Goal: Information Seeking & Learning: Learn about a topic

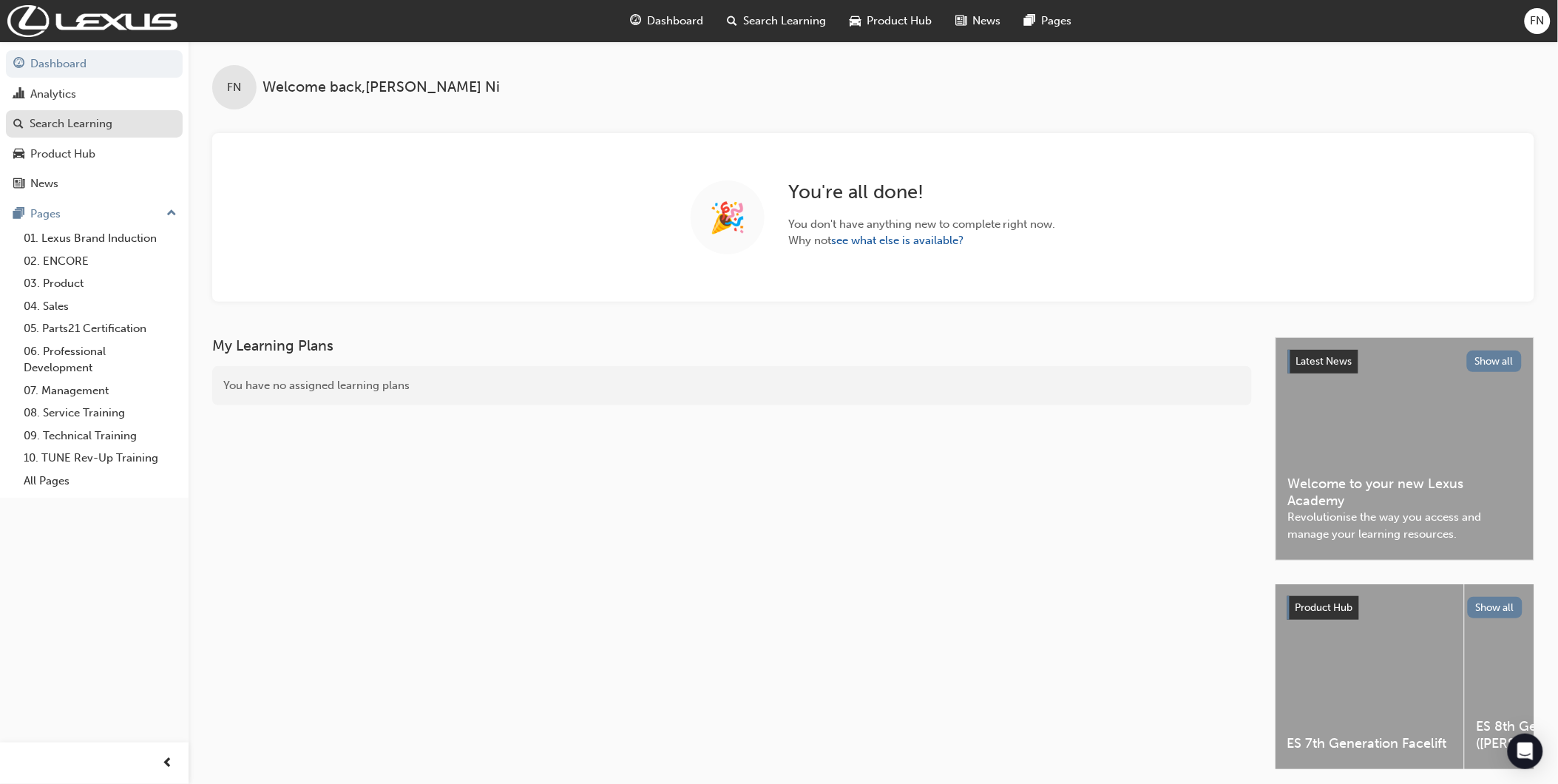
click at [69, 126] on div "Search Learning" at bounding box center [71, 123] width 83 height 17
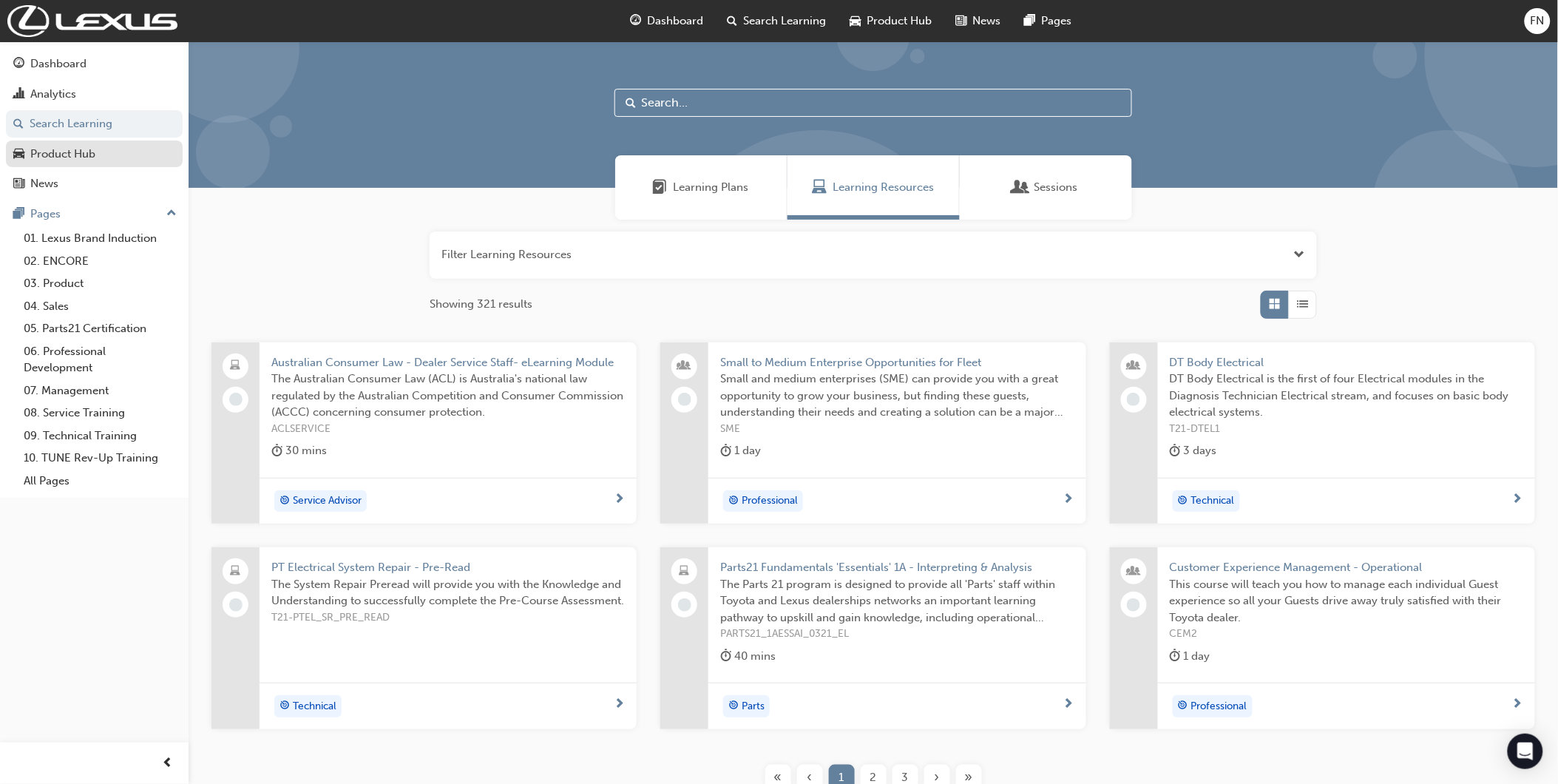
click at [96, 166] on link "Product Hub" at bounding box center [94, 154] width 177 height 27
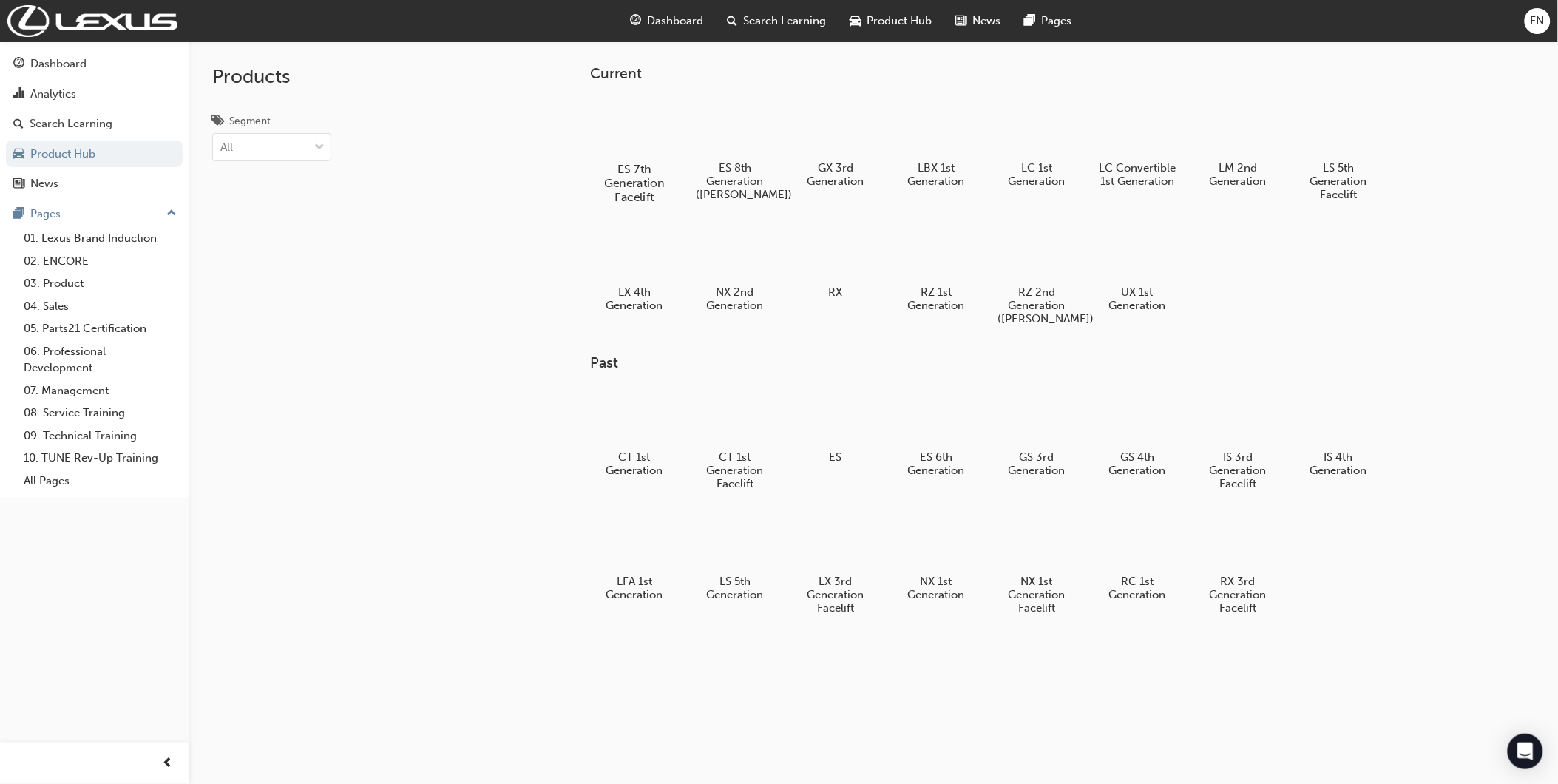
click at [630, 140] on div at bounding box center [634, 127] width 82 height 59
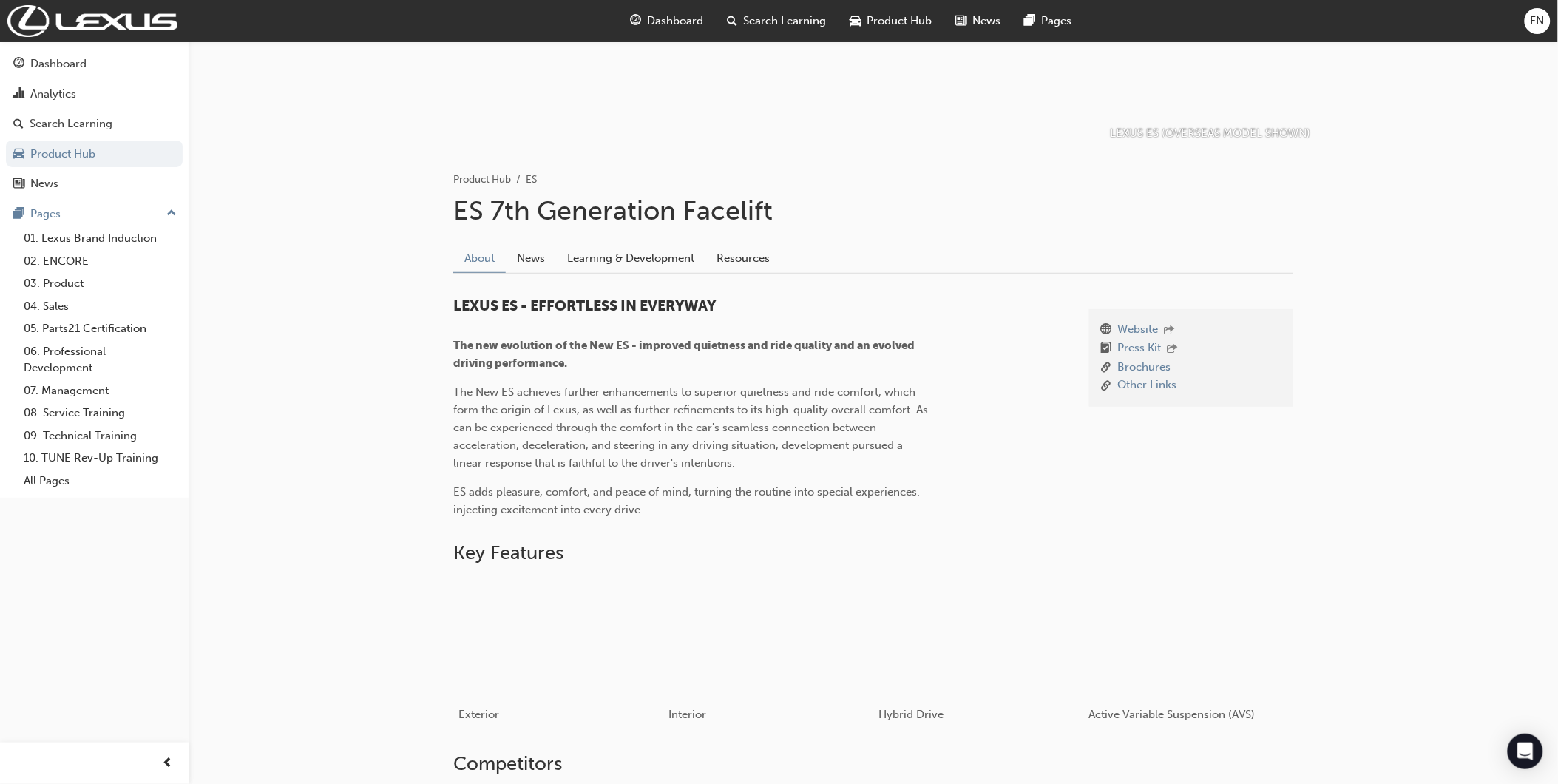
scroll to position [82, 0]
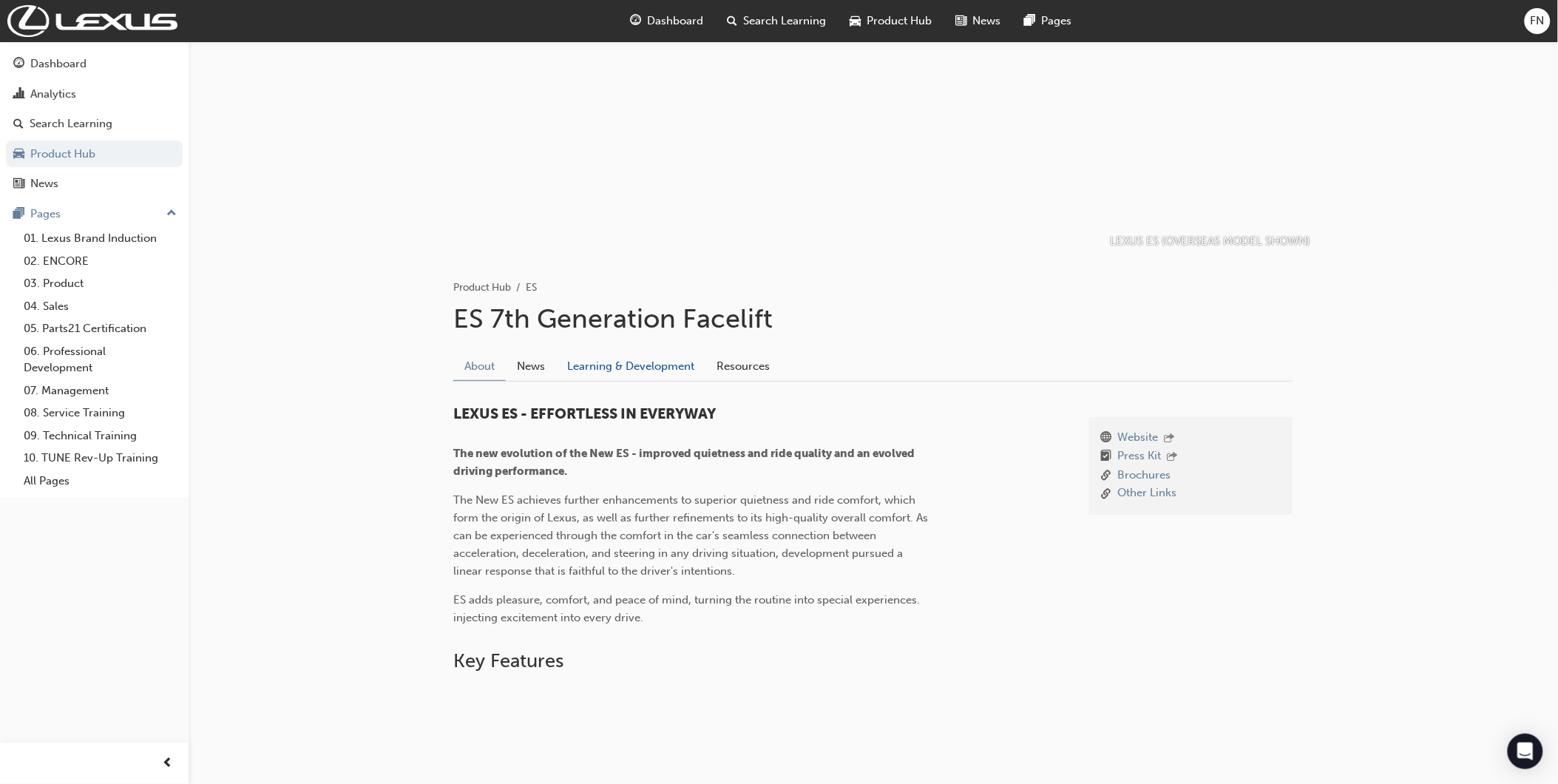
click at [630, 368] on link "Learning & Development" at bounding box center [631, 365] width 150 height 28
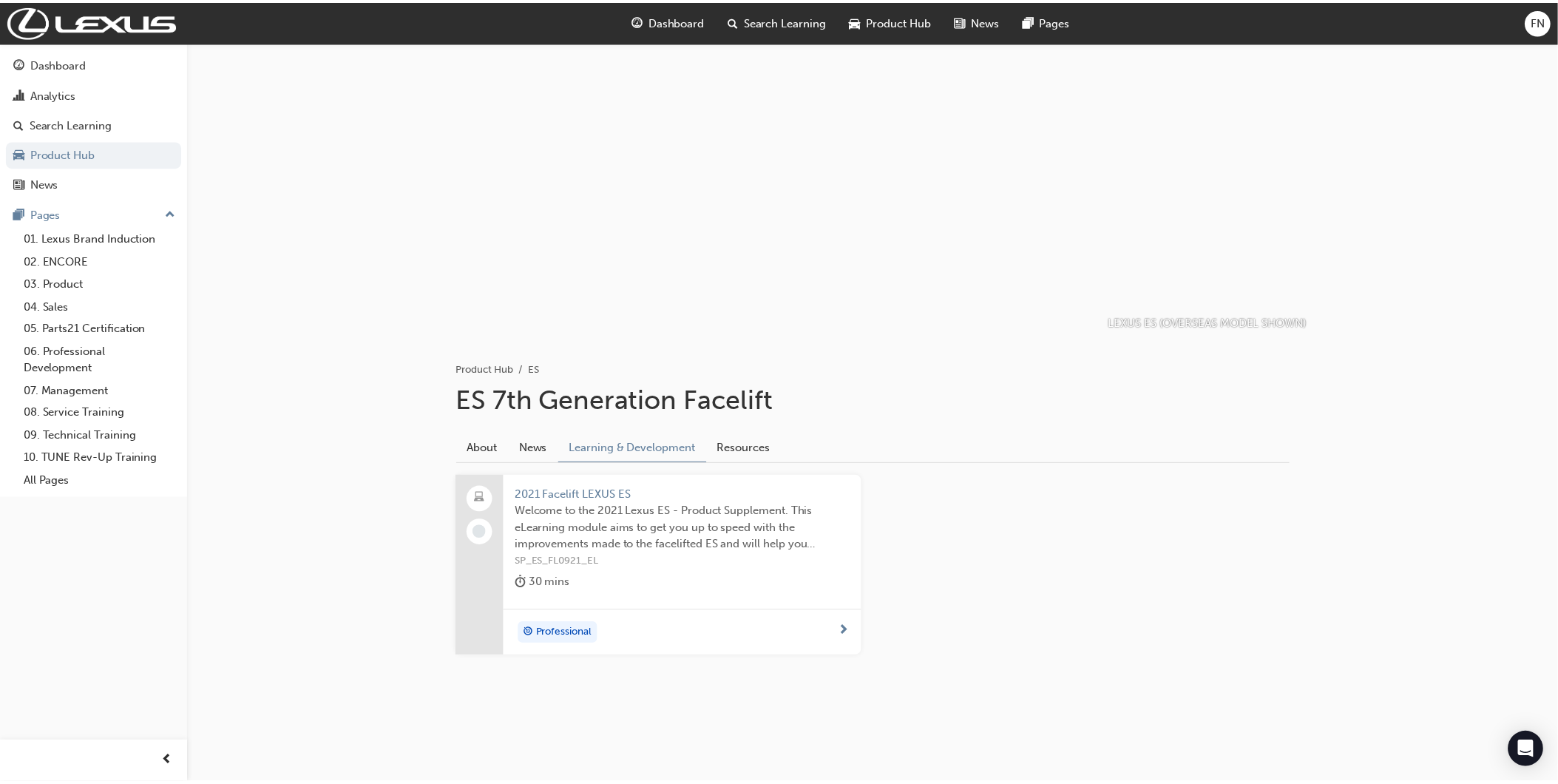
scroll to position [82, 0]
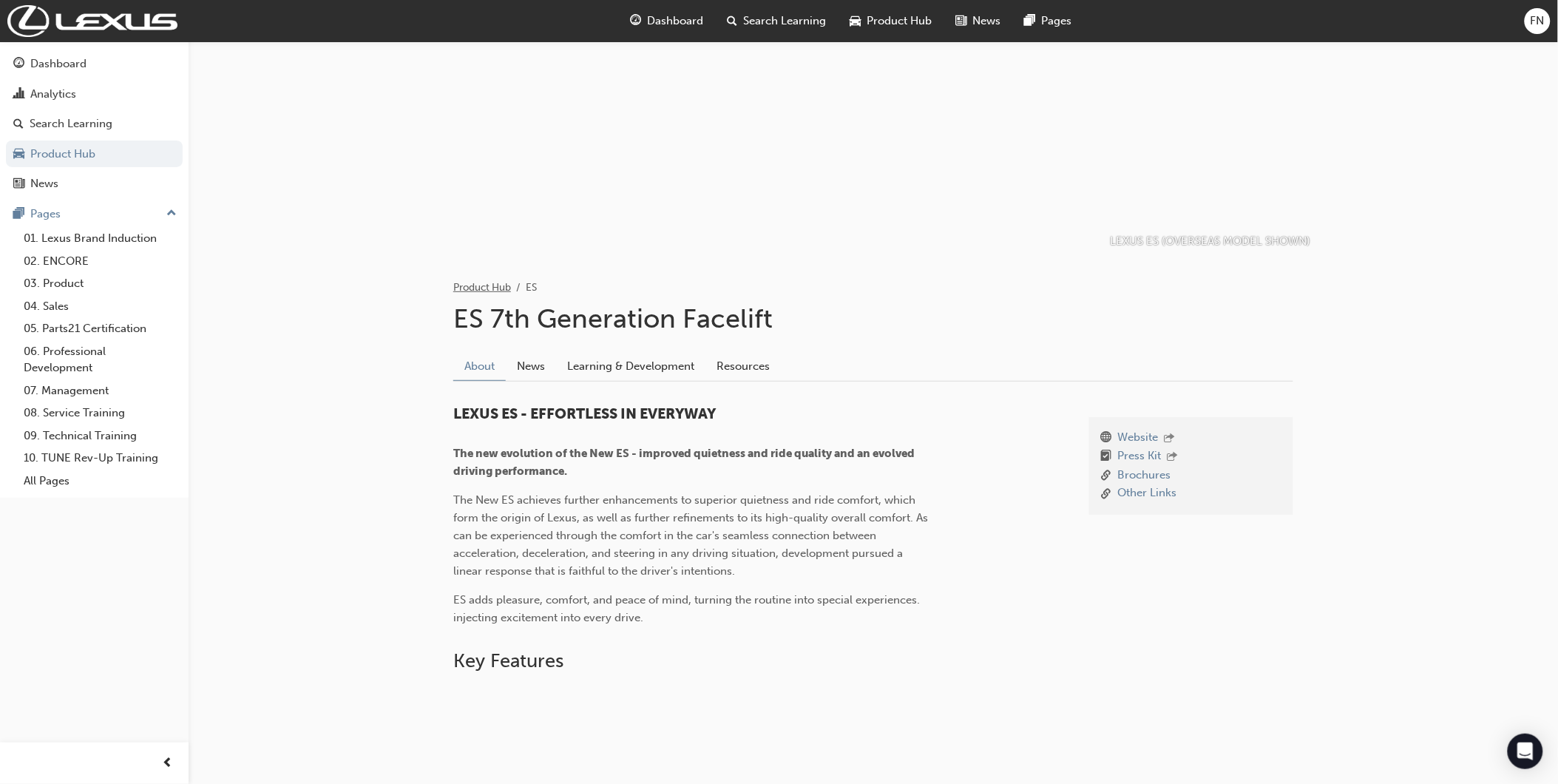
click at [476, 285] on link "Product Hub" at bounding box center [482, 287] width 58 height 13
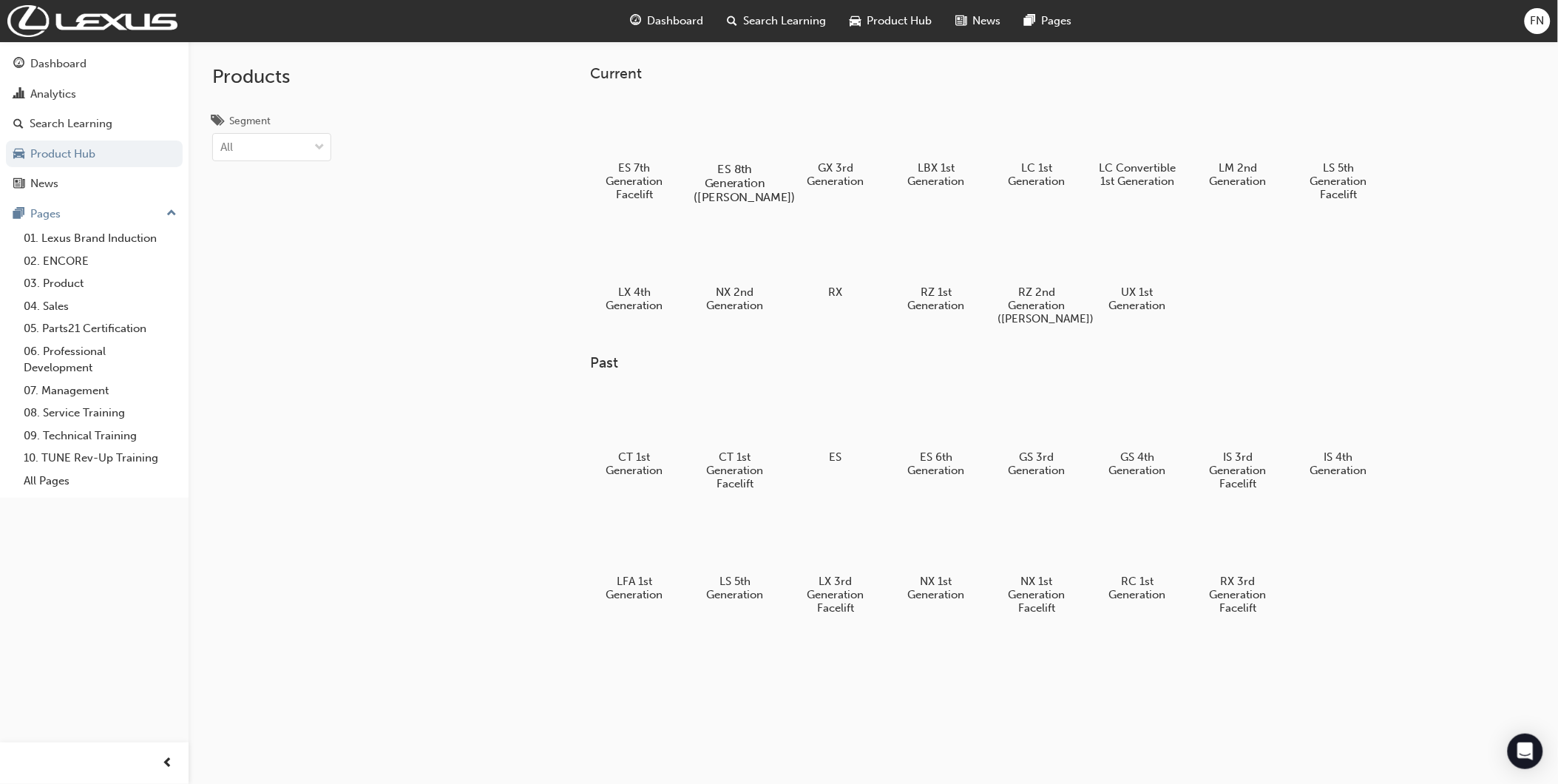
click at [738, 119] on div at bounding box center [735, 127] width 82 height 59
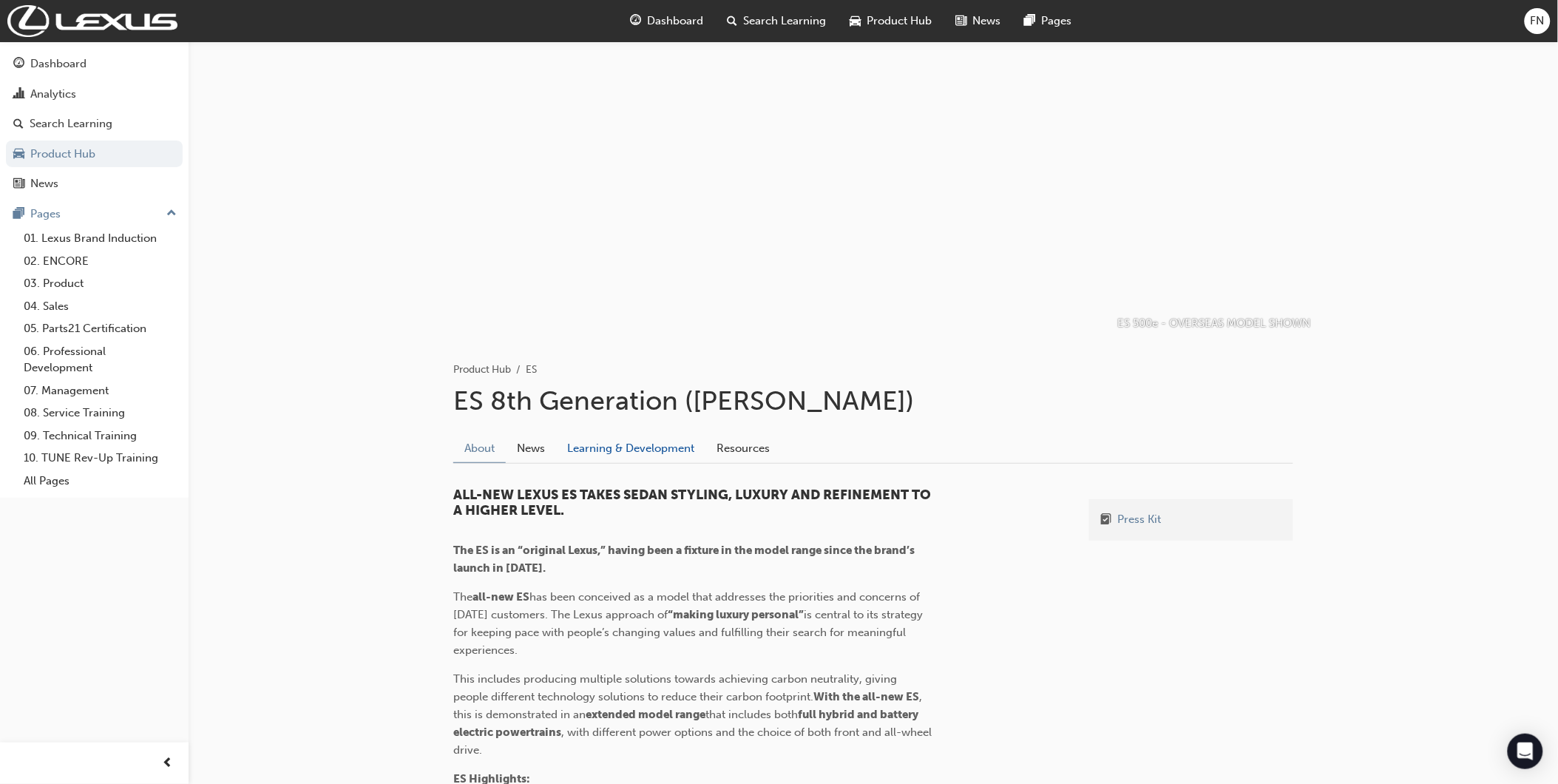
click at [639, 452] on link "Learning & Development" at bounding box center [631, 447] width 150 height 28
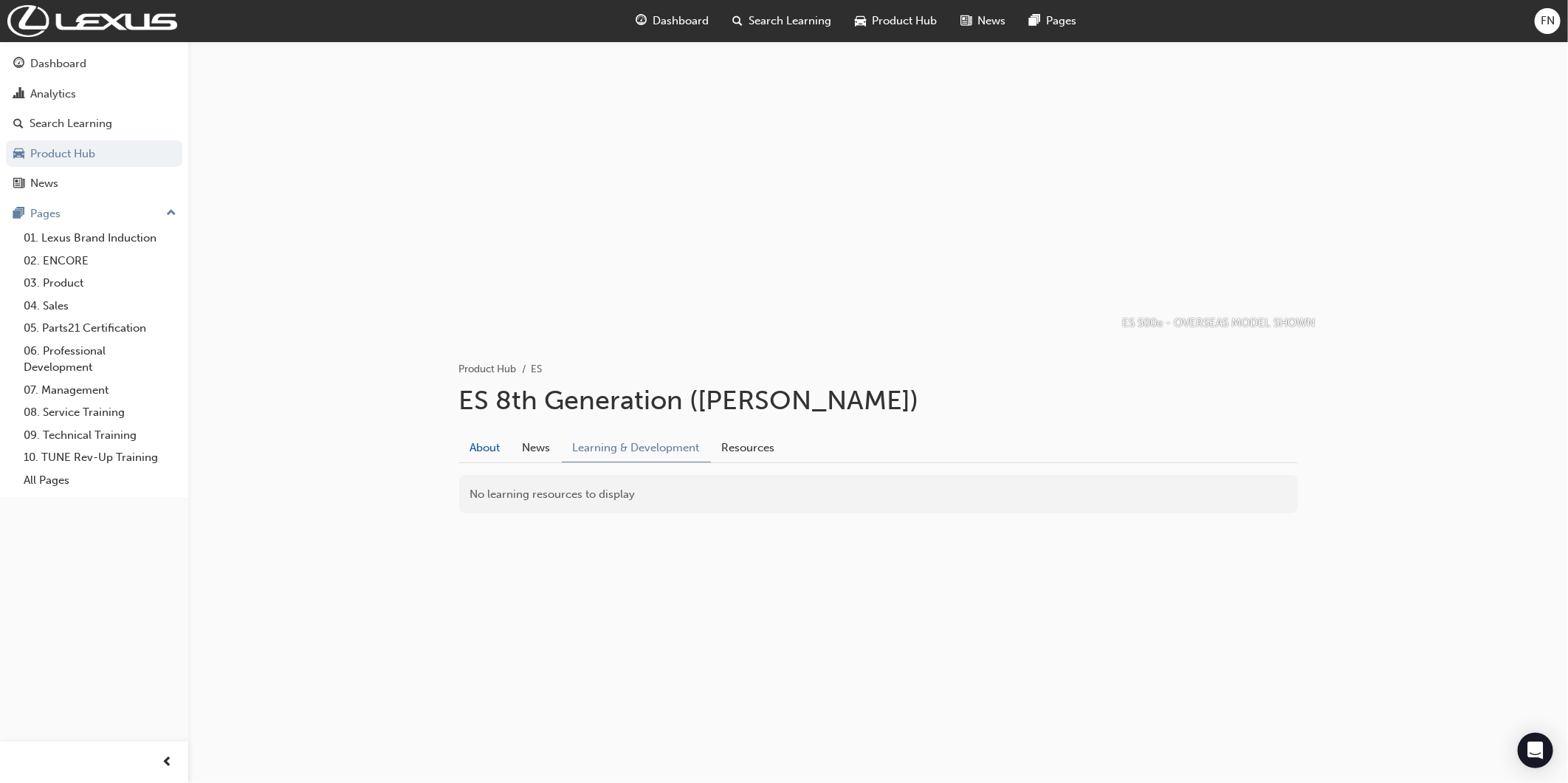
click at [469, 443] on link "About" at bounding box center [486, 447] width 52 height 28
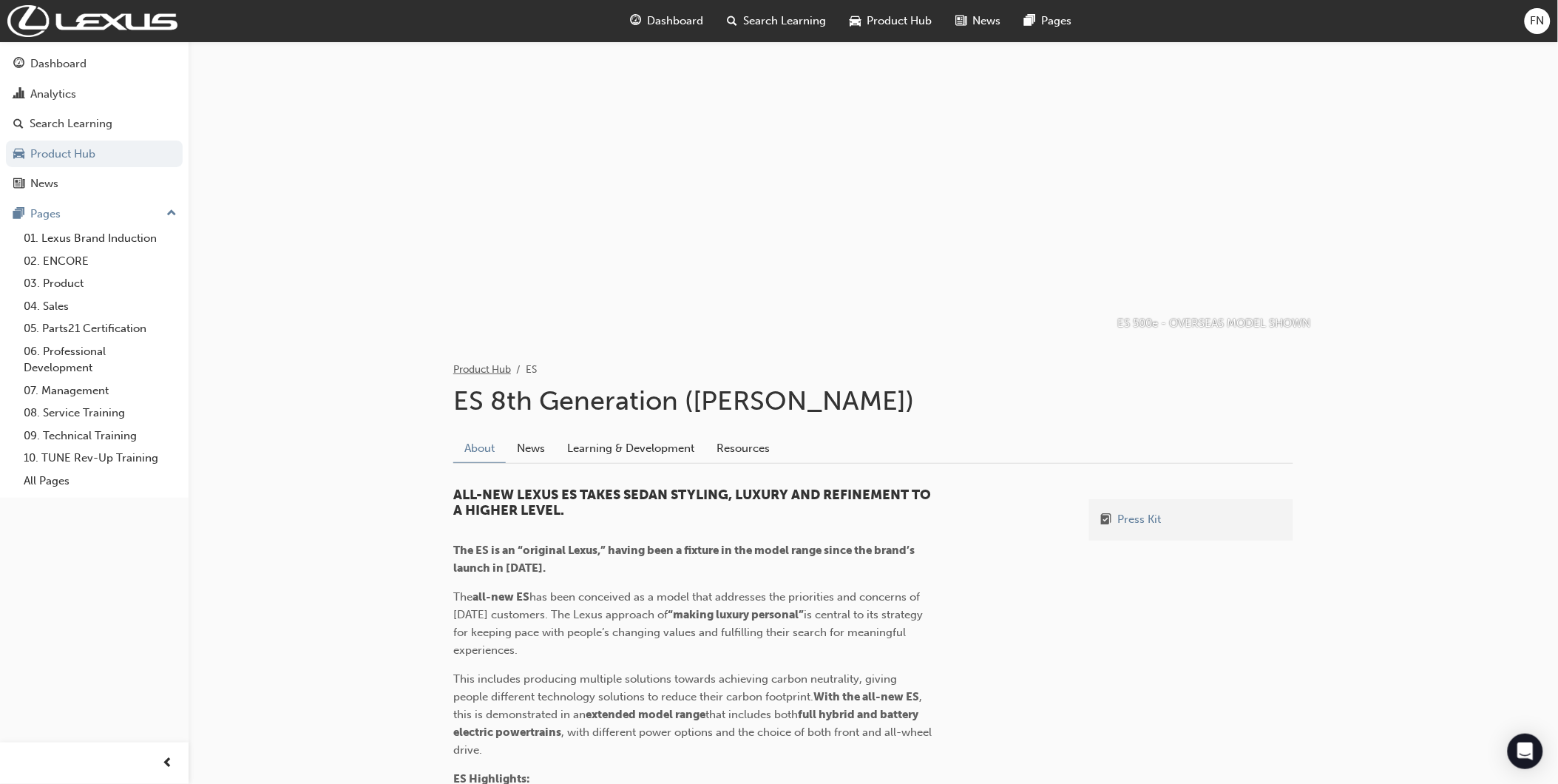
click at [480, 374] on link "Product Hub" at bounding box center [482, 369] width 58 height 13
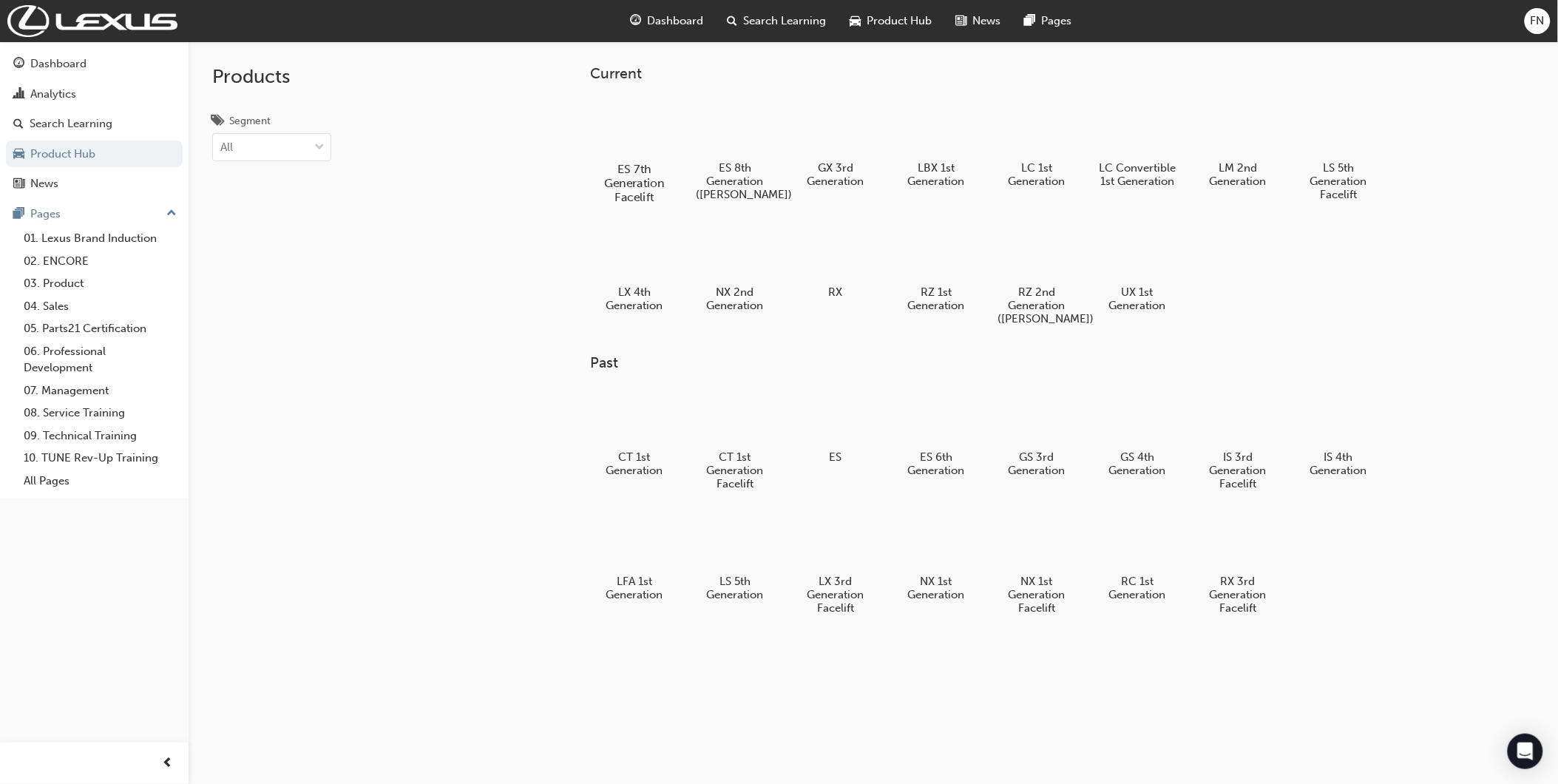
click at [639, 120] on div at bounding box center [634, 127] width 82 height 59
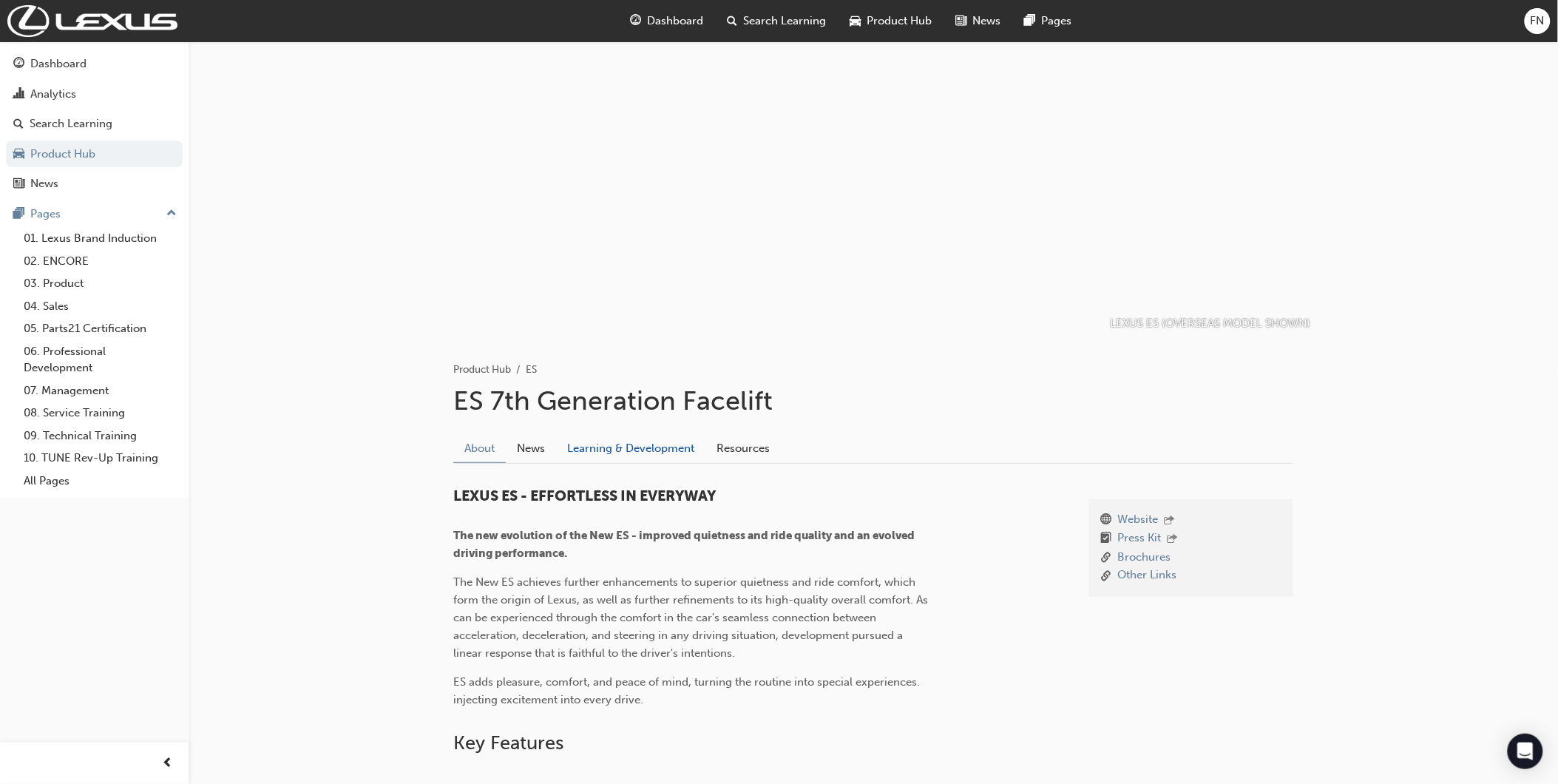
click at [605, 445] on link "Learning & Development" at bounding box center [631, 447] width 150 height 28
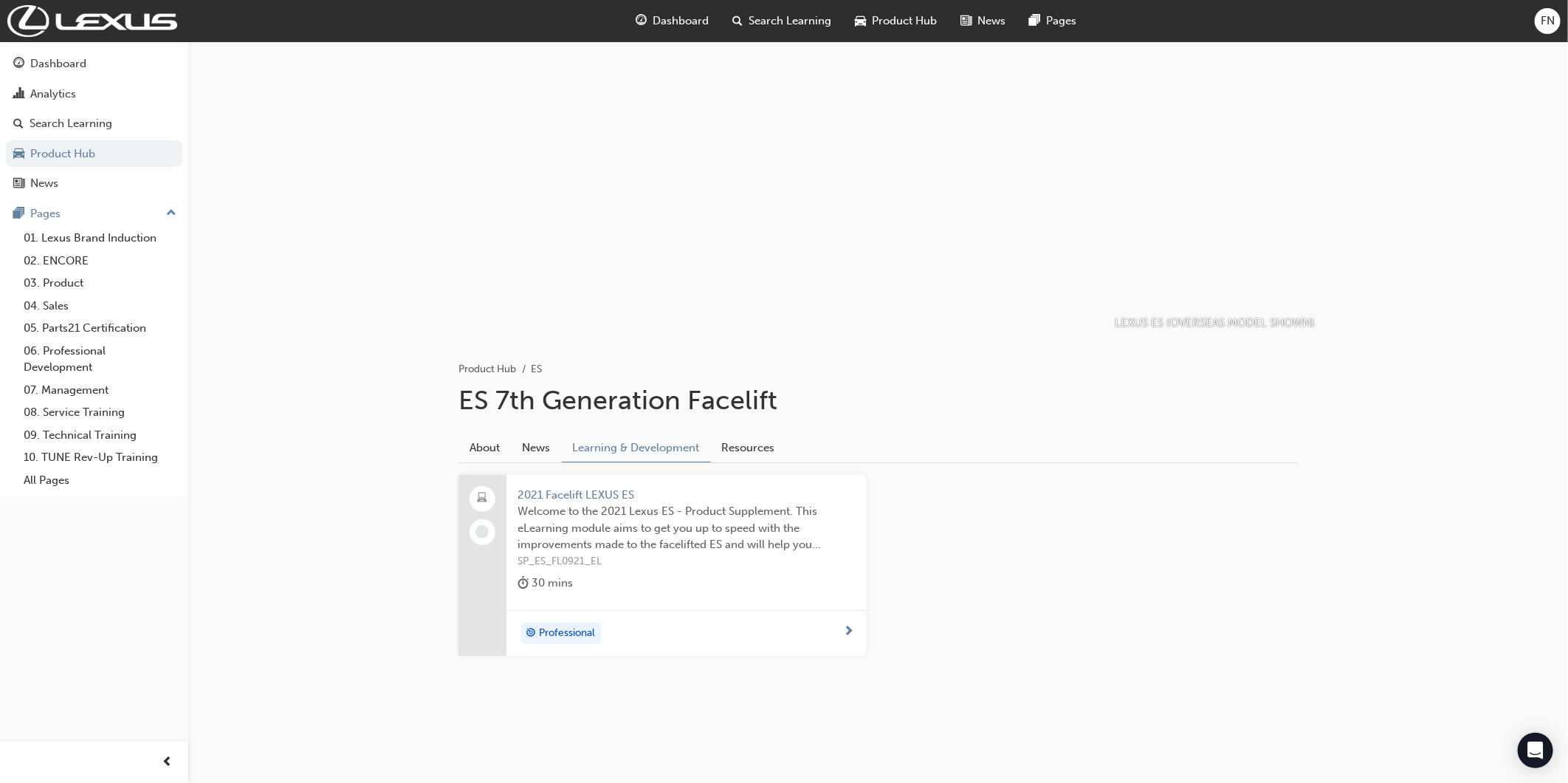
click at [695, 562] on span "SP_ES_FL0921_EL" at bounding box center [686, 562] width 337 height 17
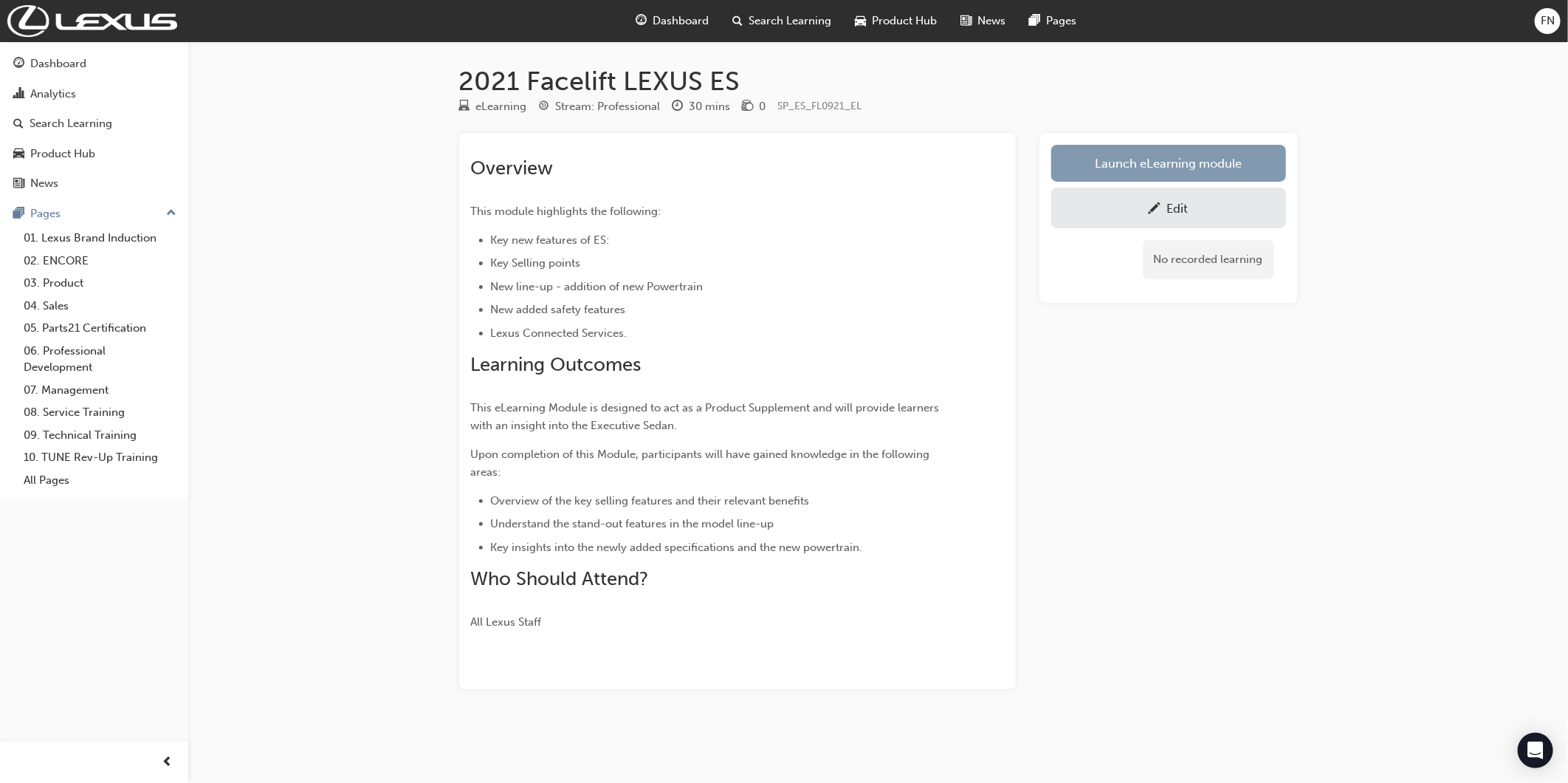
click at [1142, 176] on link "Launch eLearning module" at bounding box center [1169, 163] width 235 height 37
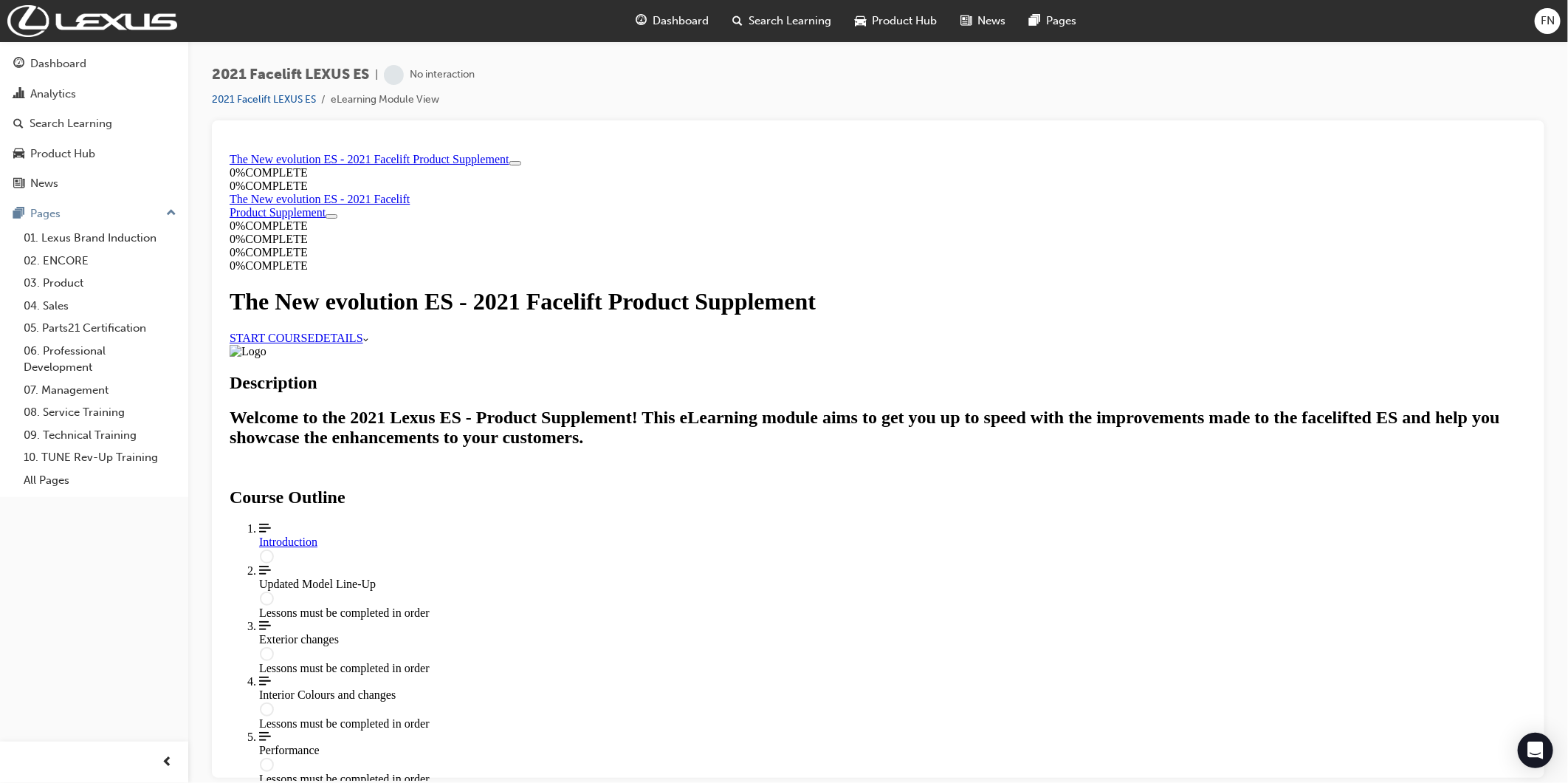
scroll to position [164, 0]
click at [314, 331] on link "START COURSE" at bounding box center [271, 337] width 85 height 13
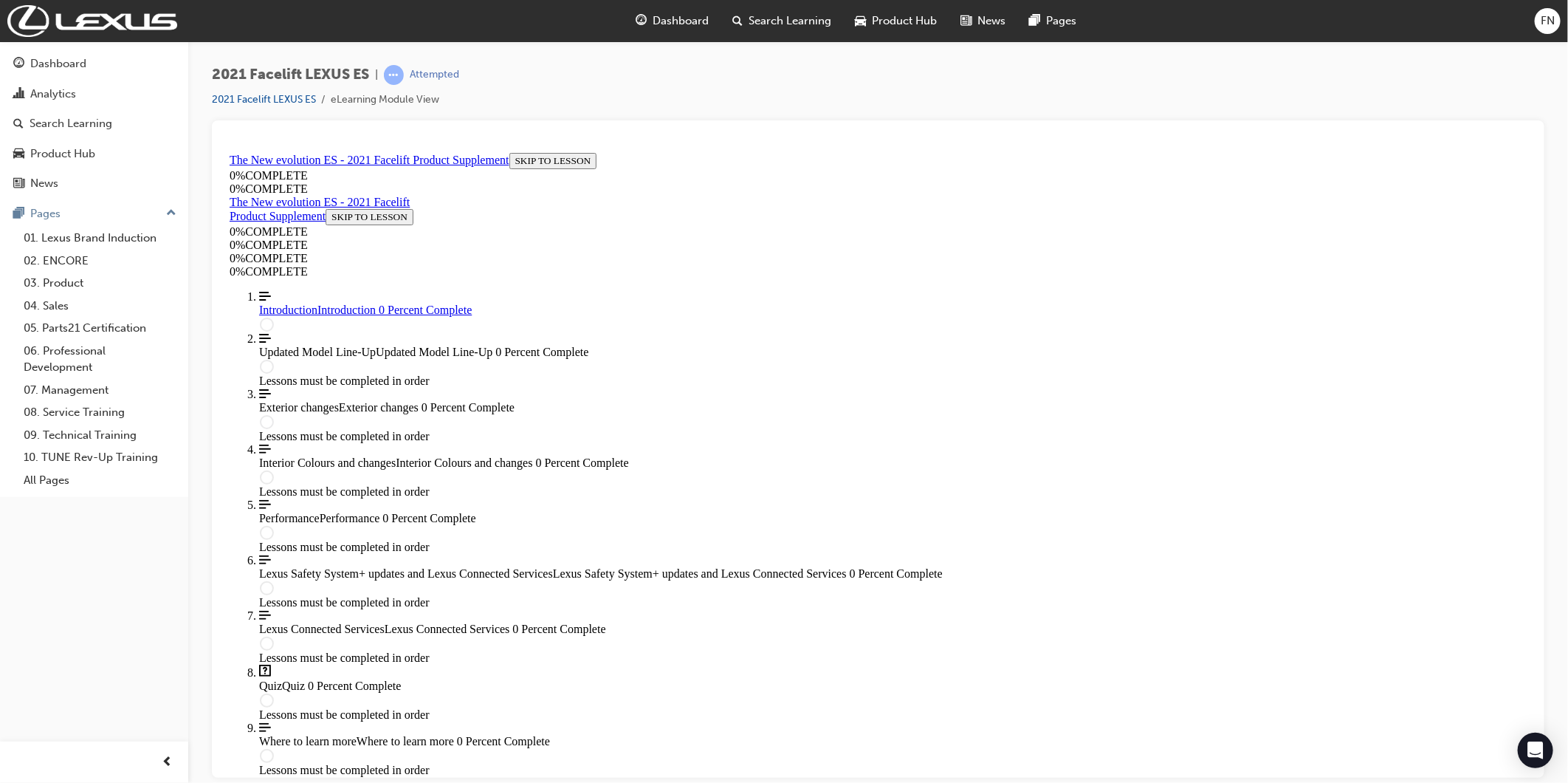
scroll to position [50, 0]
click at [323, 358] on span "Align left Three vertical lines aligned to the left Updated Model Line-Up Updat…" at bounding box center [892, 345] width 1267 height 26
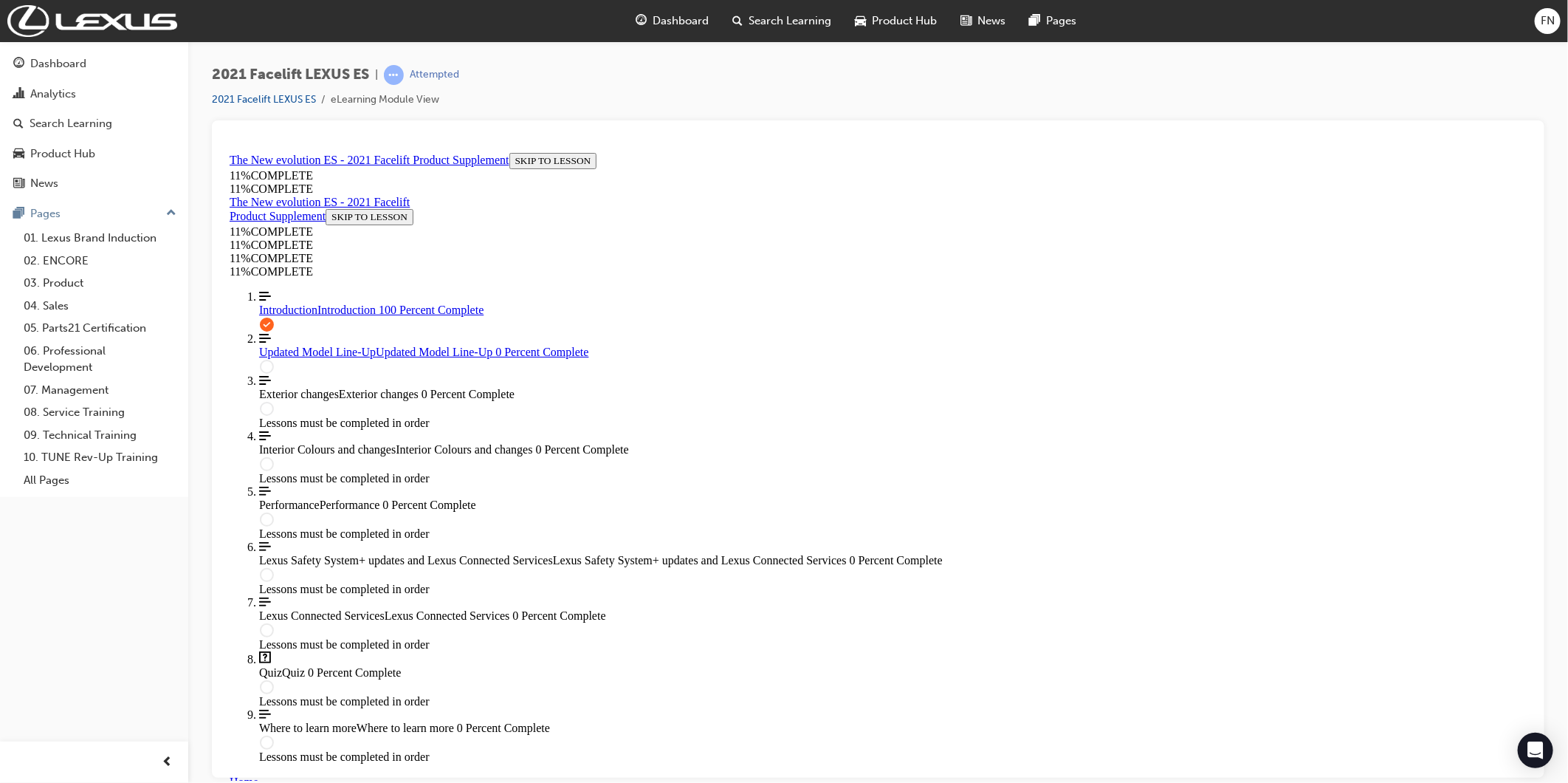
scroll to position [1444, 0]
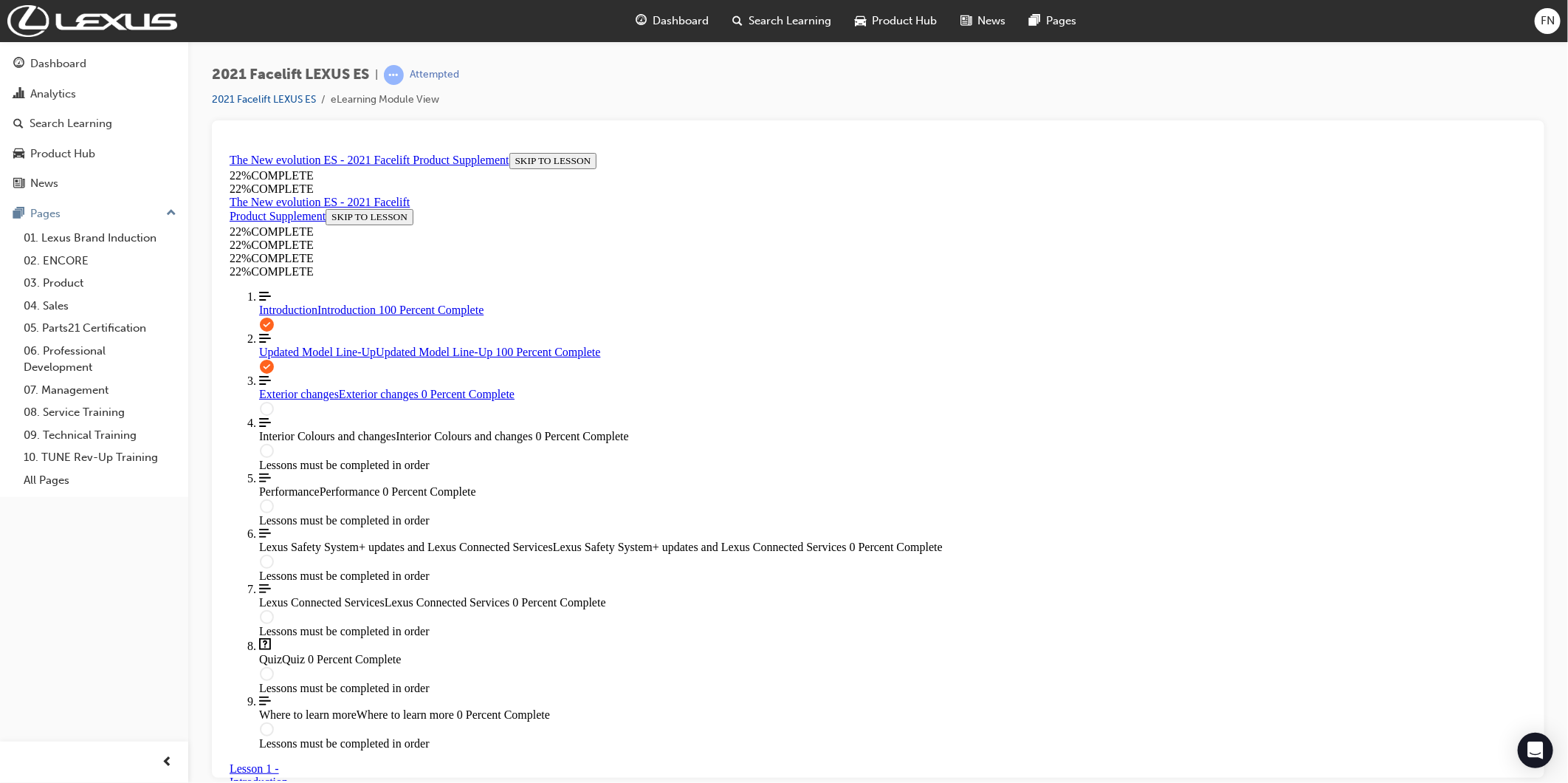
scroll to position [1719, 0]
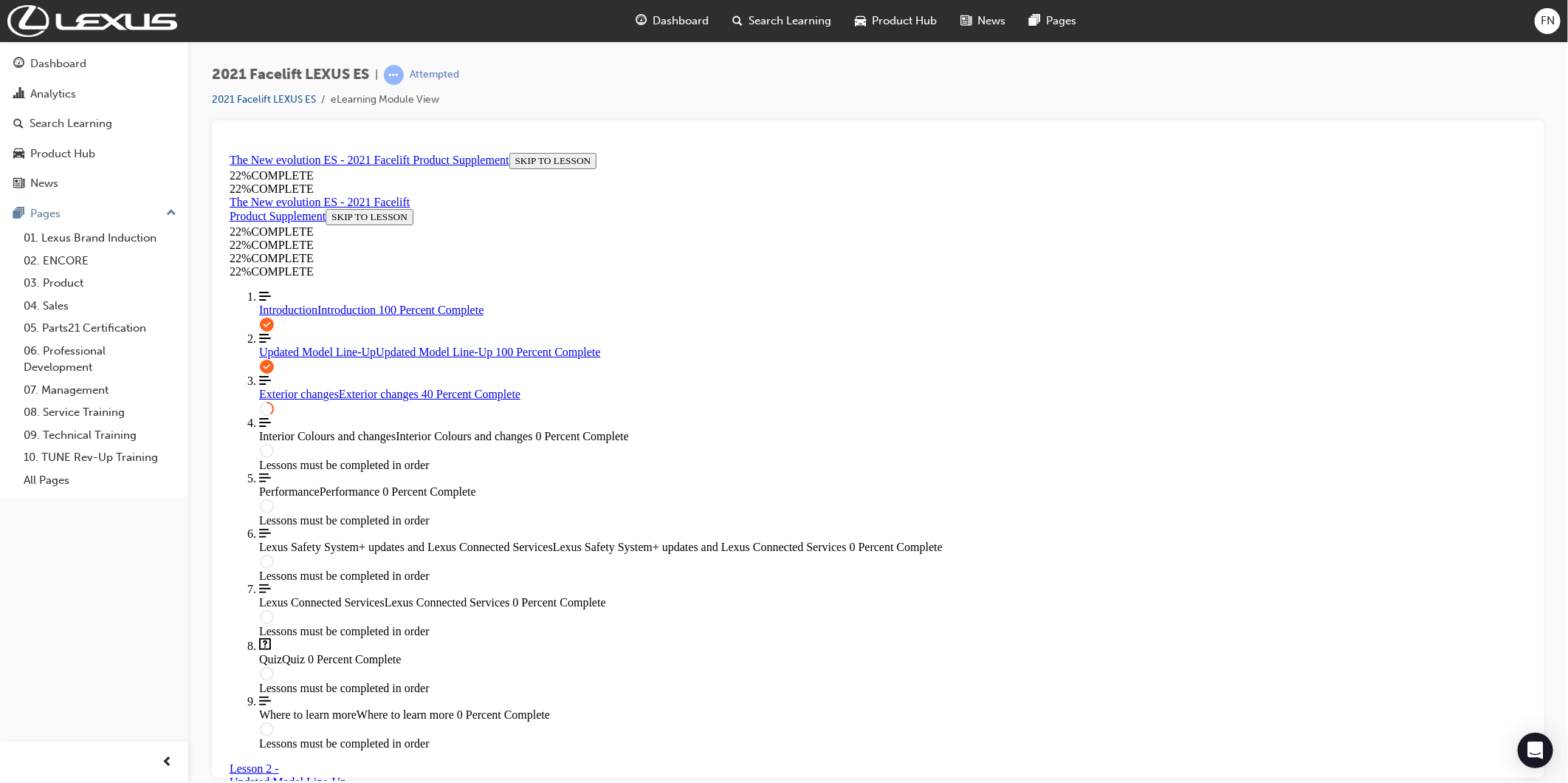
drag, startPoint x: 784, startPoint y: 584, endPoint x: 785, endPoint y: 576, distance: 8.1
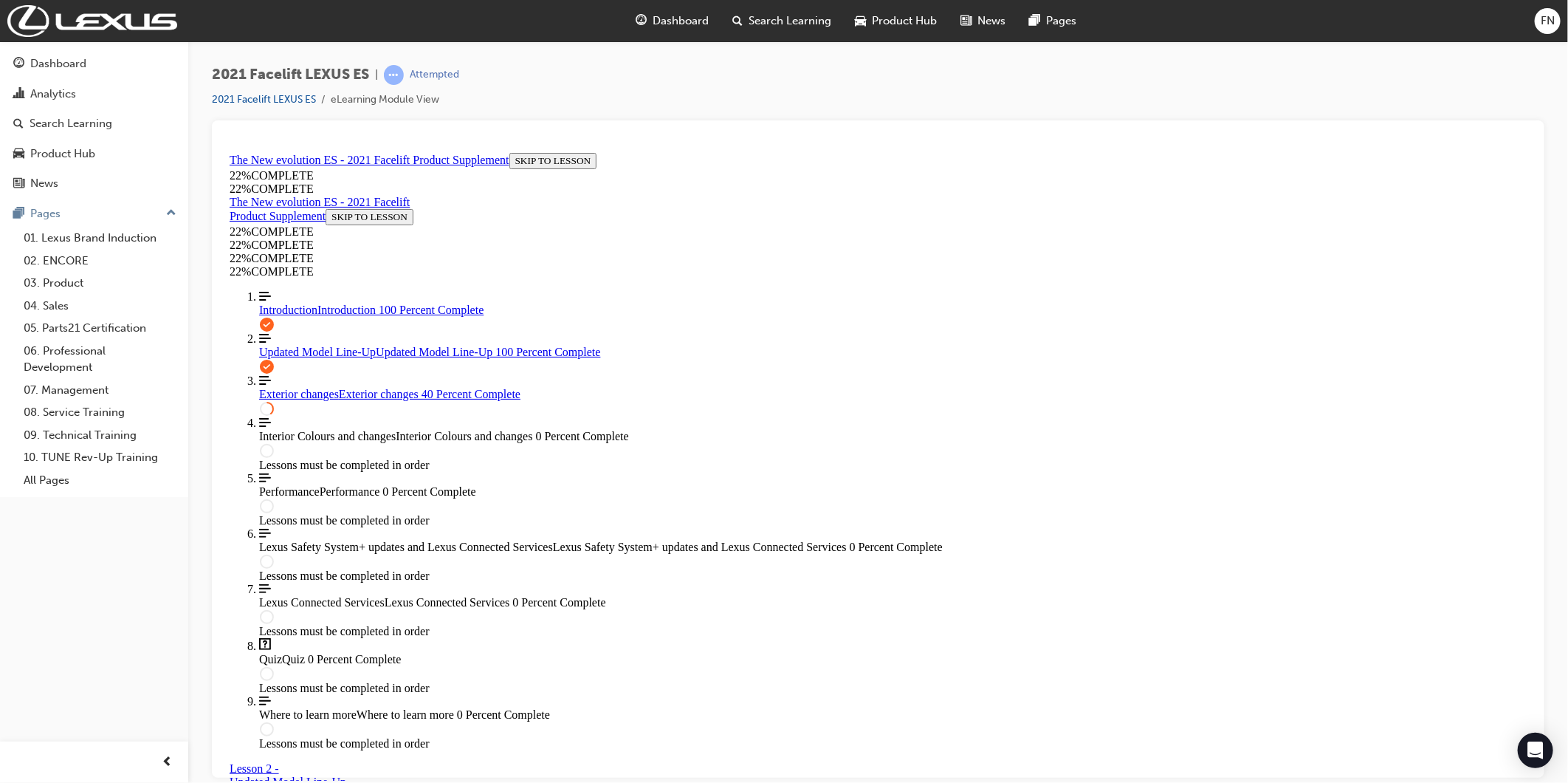
scroll to position [0, 0]
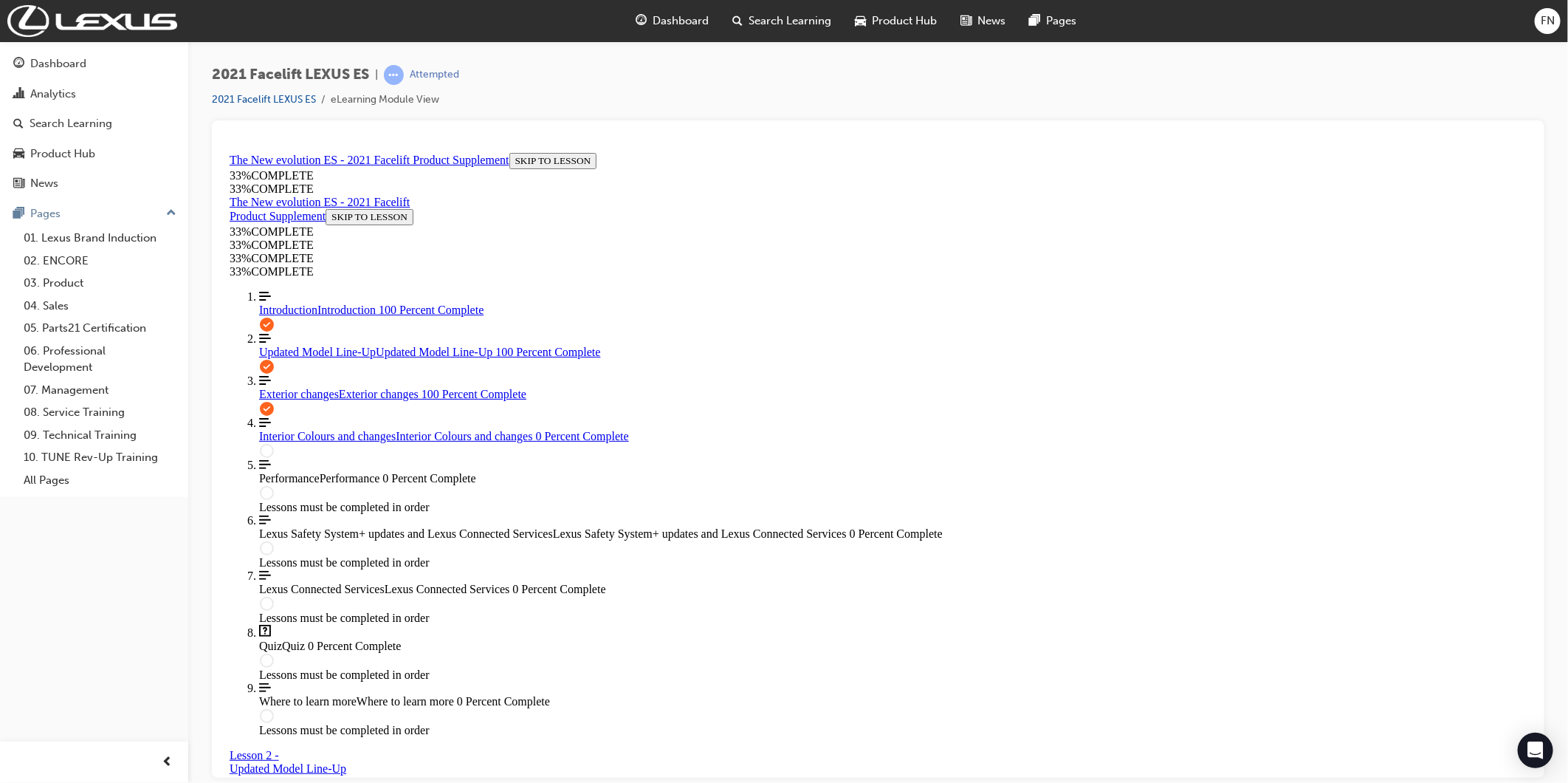
drag, startPoint x: 923, startPoint y: 533, endPoint x: 927, endPoint y: 541, distance: 8.9
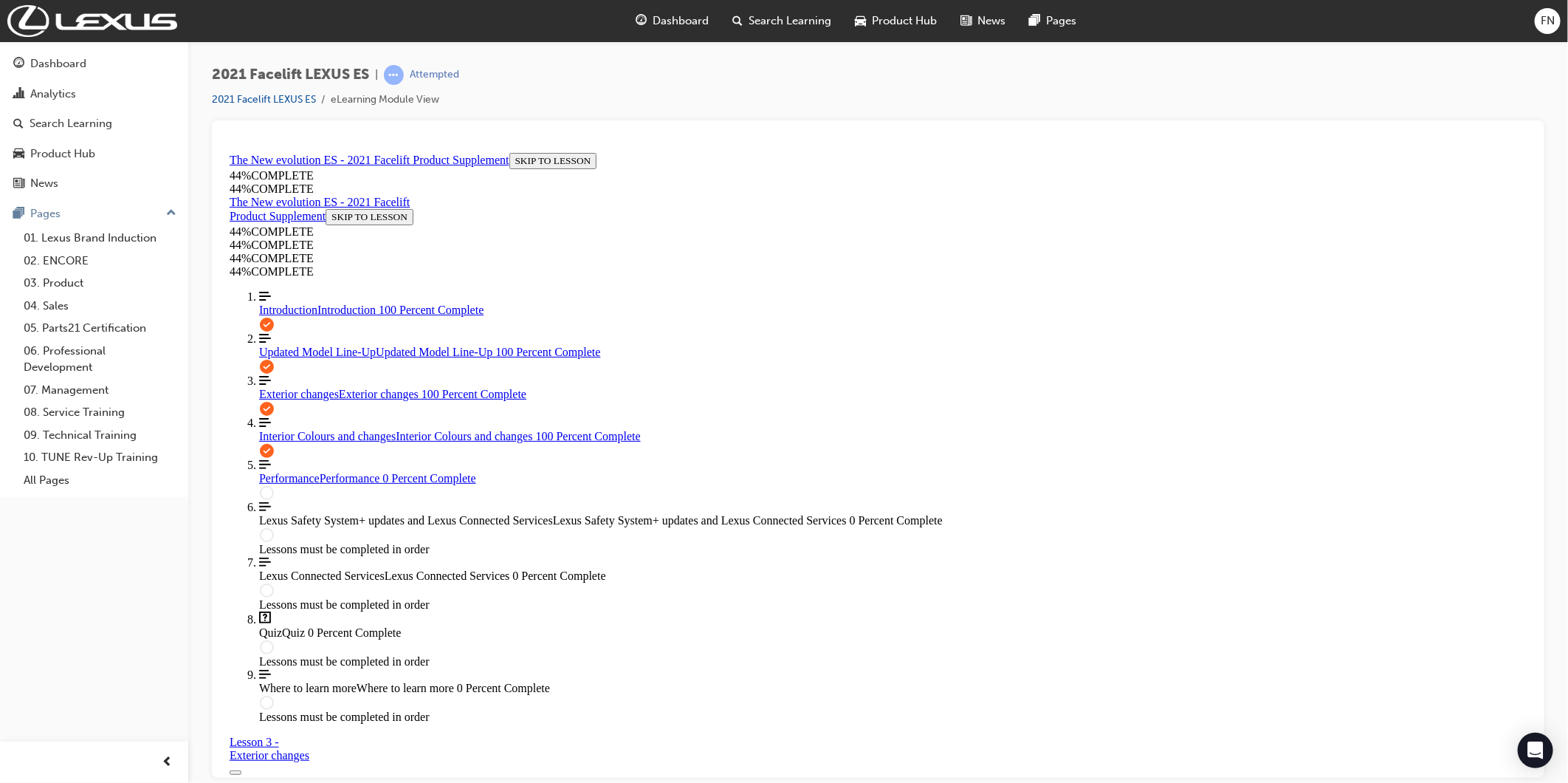
scroll to position [296, 0]
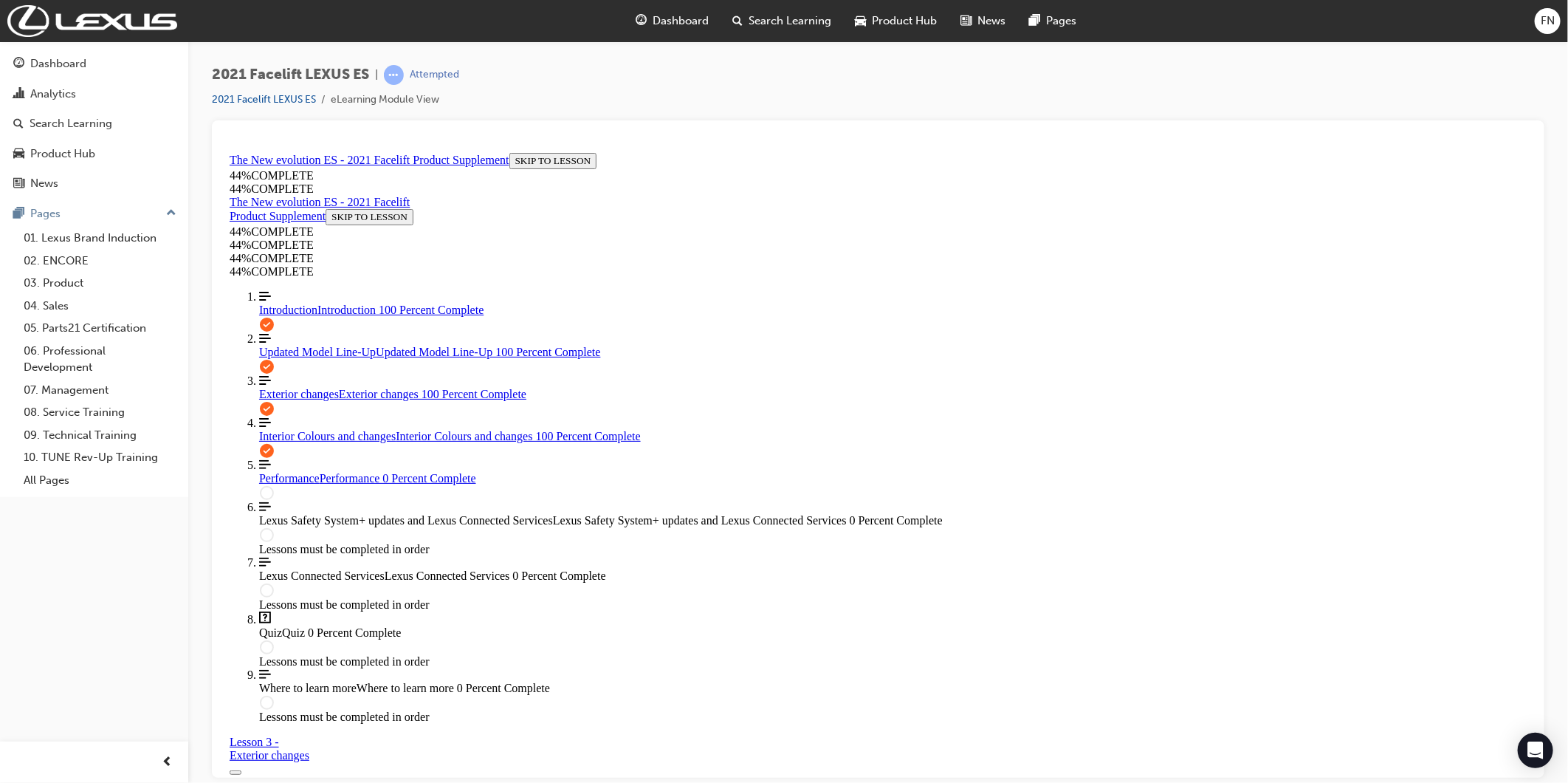
drag, startPoint x: 1104, startPoint y: 389, endPoint x: 1094, endPoint y: 389, distance: 10.0
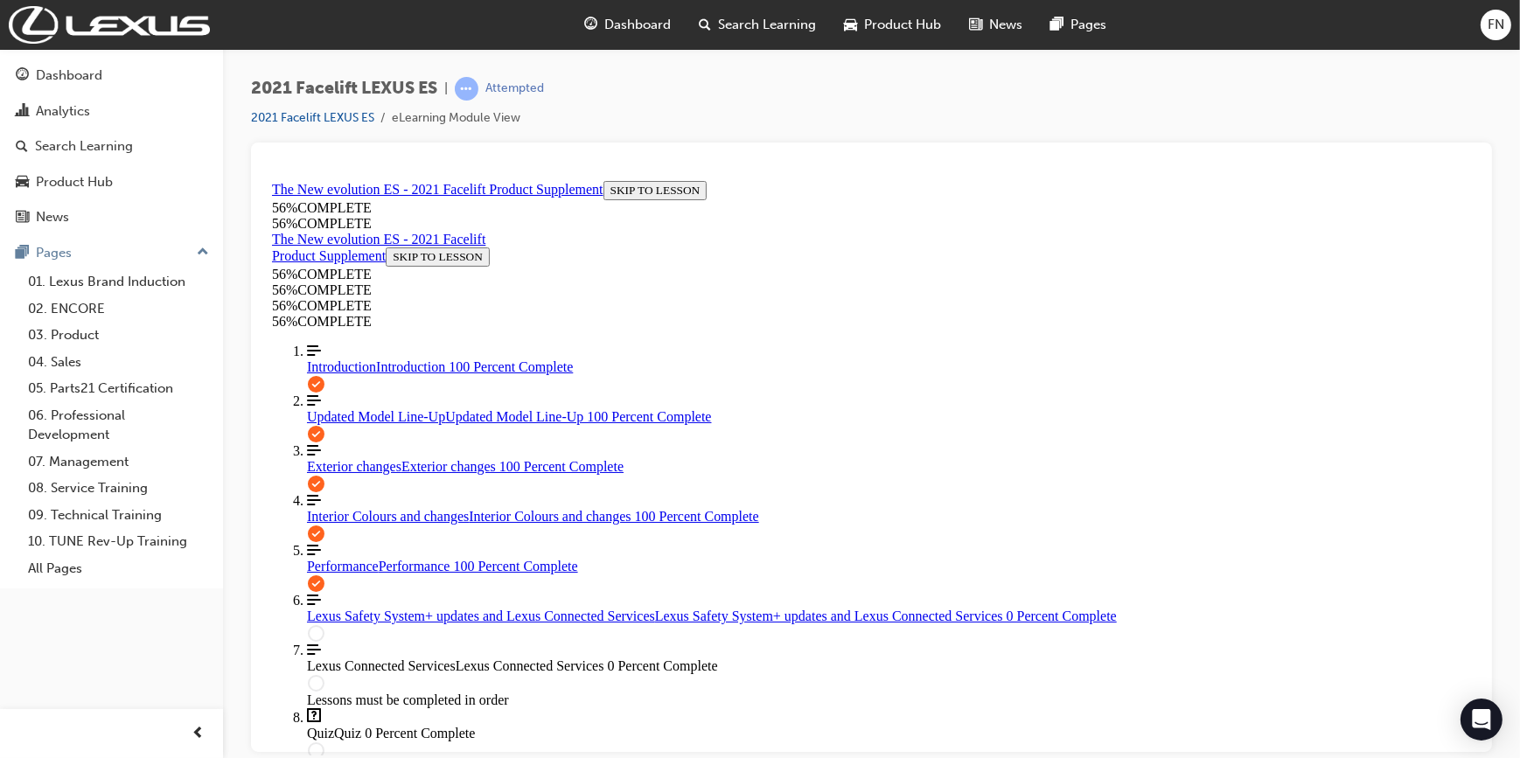
scroll to position [1809, 0]
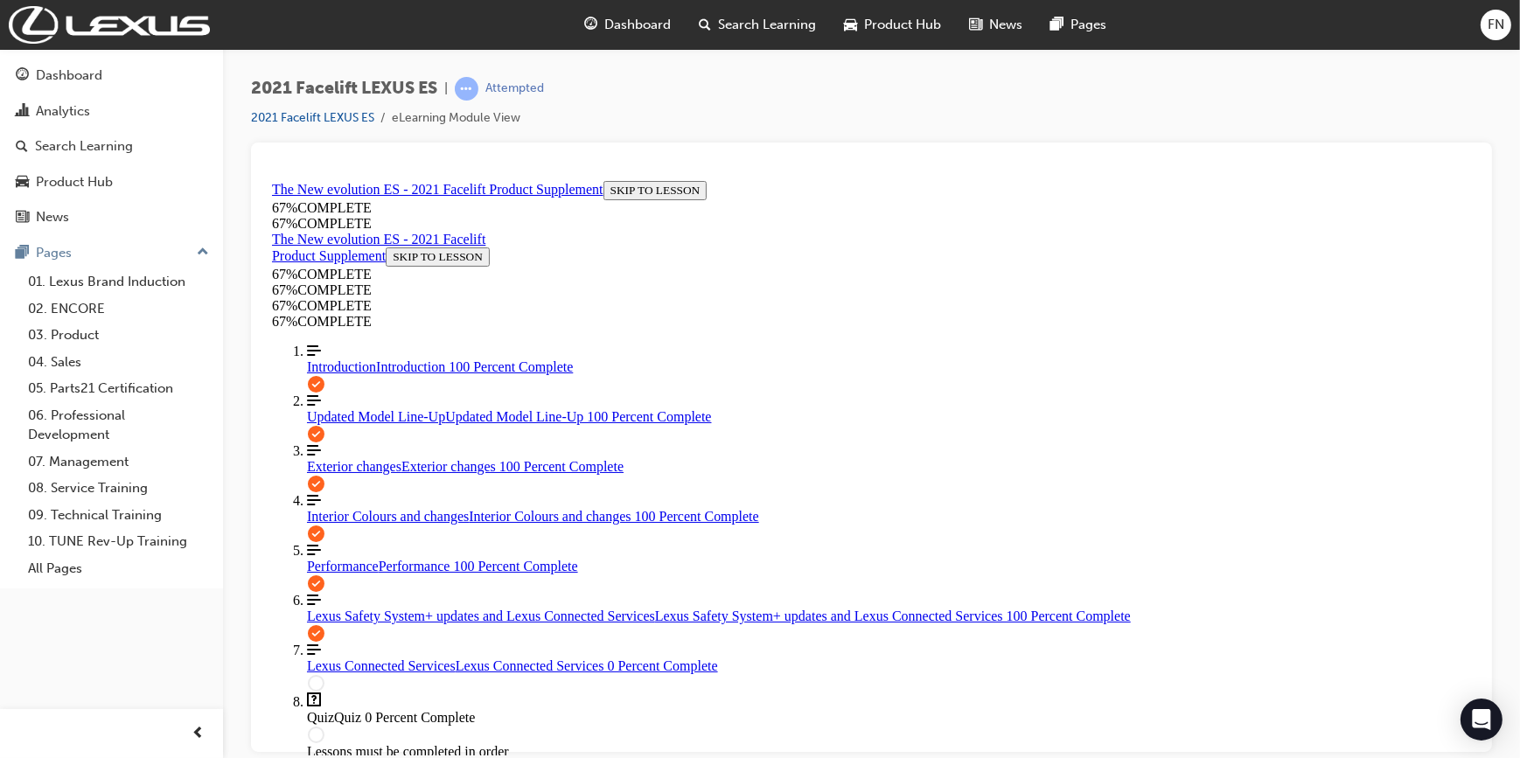
scroll to position [378, 0]
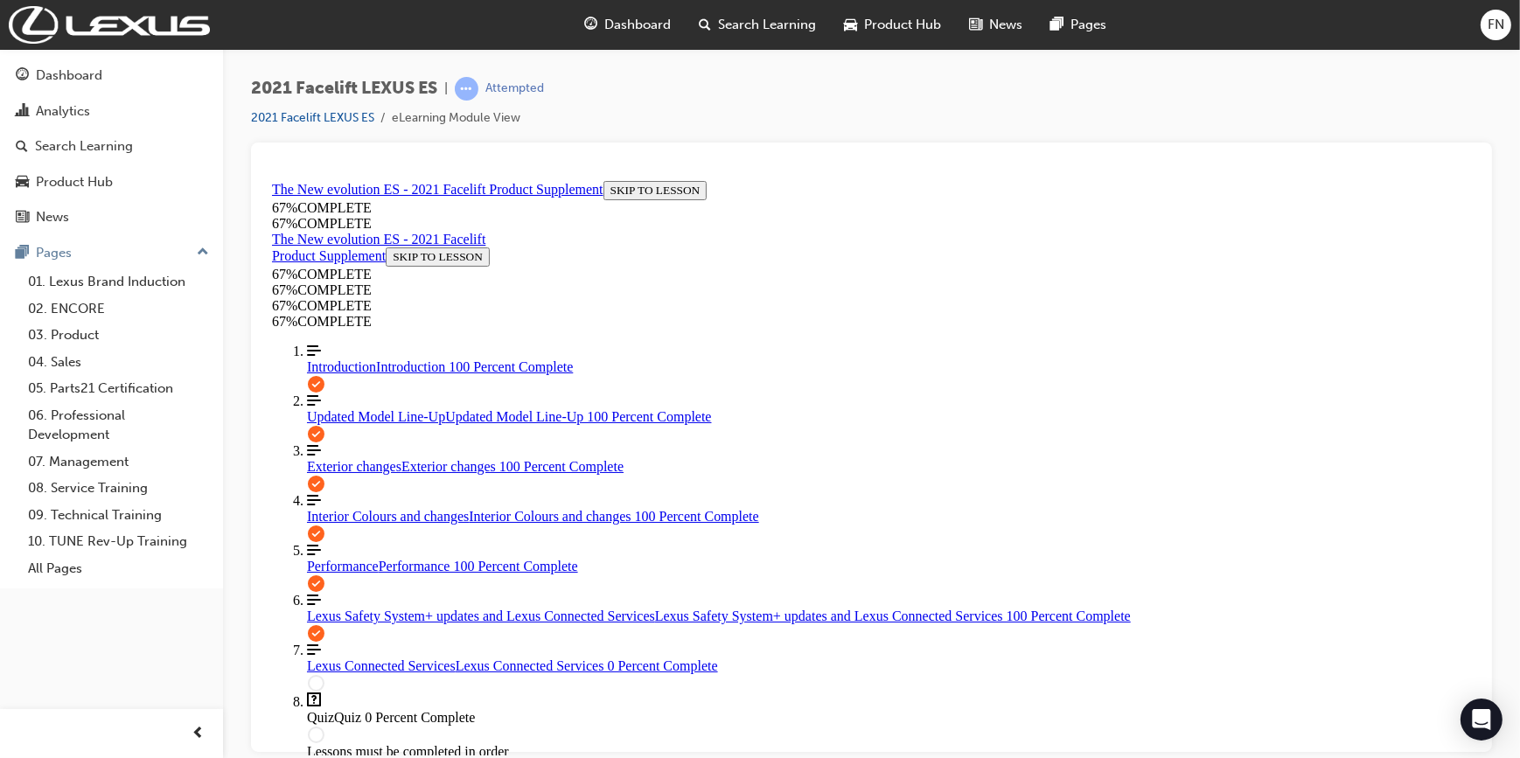
scroll to position [724, 0]
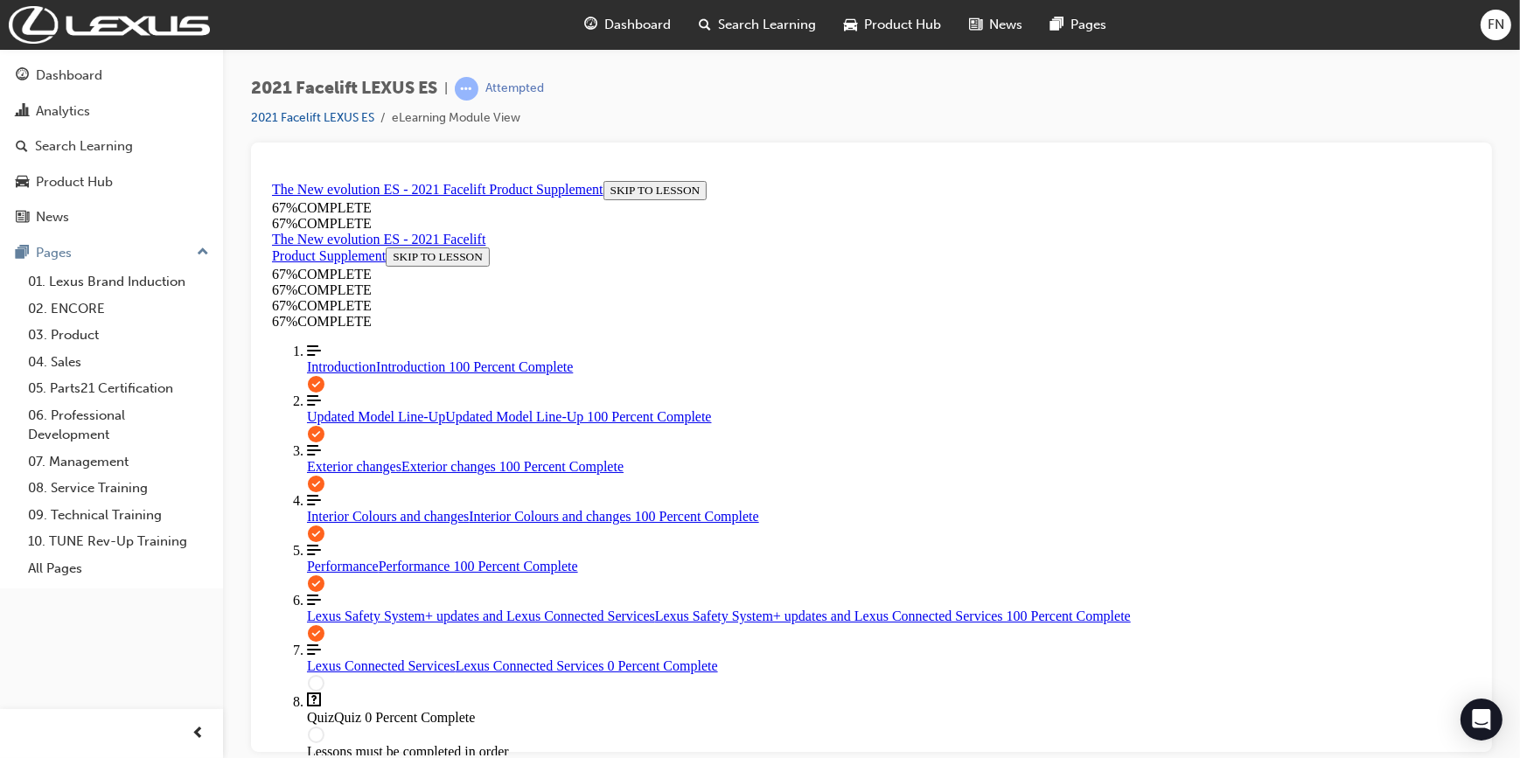
scroll to position [565, 0]
click at [83, 309] on link "02. ENCORE" at bounding box center [118, 309] width 195 height 27
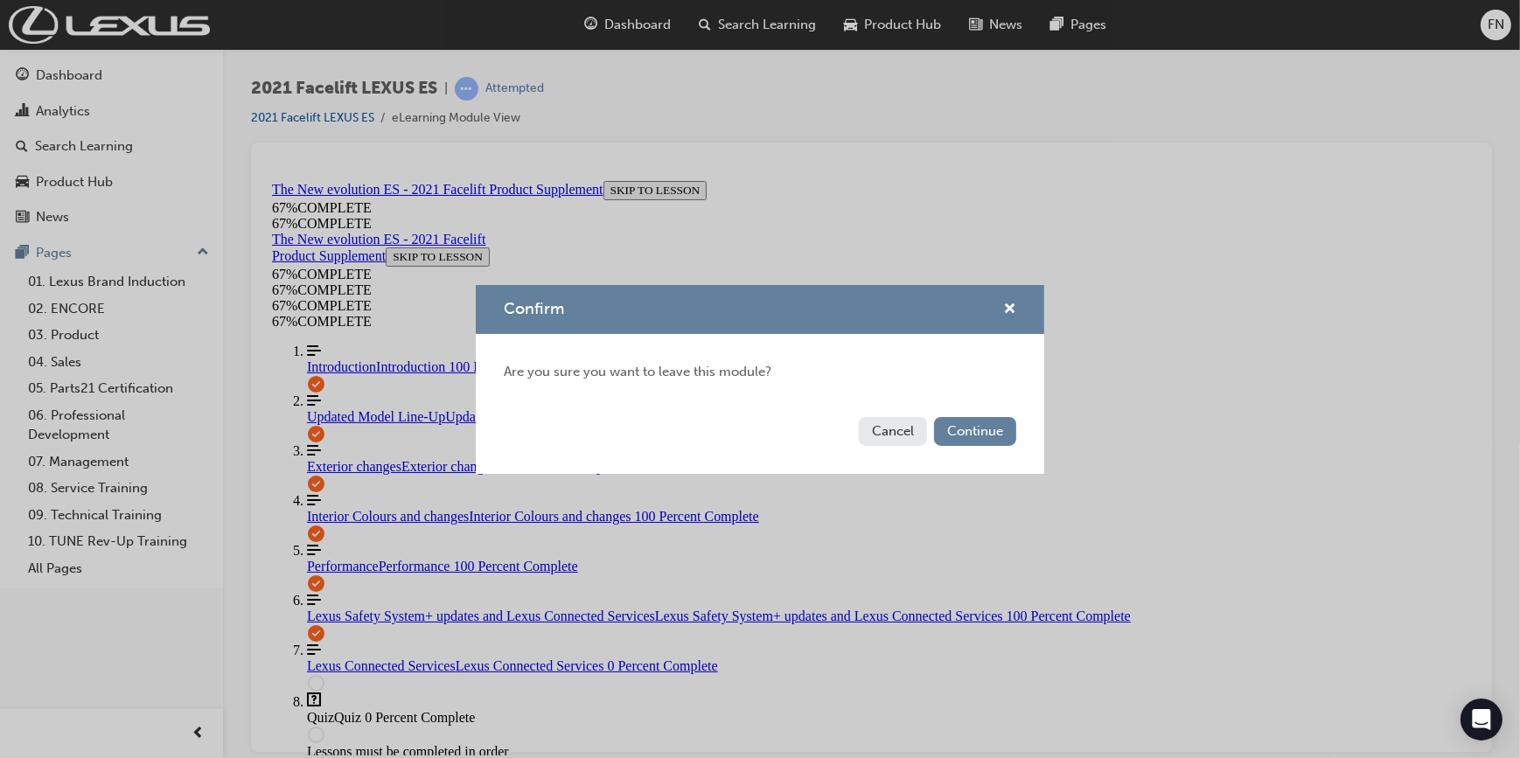
click at [871, 428] on button "Cancel" at bounding box center [893, 431] width 68 height 29
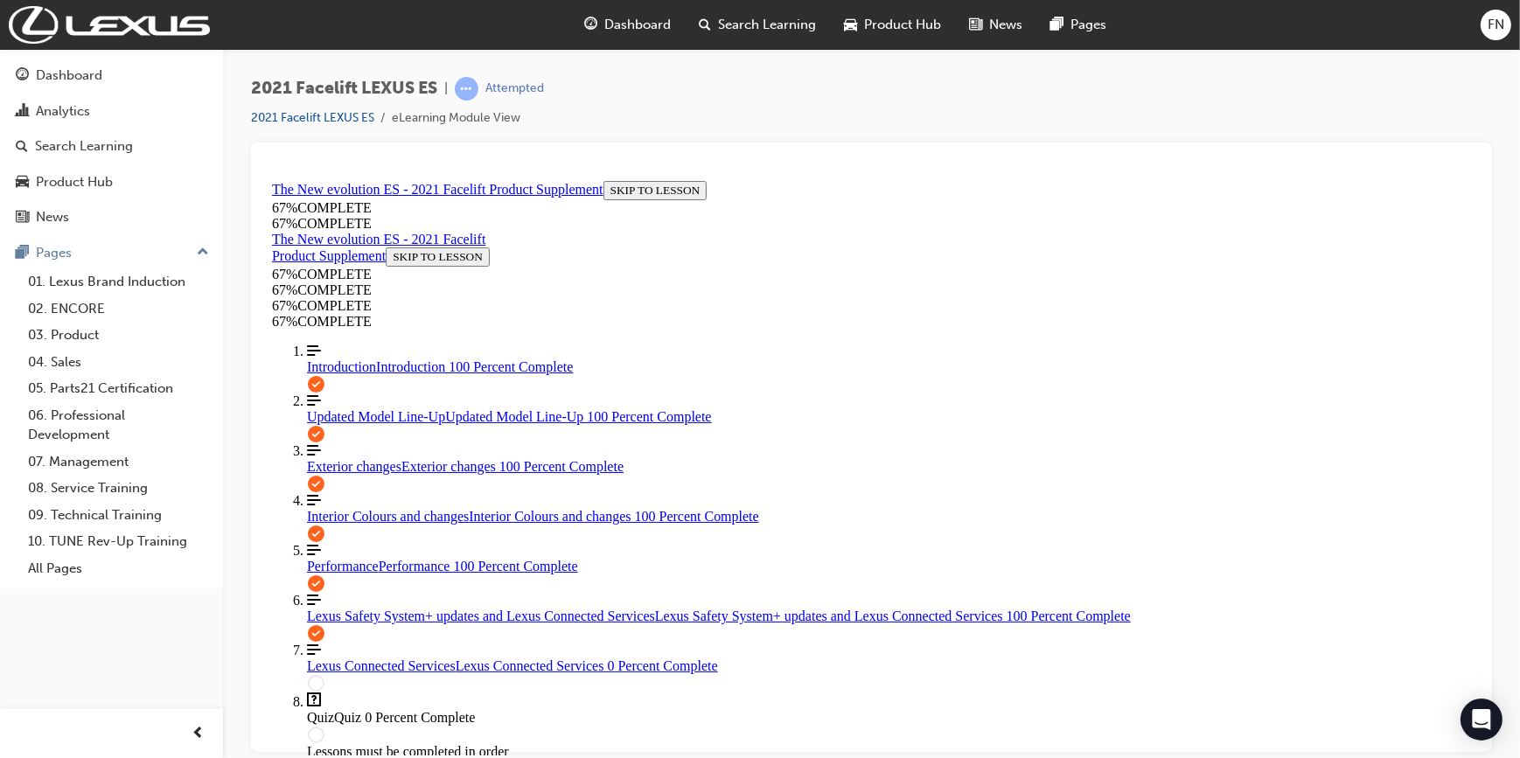
scroll to position [754, 0]
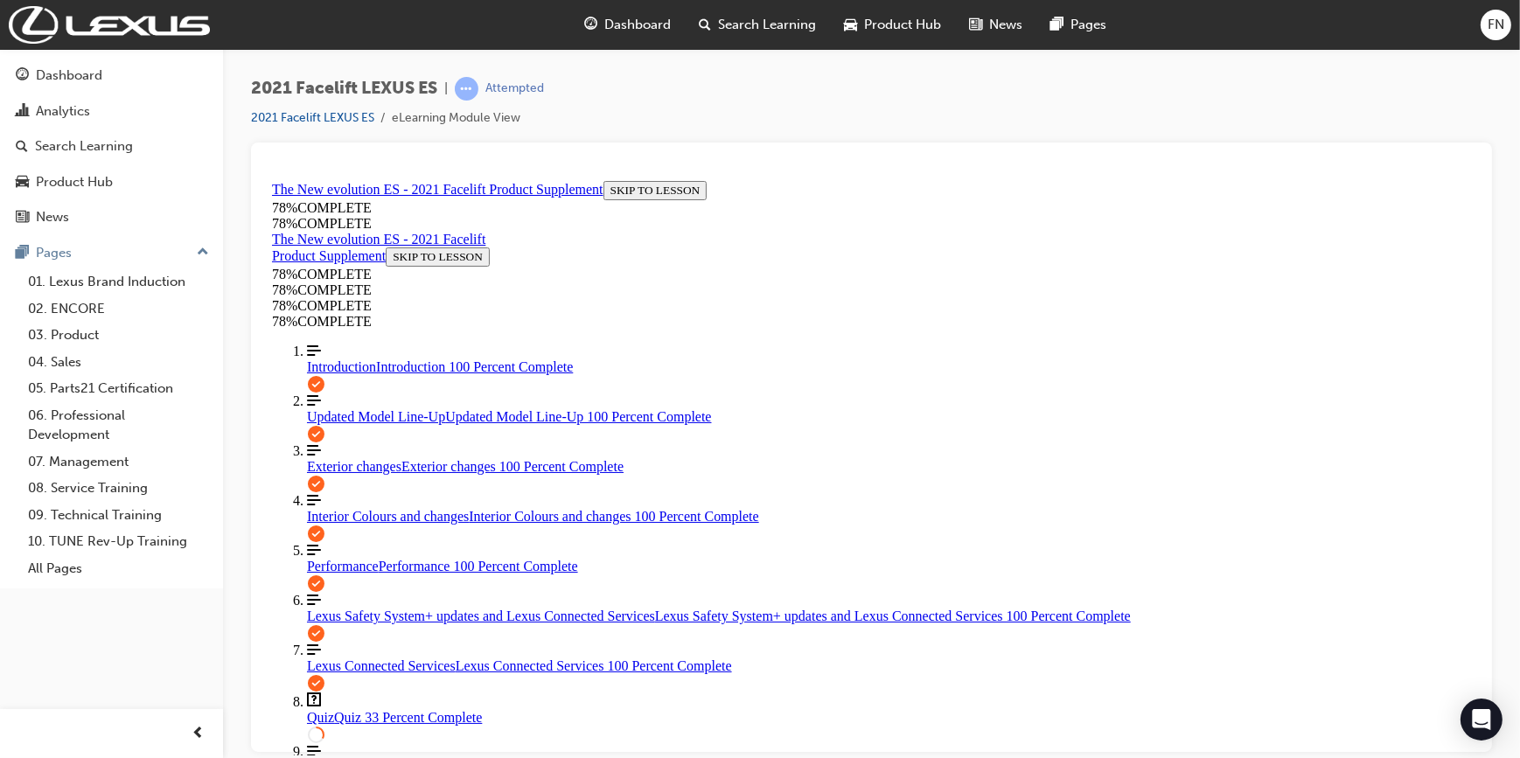
scroll to position [361, 0]
drag, startPoint x: 831, startPoint y: 418, endPoint x: 829, endPoint y: 409, distance: 8.9
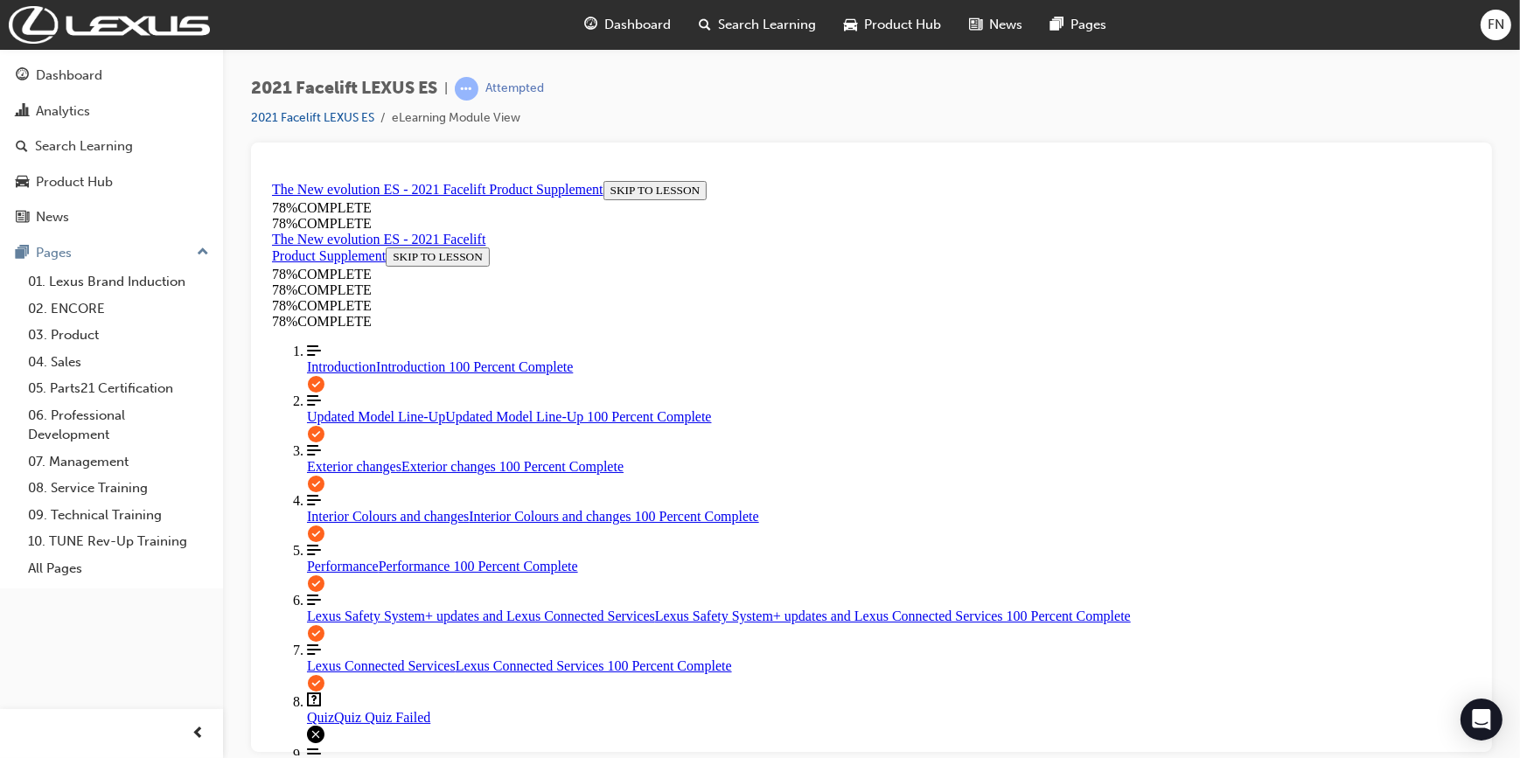
scroll to position [322, 0]
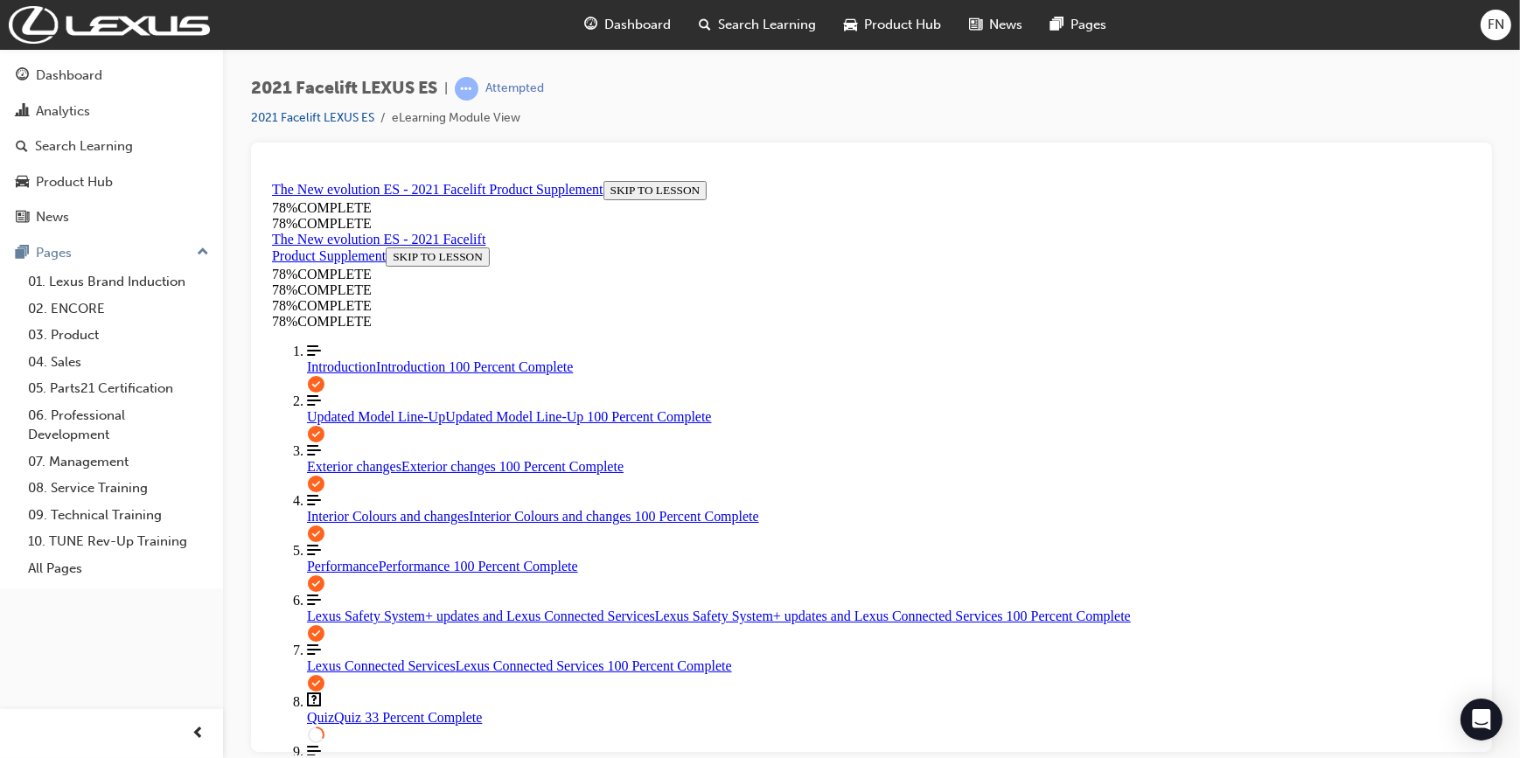
scroll to position [461, 0]
drag, startPoint x: 744, startPoint y: 407, endPoint x: 742, endPoint y: 381, distance: 25.4
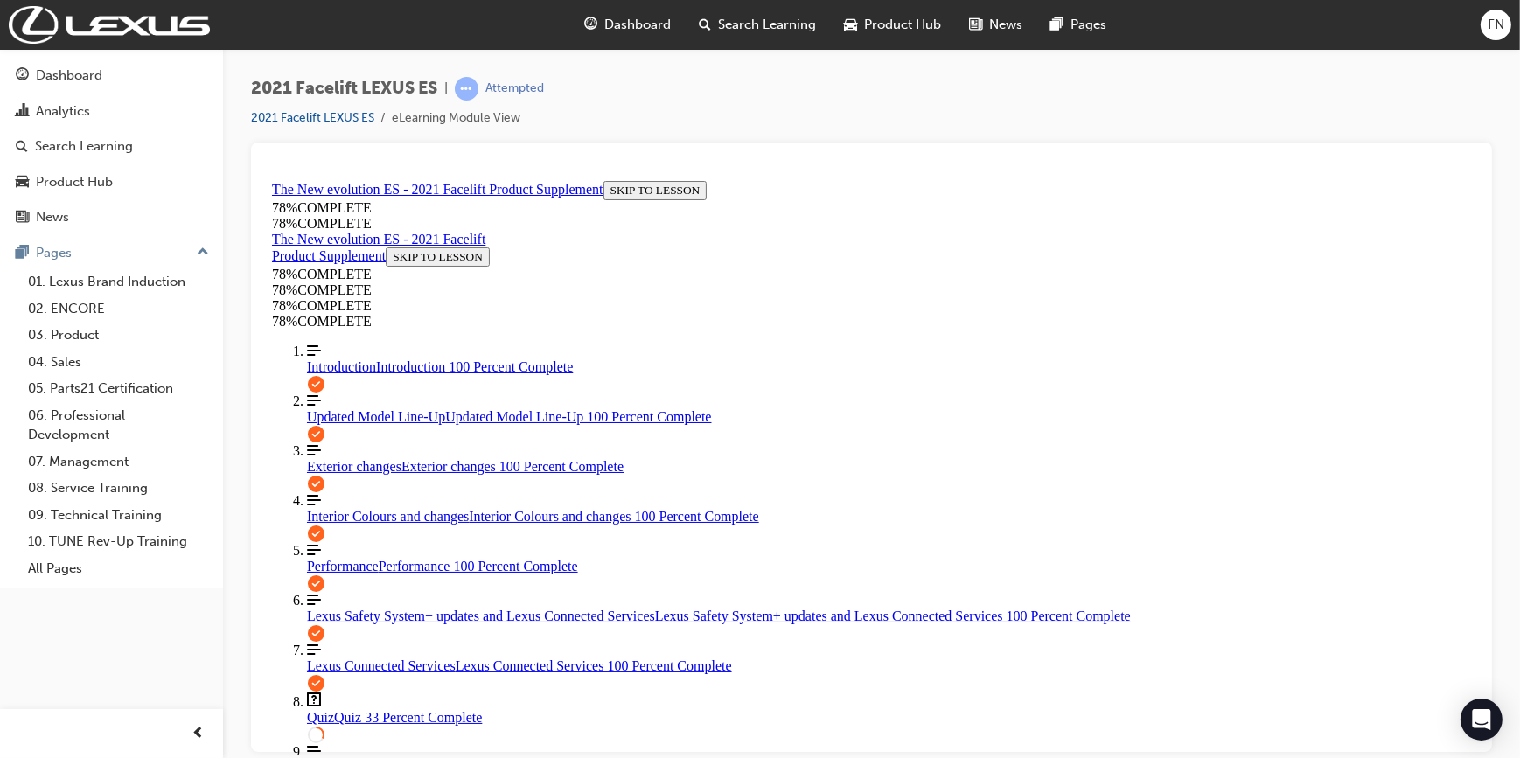
drag, startPoint x: 890, startPoint y: 455, endPoint x: 912, endPoint y: 486, distance: 38.3
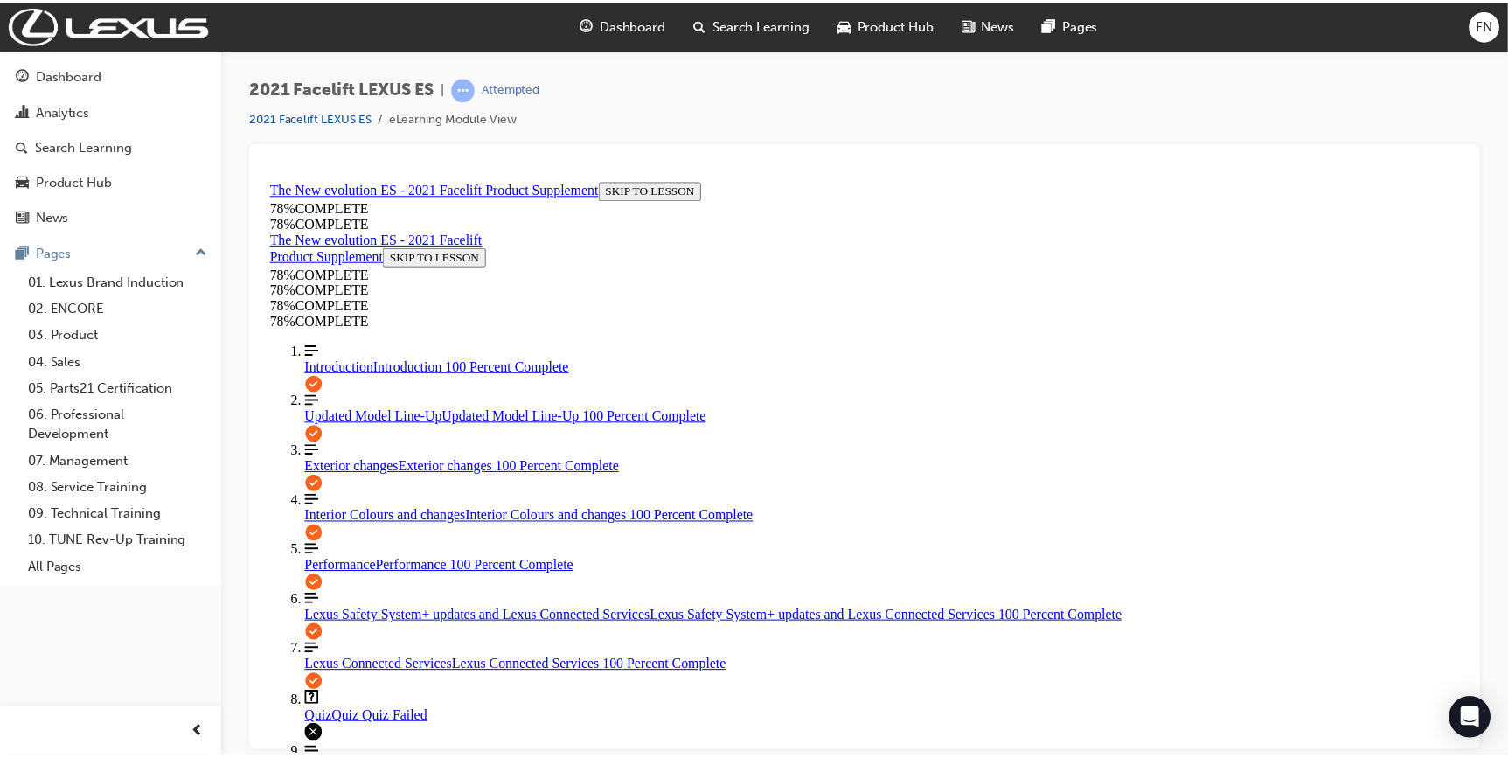
scroll to position [322, 0]
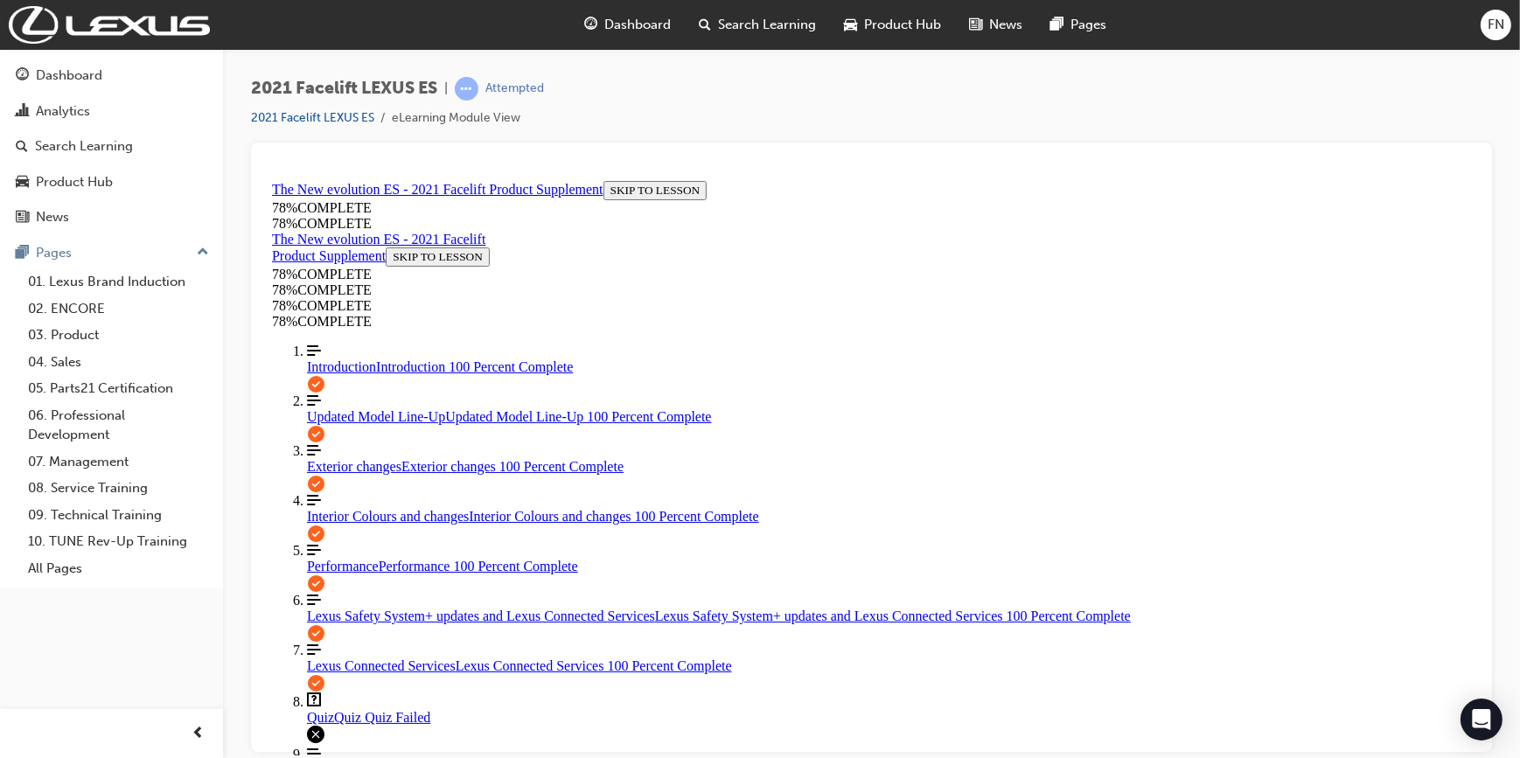
click at [89, 176] on div "Product Hub" at bounding box center [74, 182] width 77 height 20
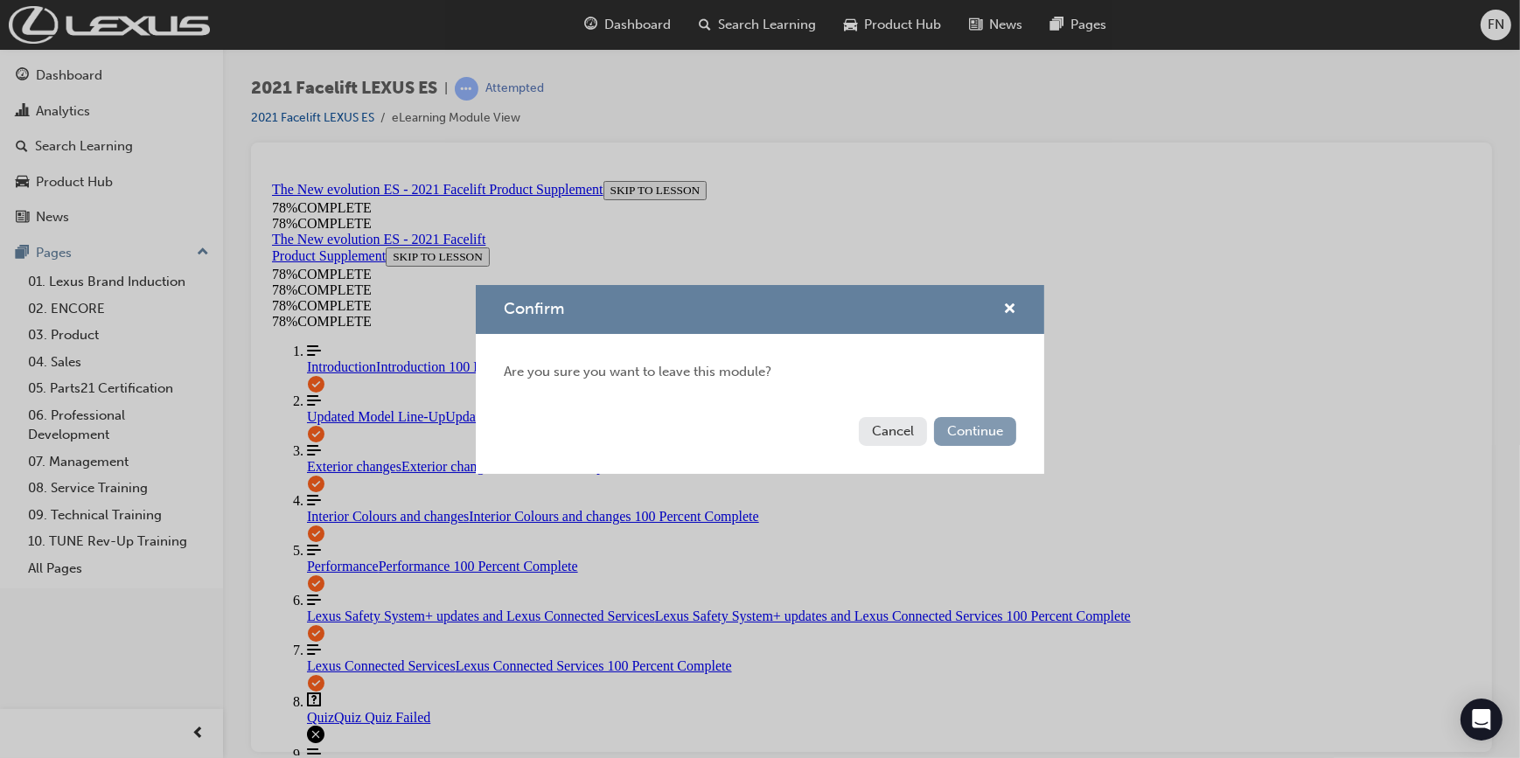
click at [974, 427] on button "Continue" at bounding box center [975, 431] width 82 height 29
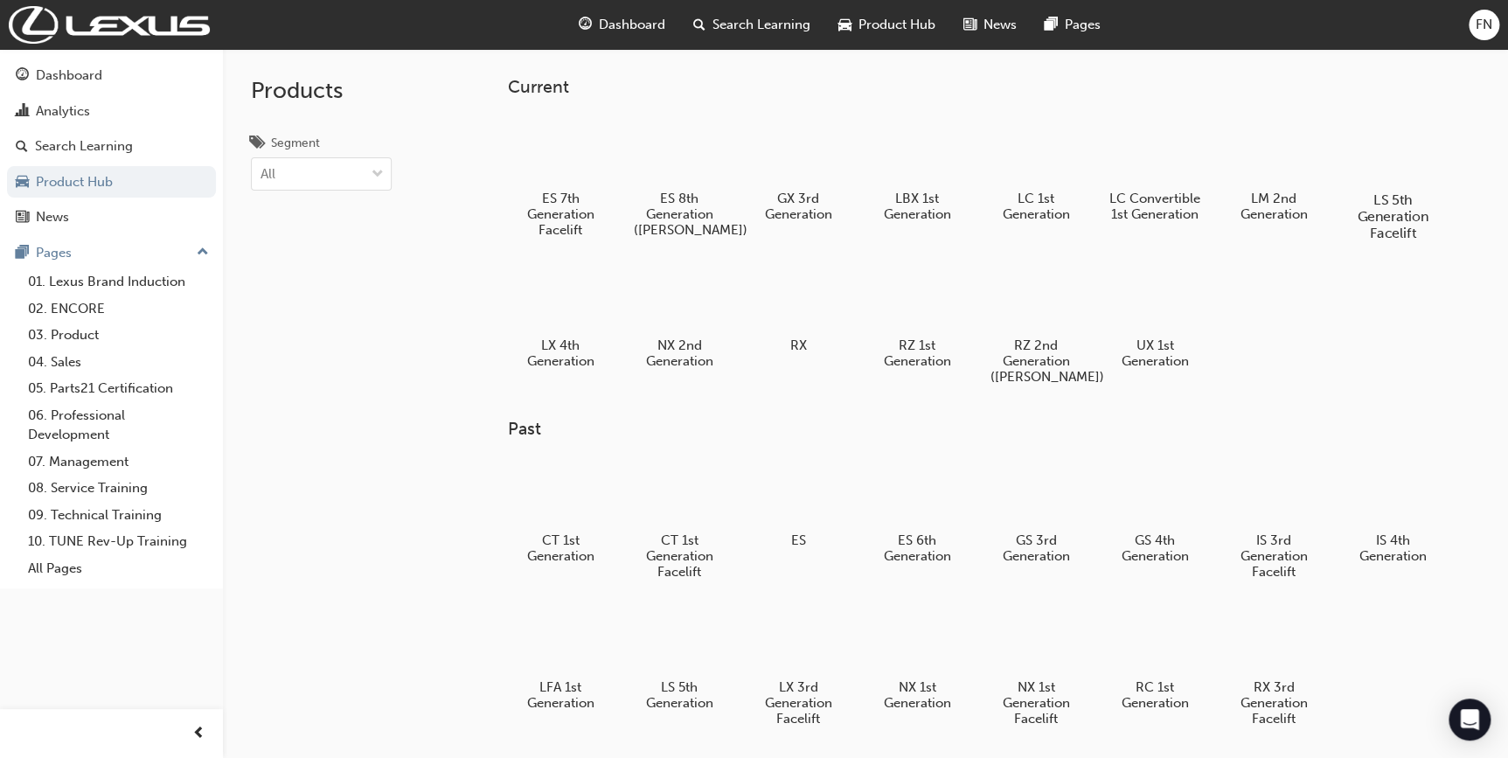
click at [1400, 152] on div at bounding box center [1392, 150] width 97 height 70
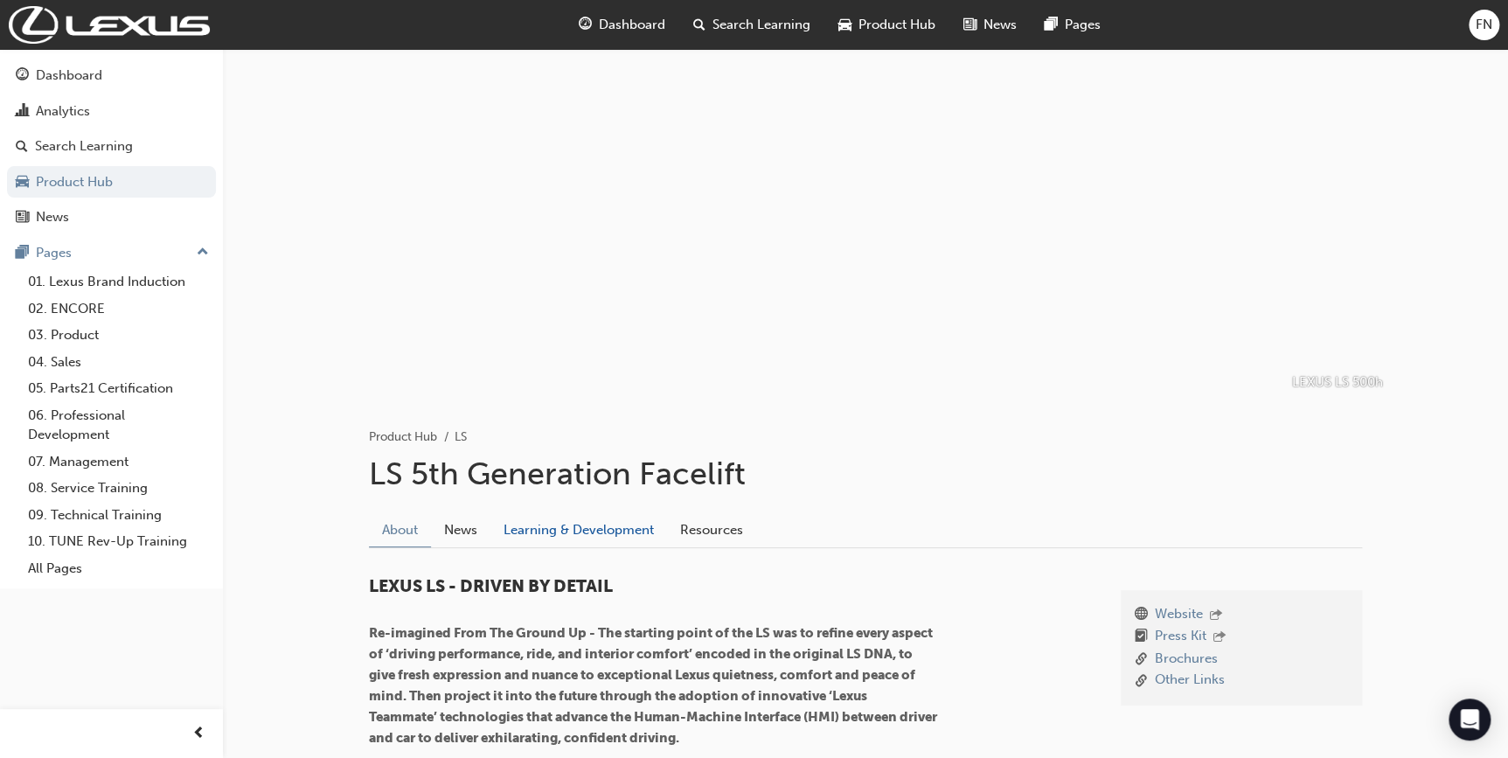
click at [577, 537] on link "Learning & Development" at bounding box center [579, 529] width 177 height 33
click at [414, 437] on link "Product Hub" at bounding box center [403, 436] width 68 height 15
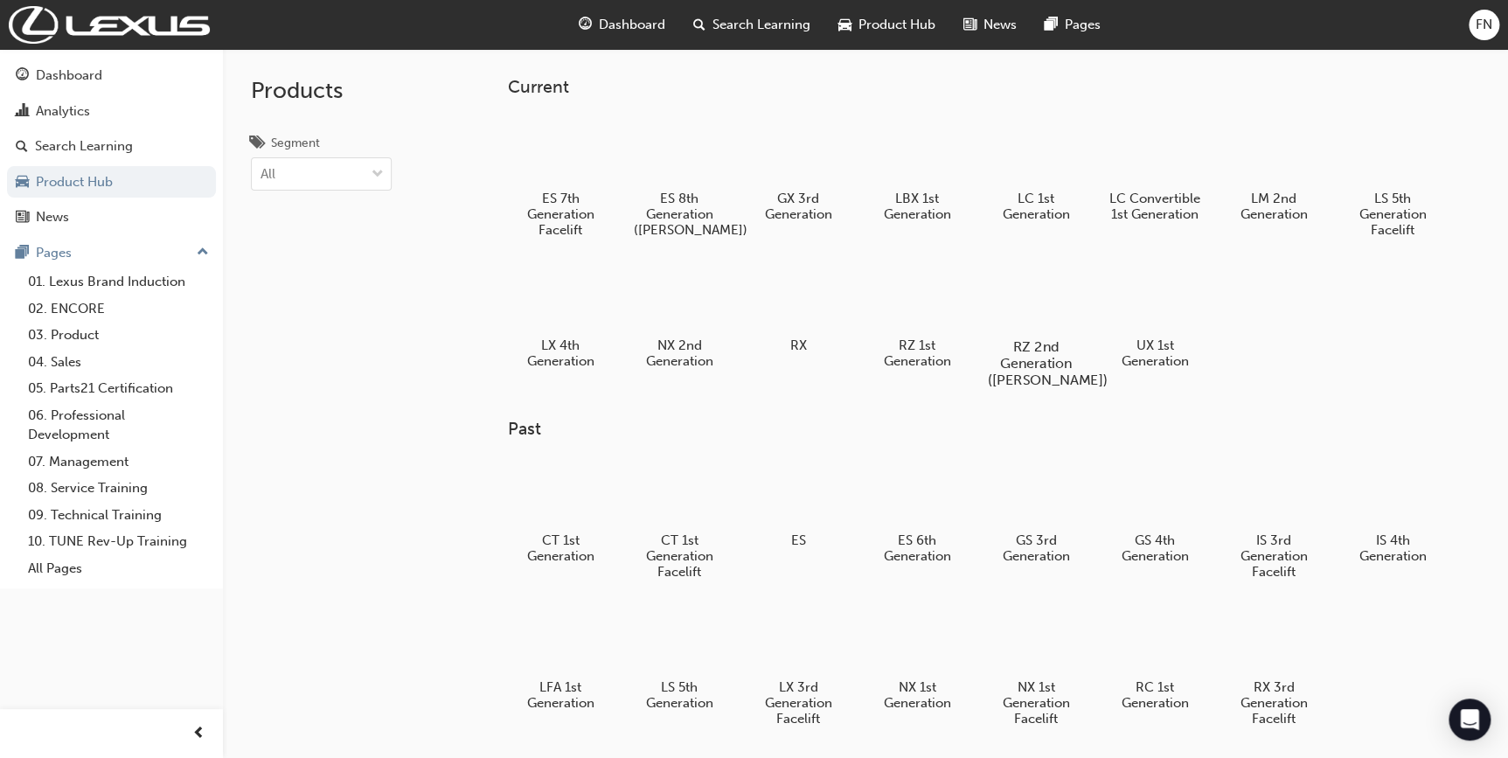
click at [1049, 311] on div at bounding box center [1035, 296] width 97 height 70
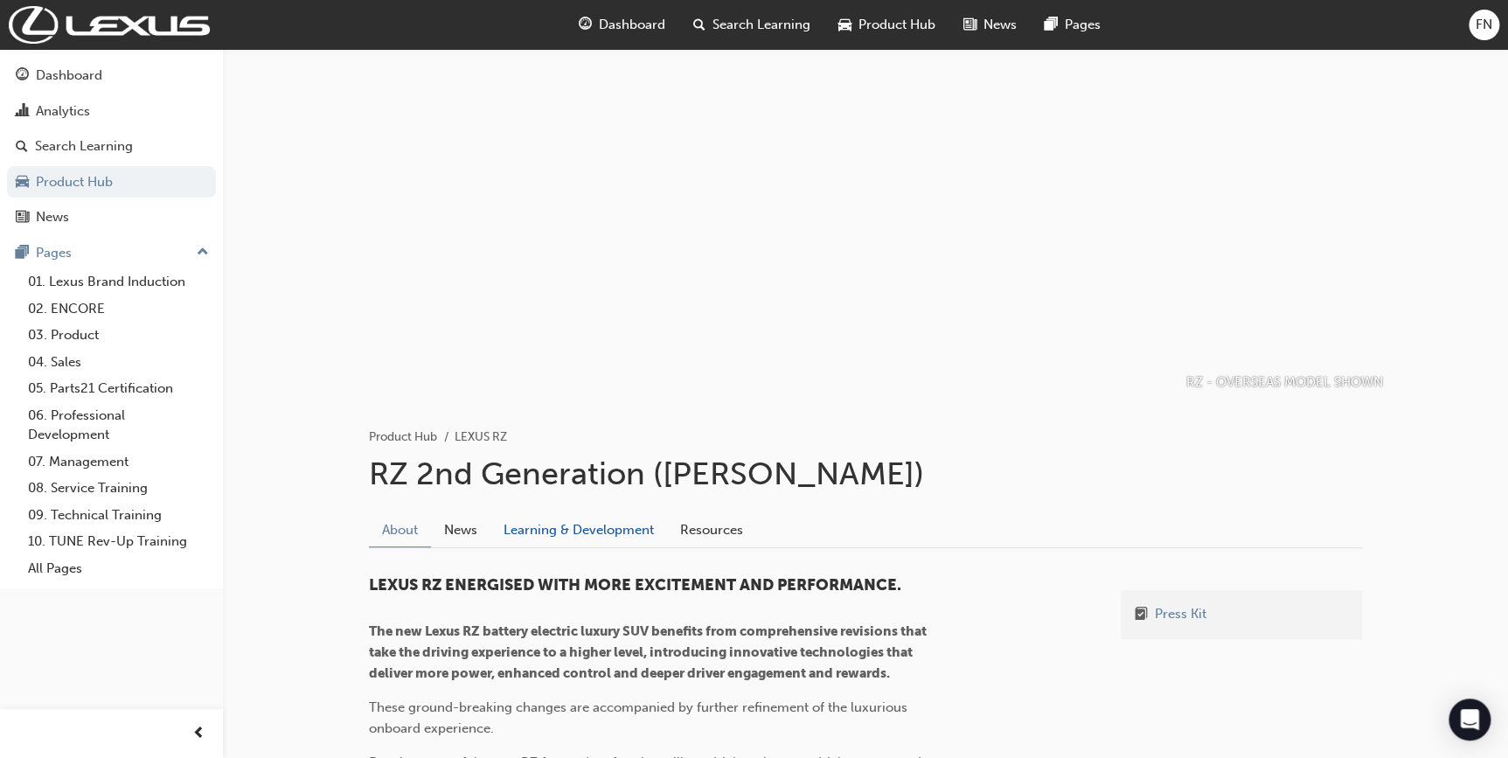
click at [542, 531] on link "Learning & Development" at bounding box center [579, 529] width 177 height 33
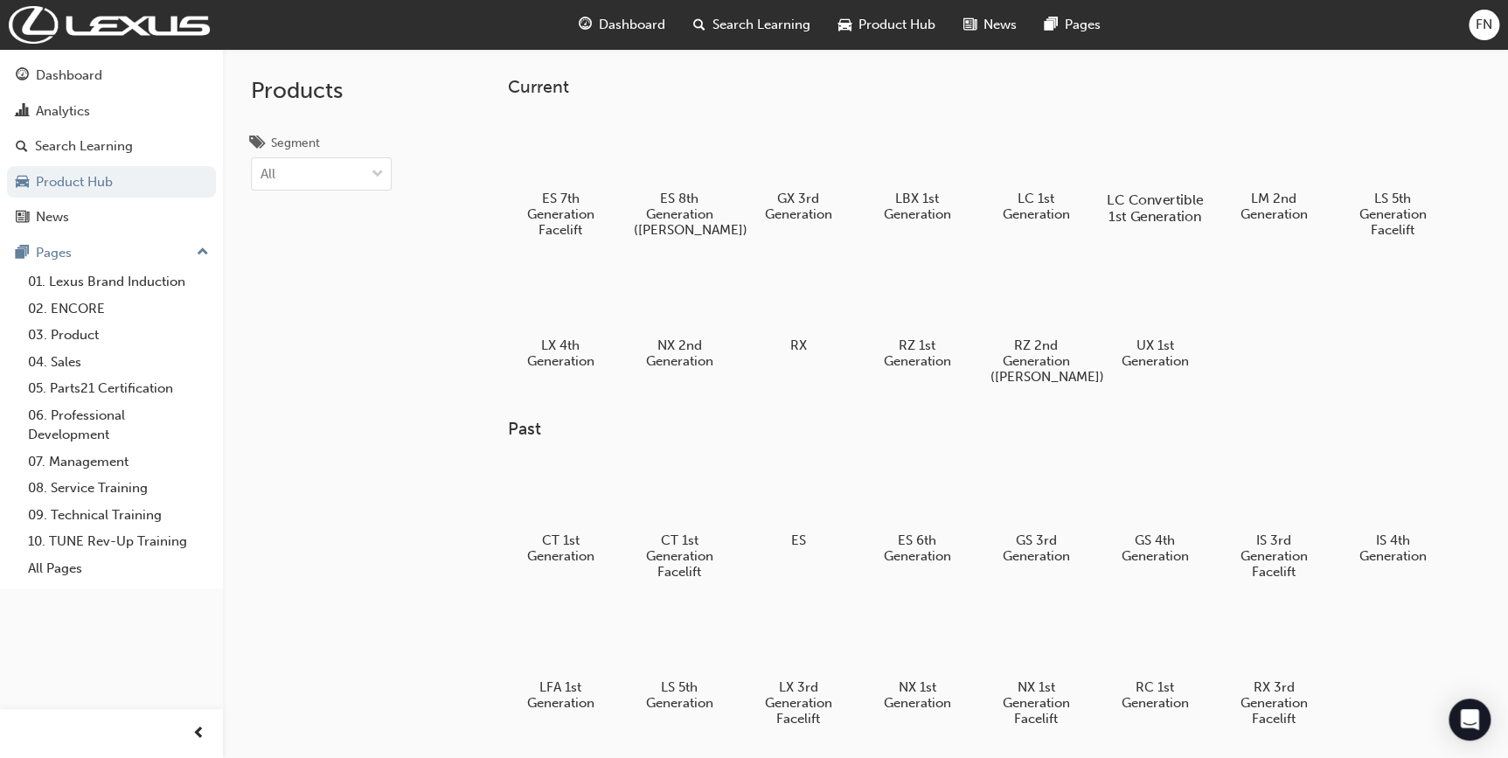
click at [1102, 170] on div "LC Convertible 1st Generation" at bounding box center [1154, 170] width 111 height 124
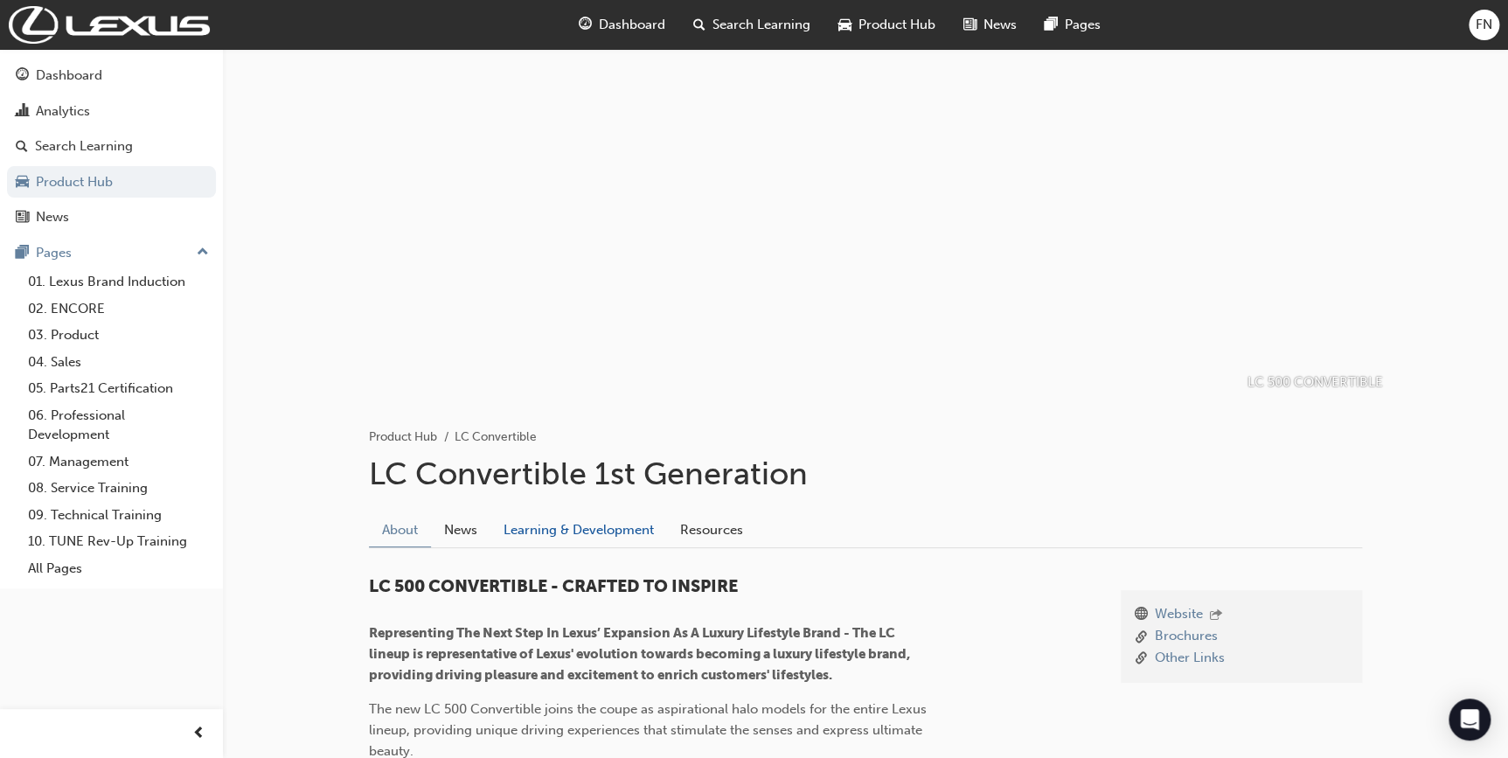
click at [567, 533] on link "Learning & Development" at bounding box center [579, 529] width 177 height 33
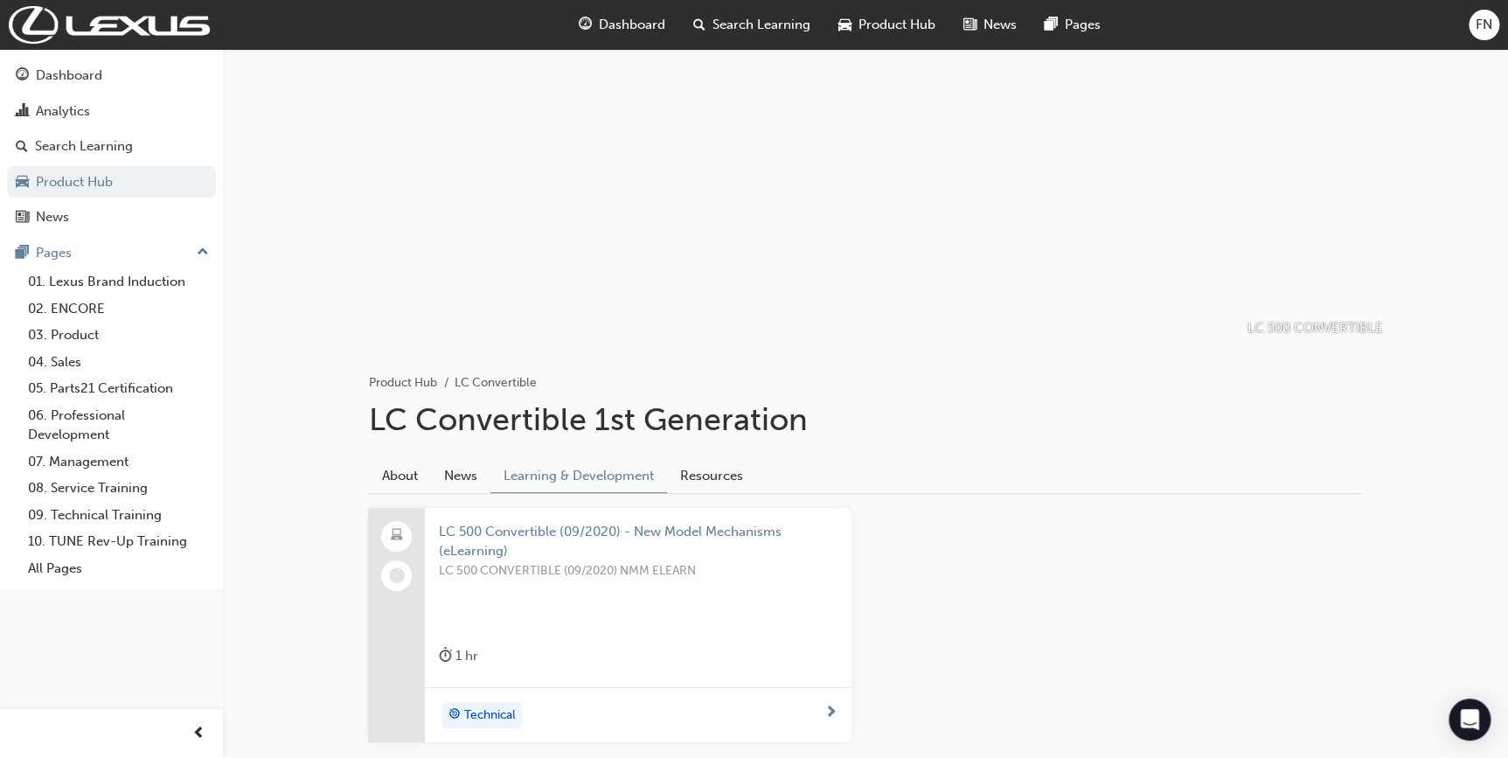
scroll to position [164, 0]
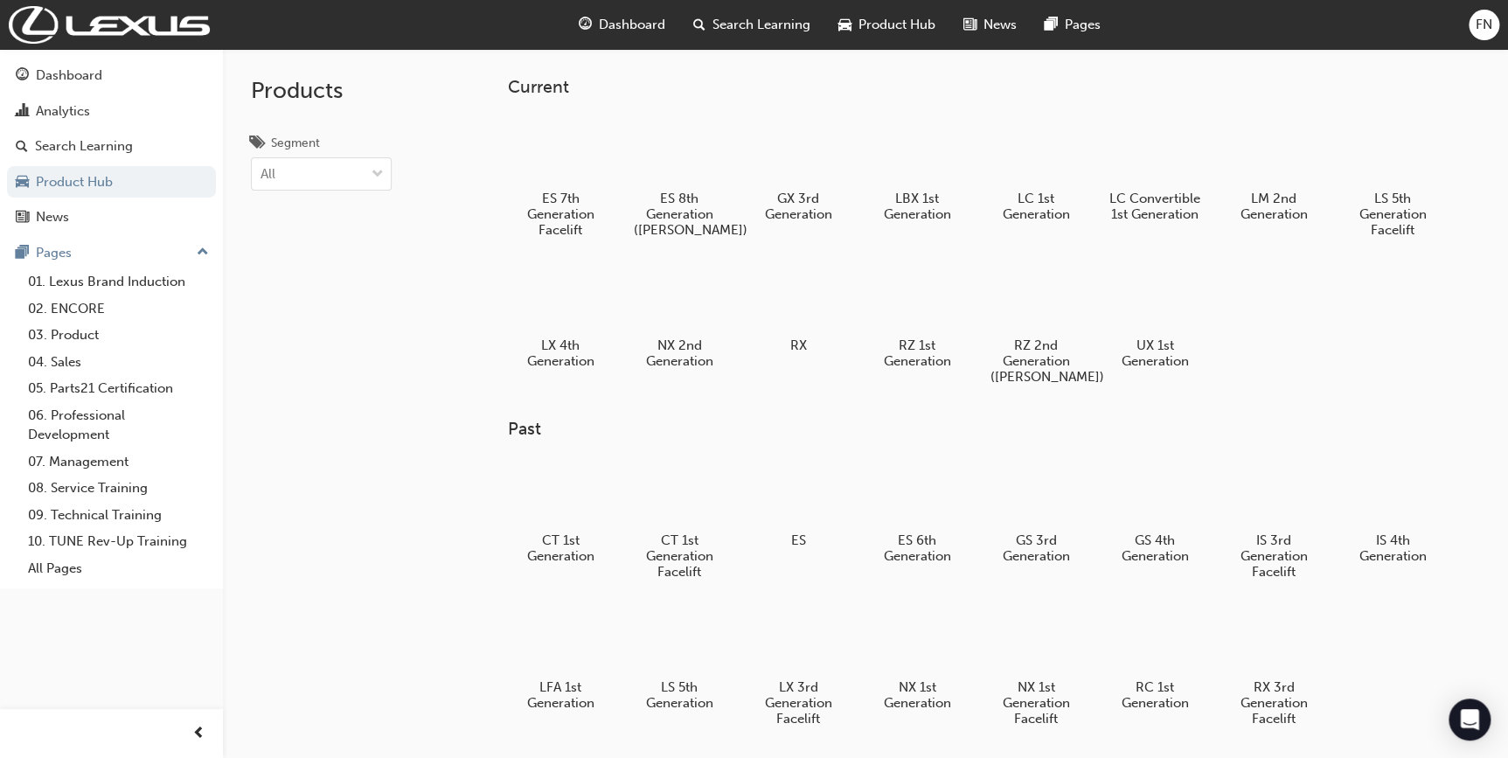
click at [1039, 148] on div at bounding box center [1037, 151] width 92 height 66
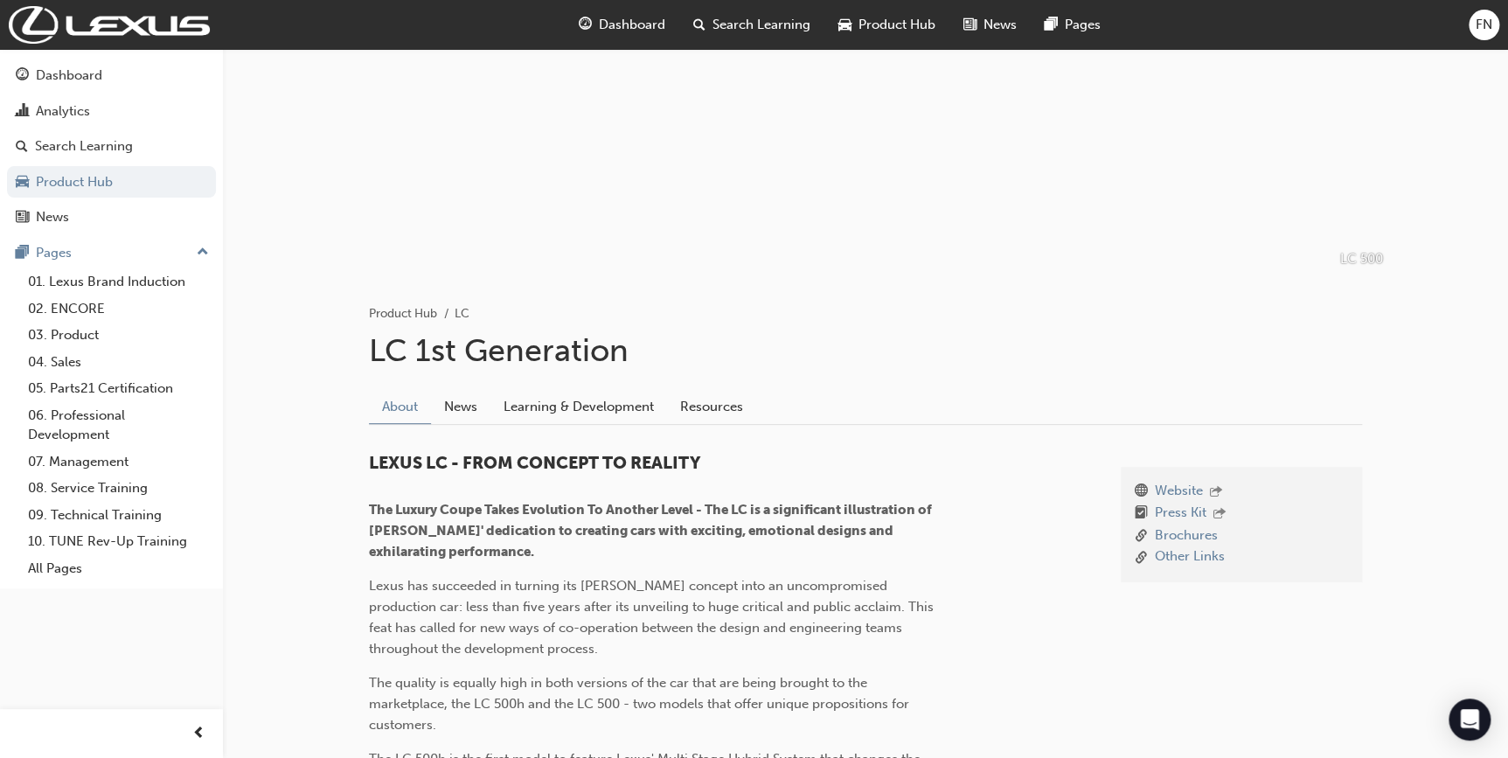
scroll to position [317, 0]
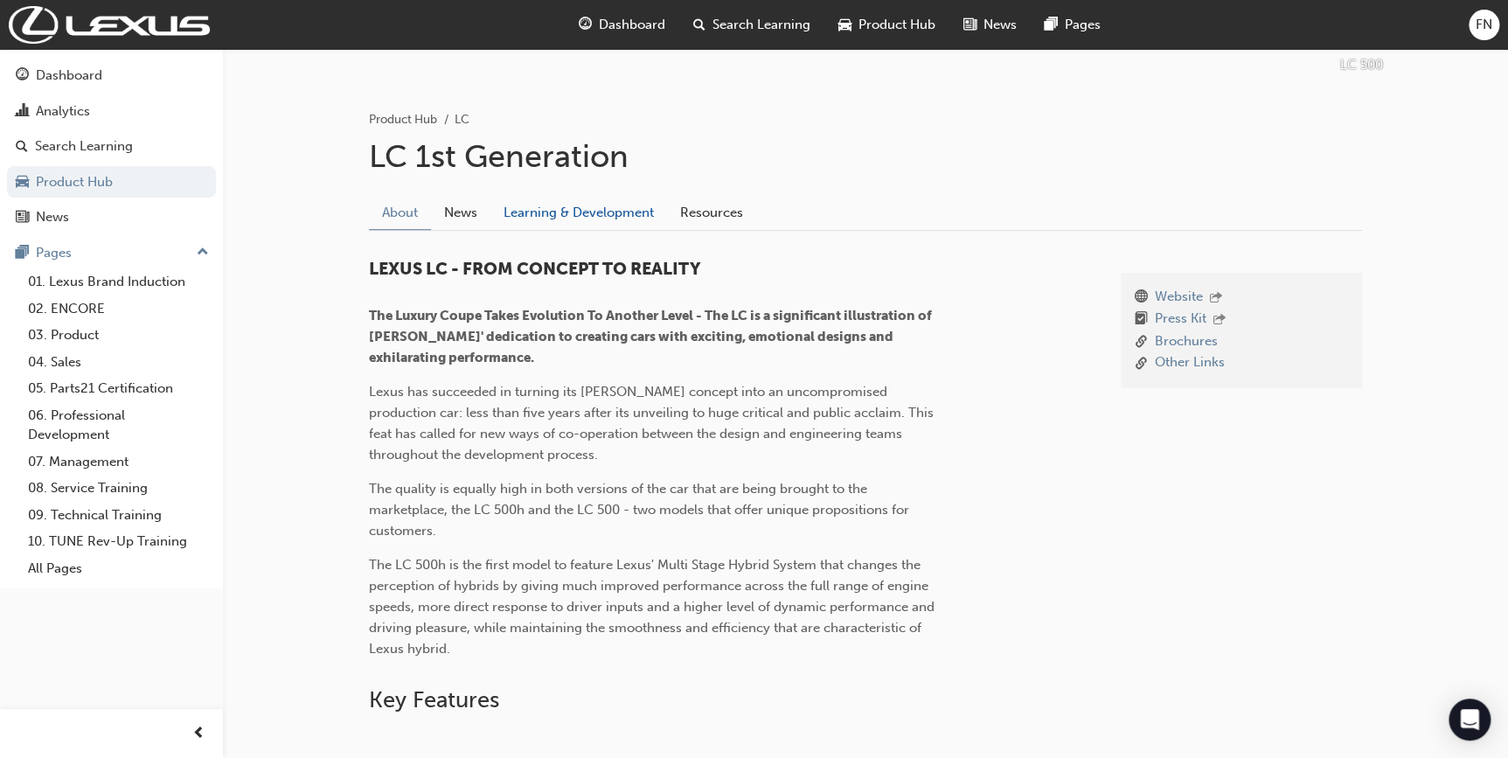
click at [567, 209] on link "Learning & Development" at bounding box center [579, 212] width 177 height 33
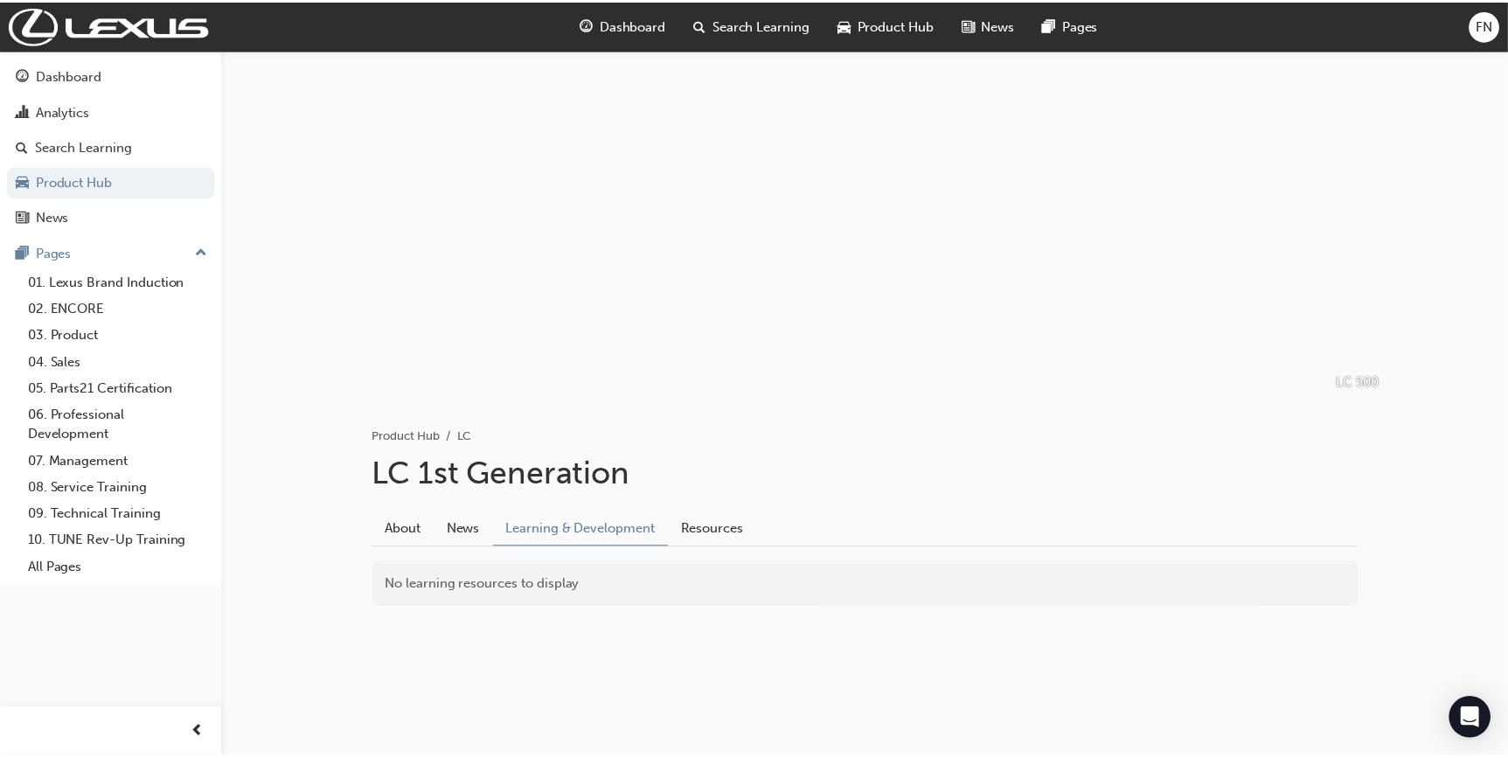
scroll to position [317, 0]
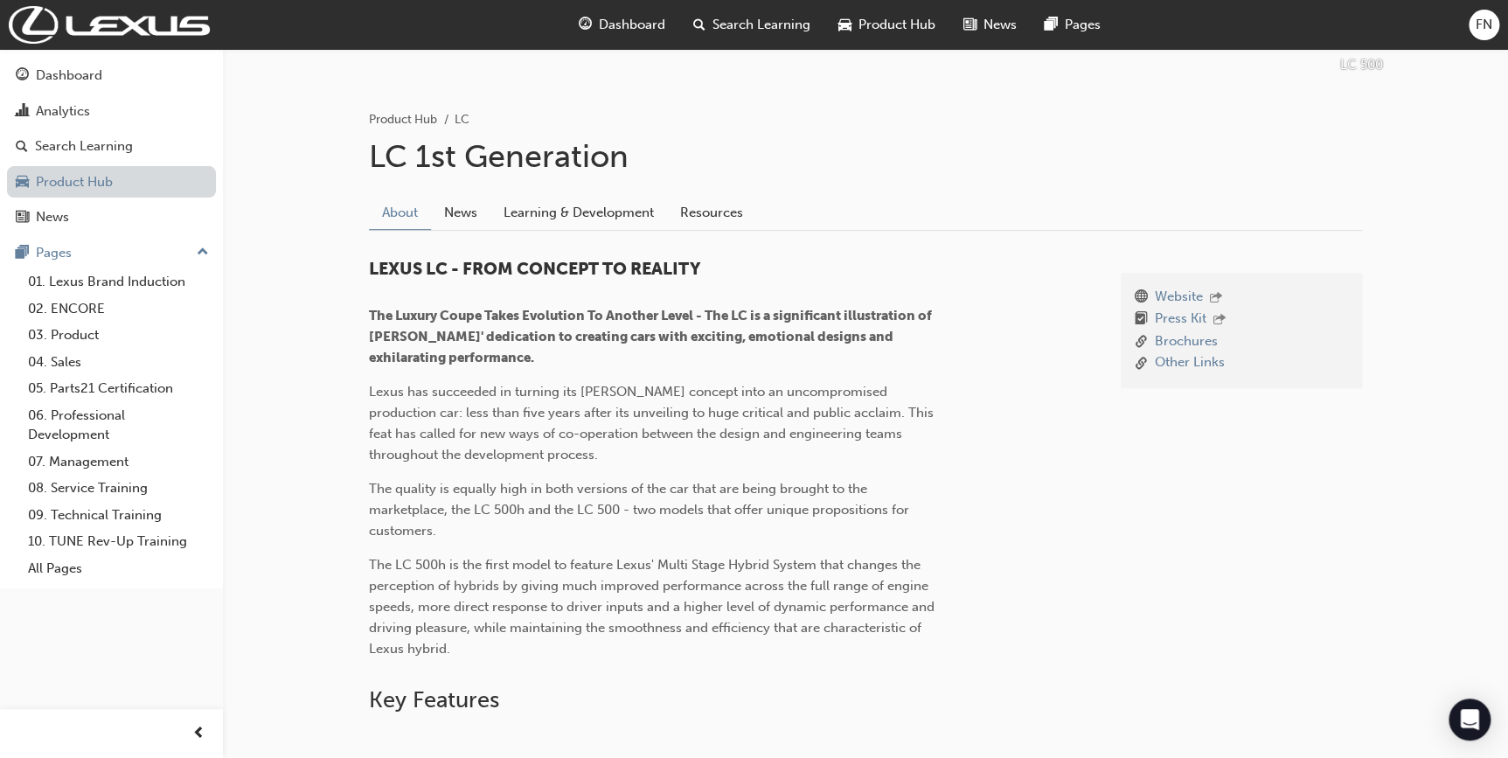
click at [79, 175] on link "Product Hub" at bounding box center [111, 182] width 209 height 32
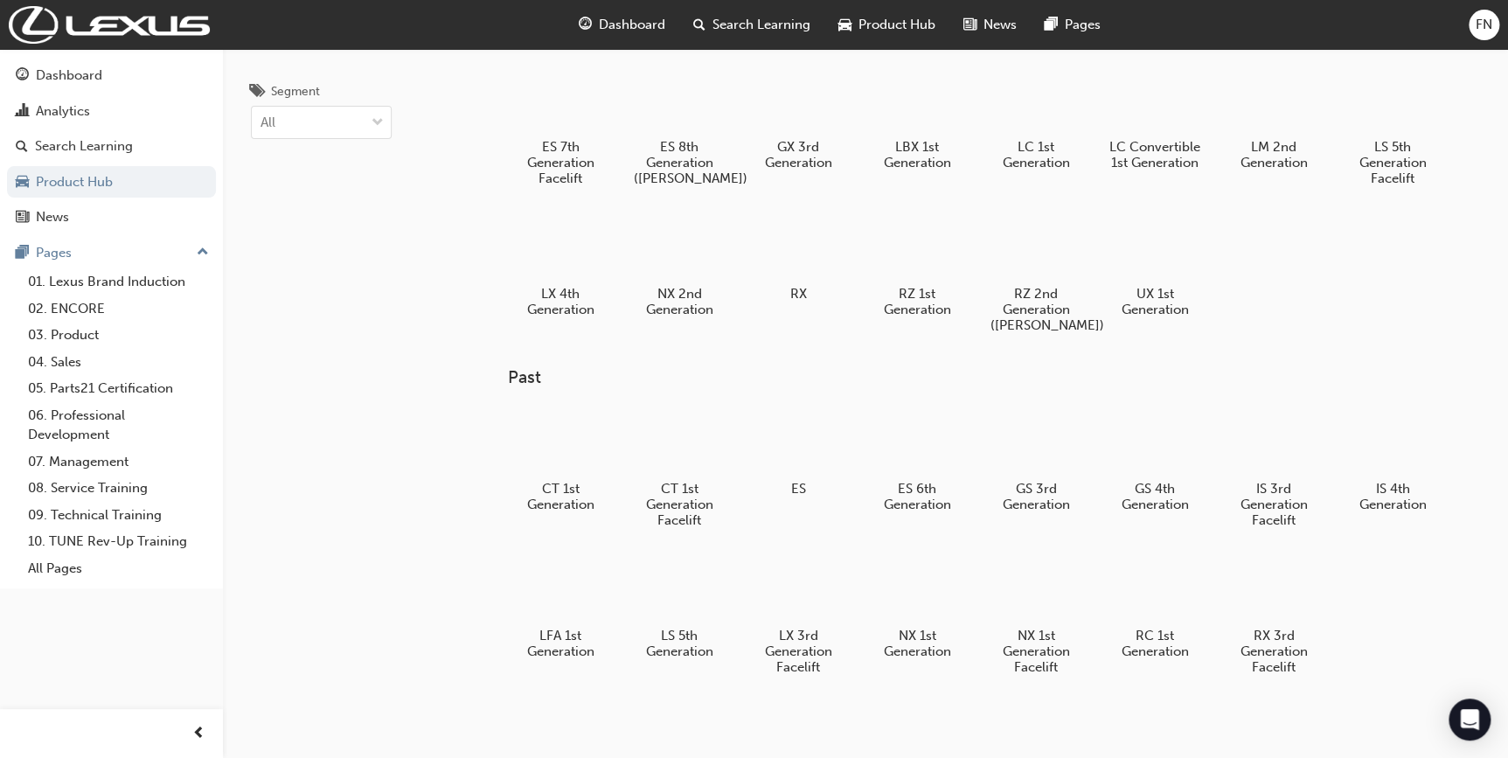
scroll to position [13, 0]
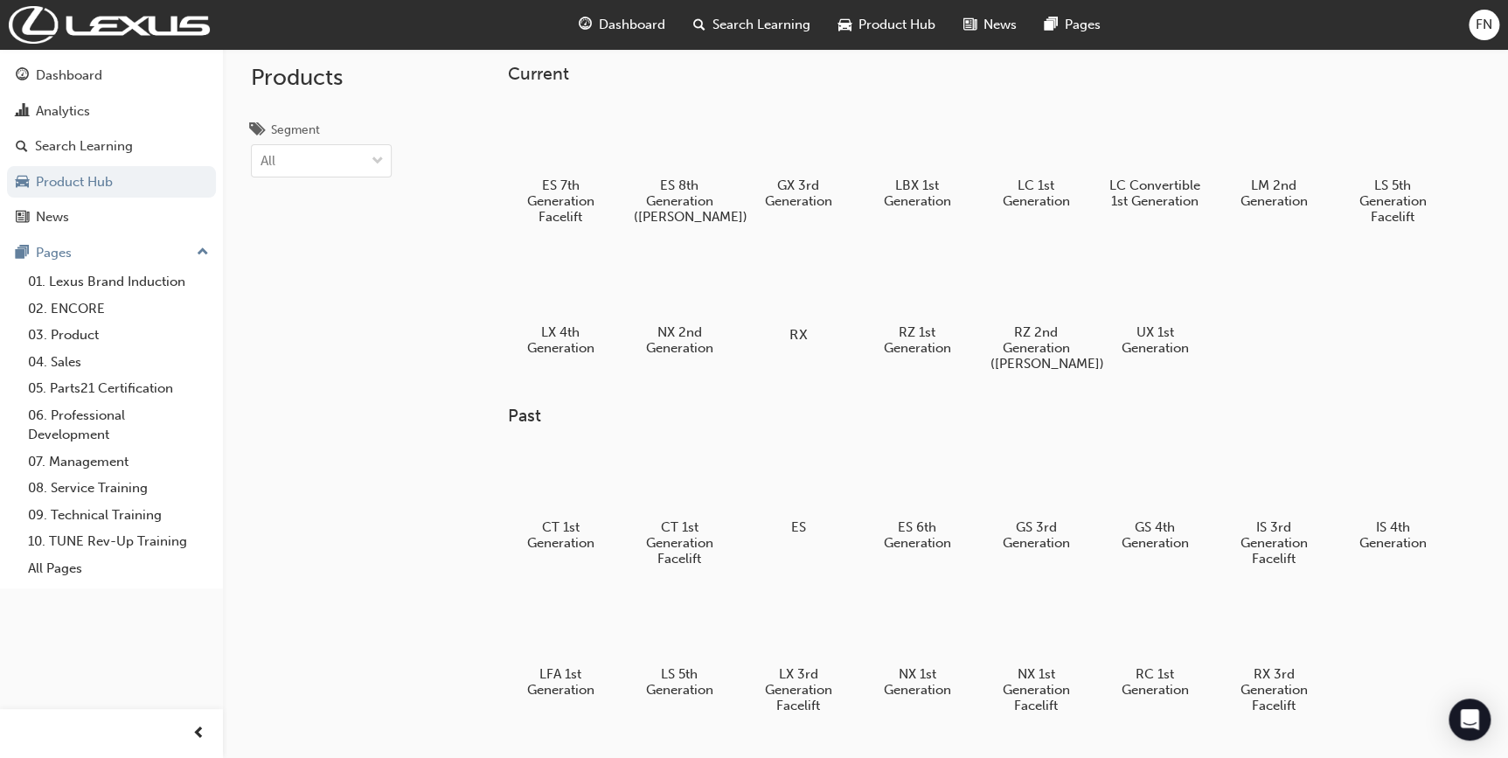
click at [791, 294] on div at bounding box center [797, 284] width 97 height 70
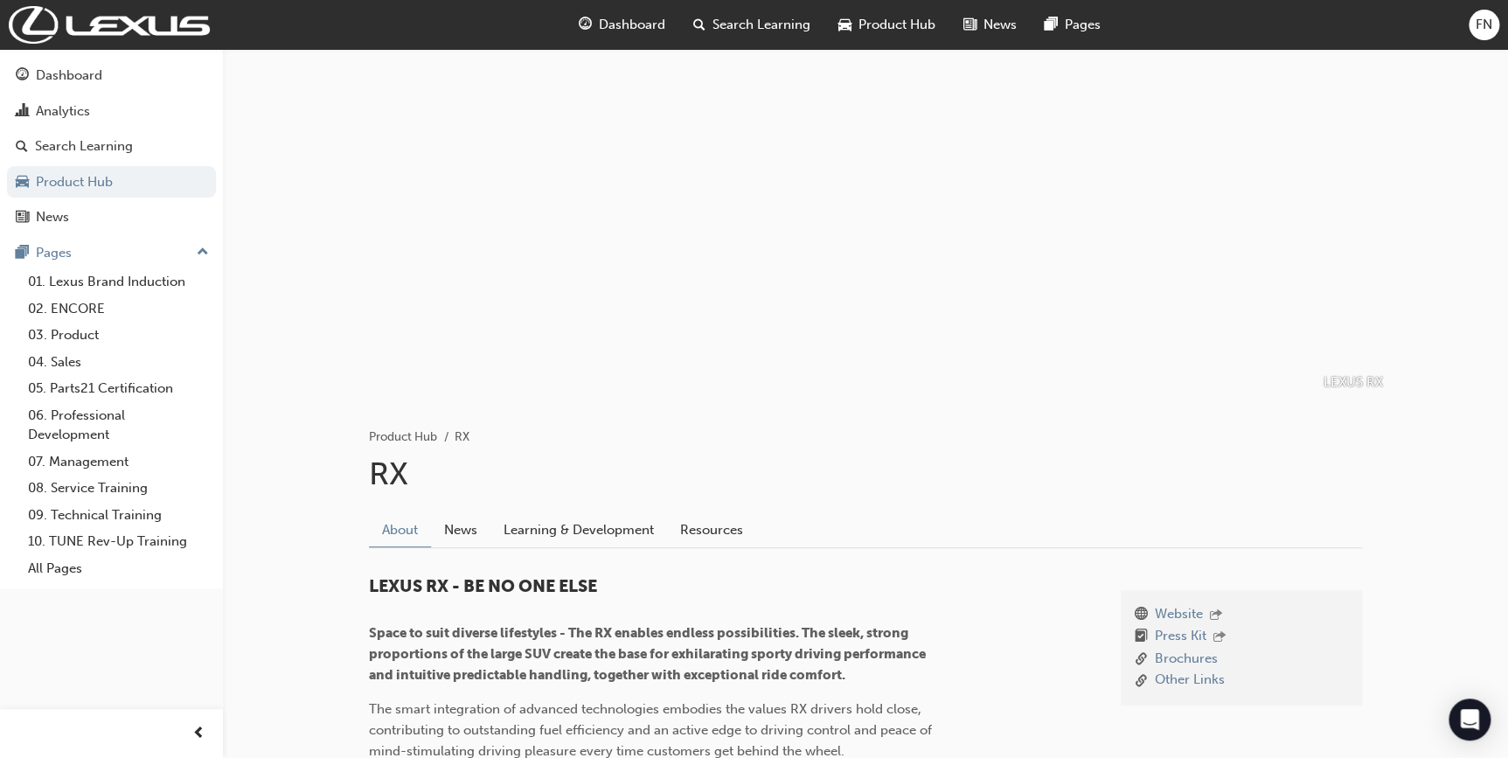
scroll to position [13, 0]
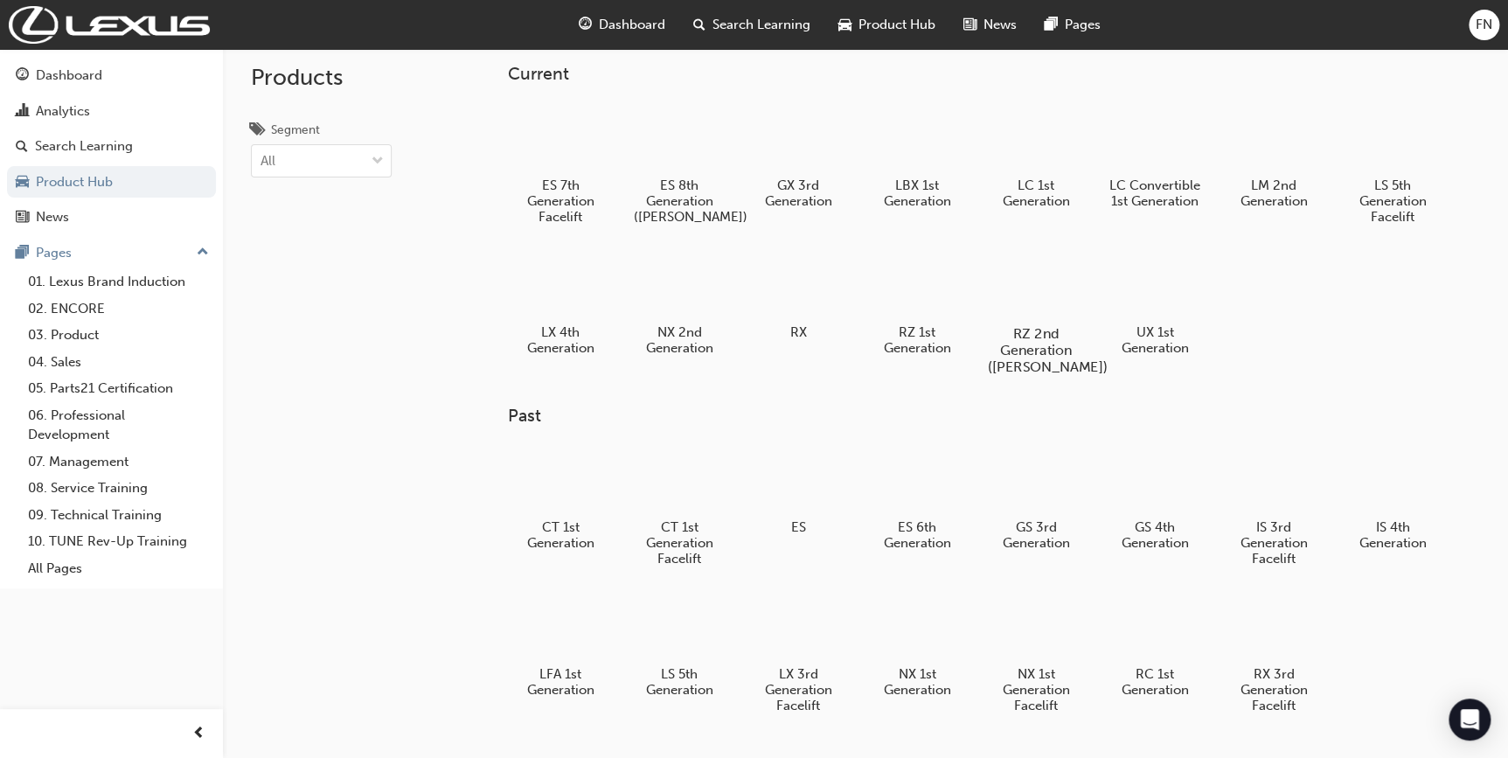
click at [1025, 286] on div at bounding box center [1035, 283] width 97 height 70
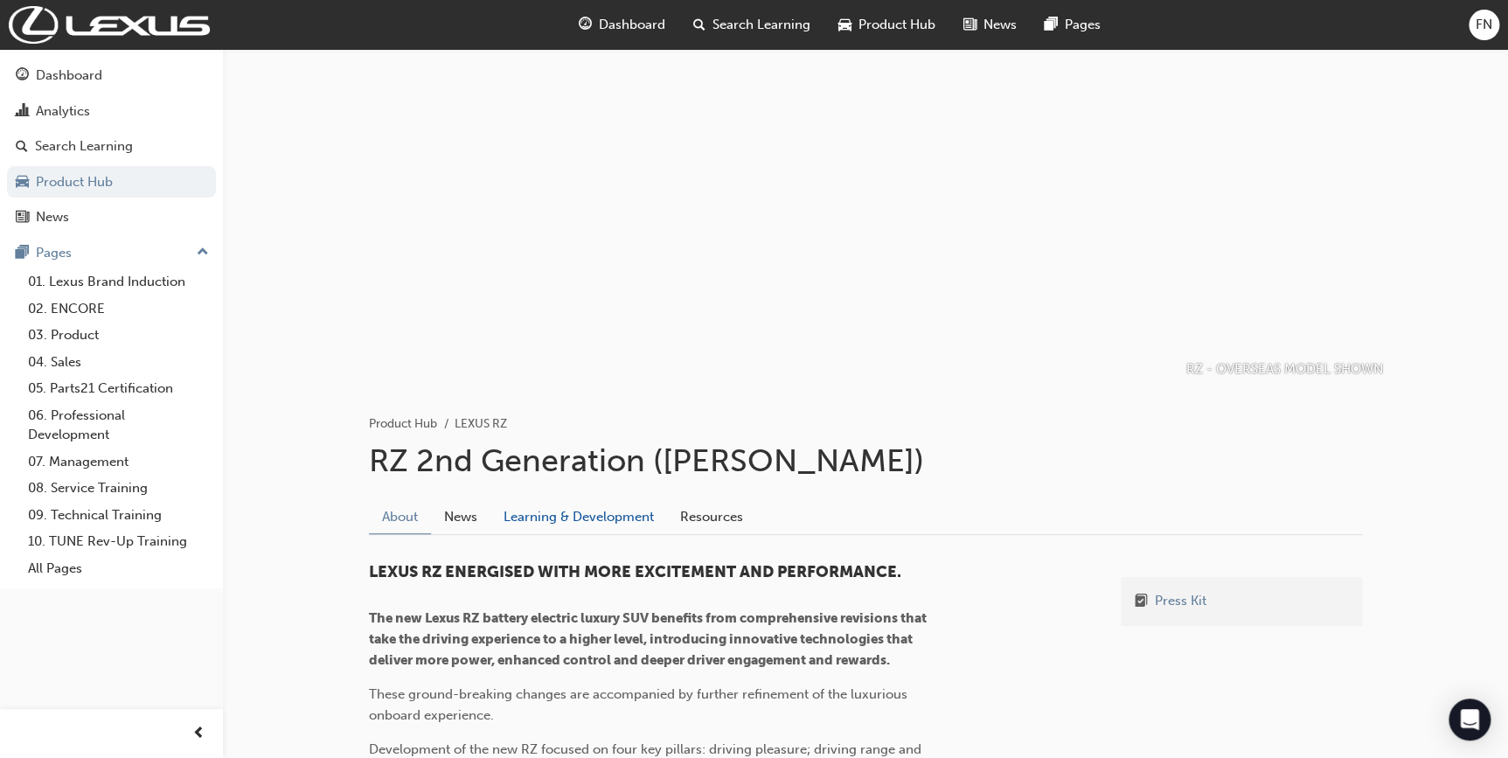
click at [551, 522] on link "Learning & Development" at bounding box center [579, 516] width 177 height 33
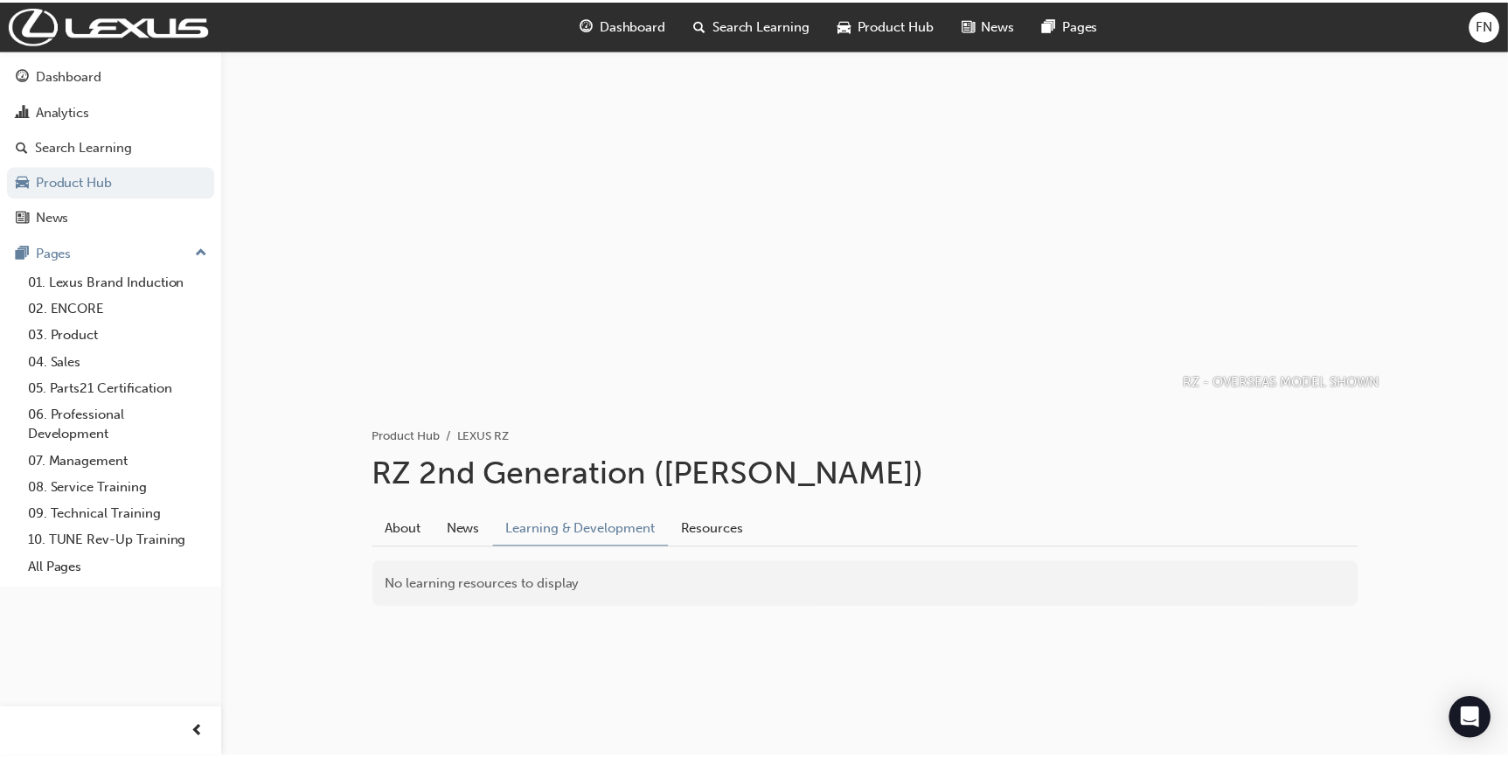
scroll to position [13, 0]
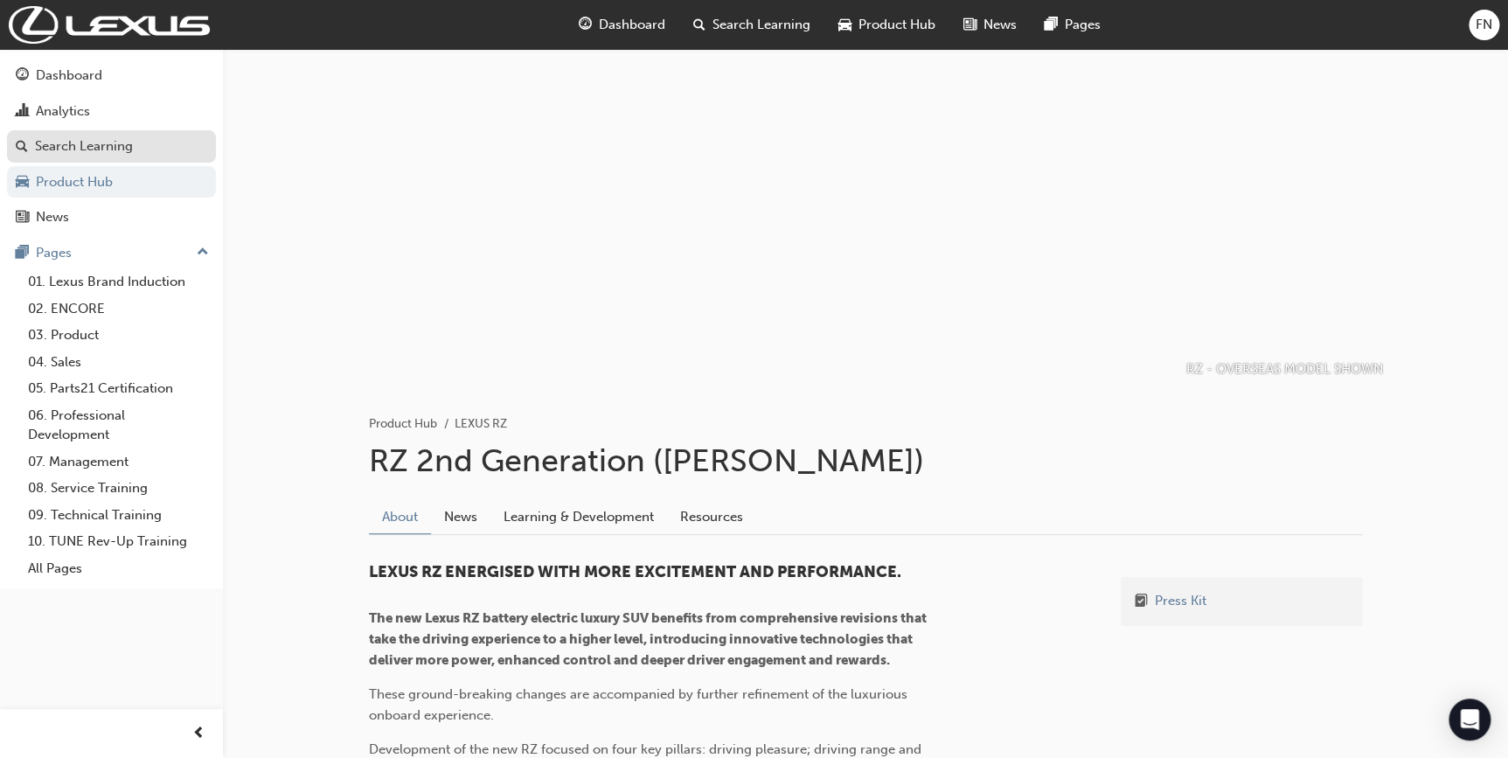
click at [76, 143] on div "Search Learning" at bounding box center [84, 146] width 98 height 20
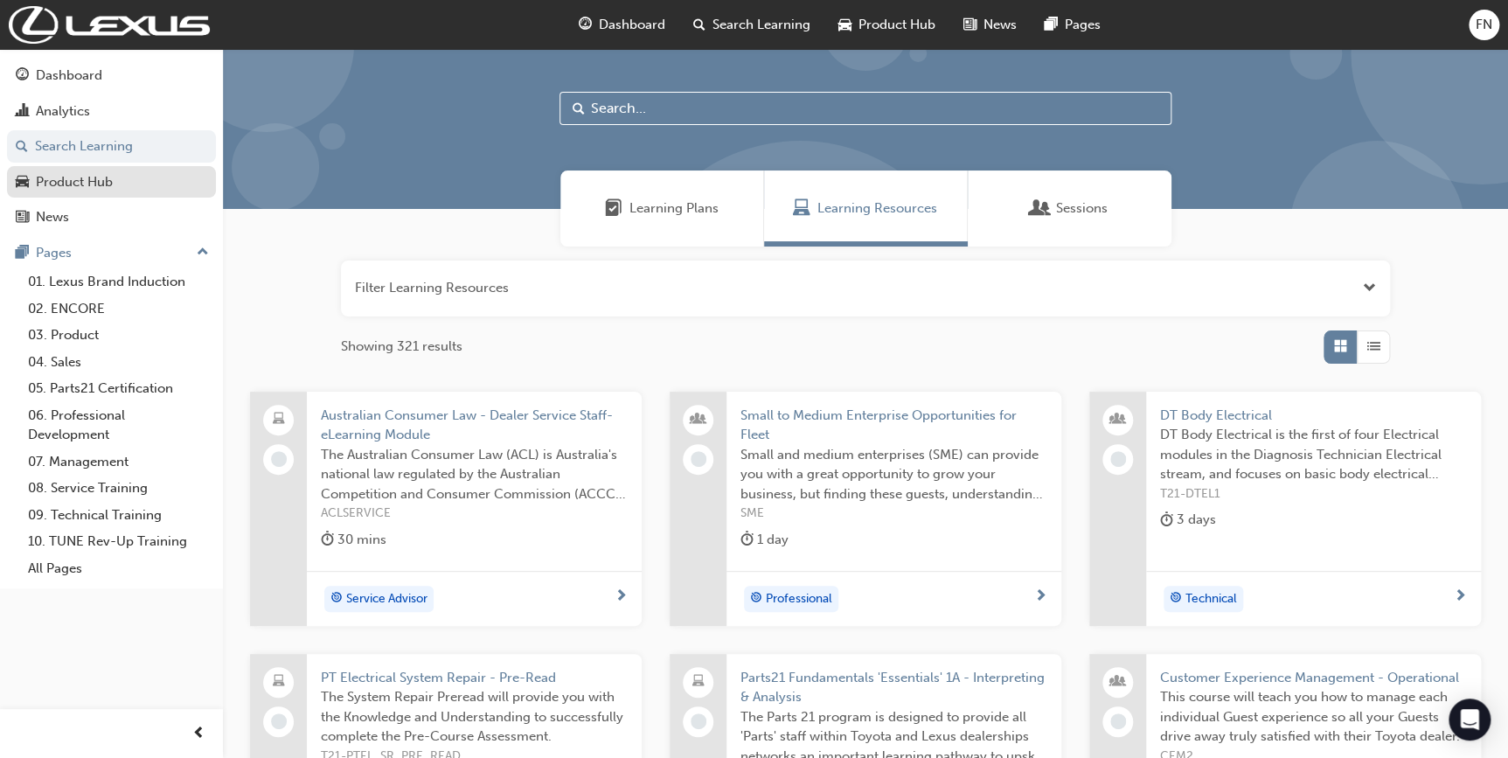
click at [75, 191] on div "Product Hub" at bounding box center [111, 182] width 191 height 22
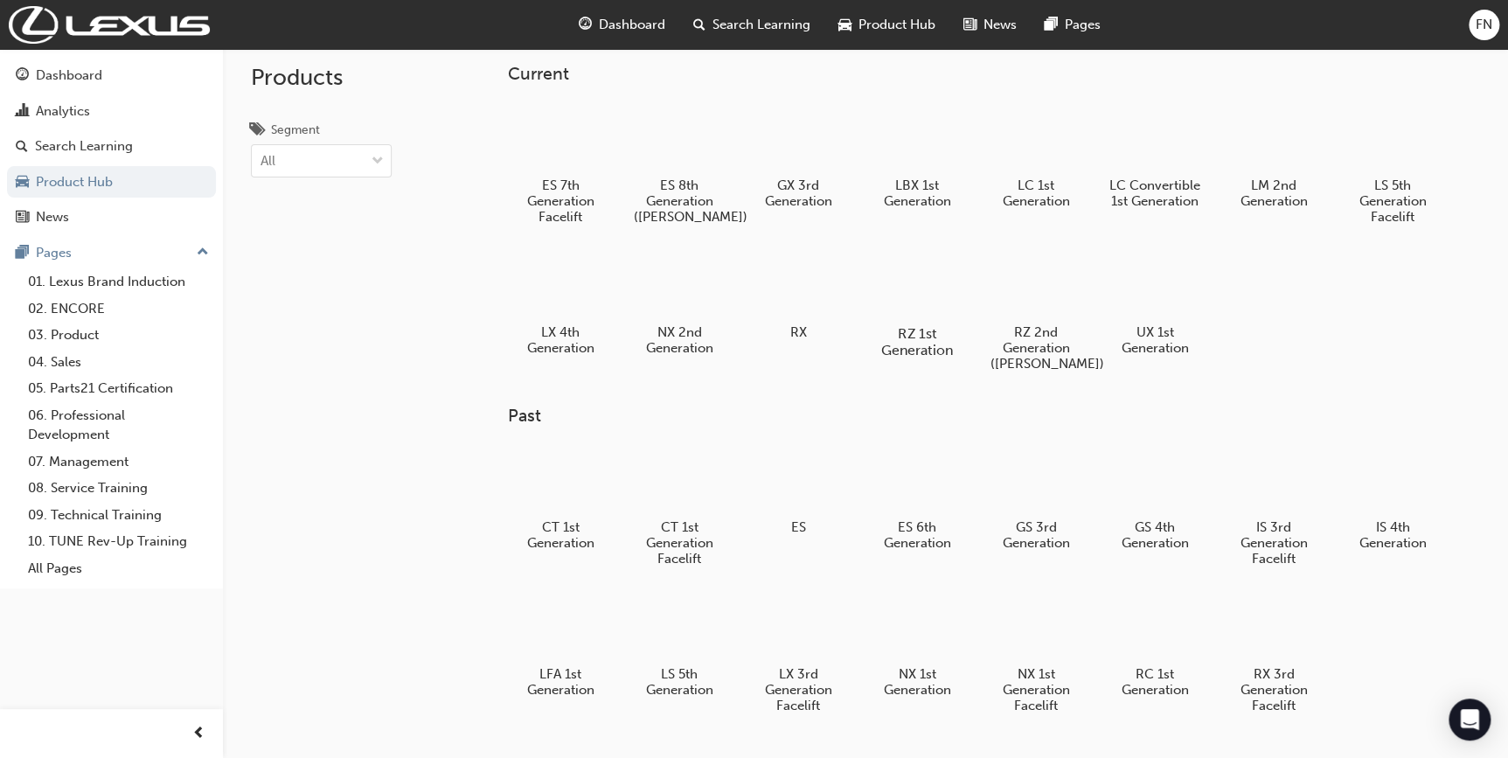
click at [922, 308] on div at bounding box center [916, 283] width 97 height 70
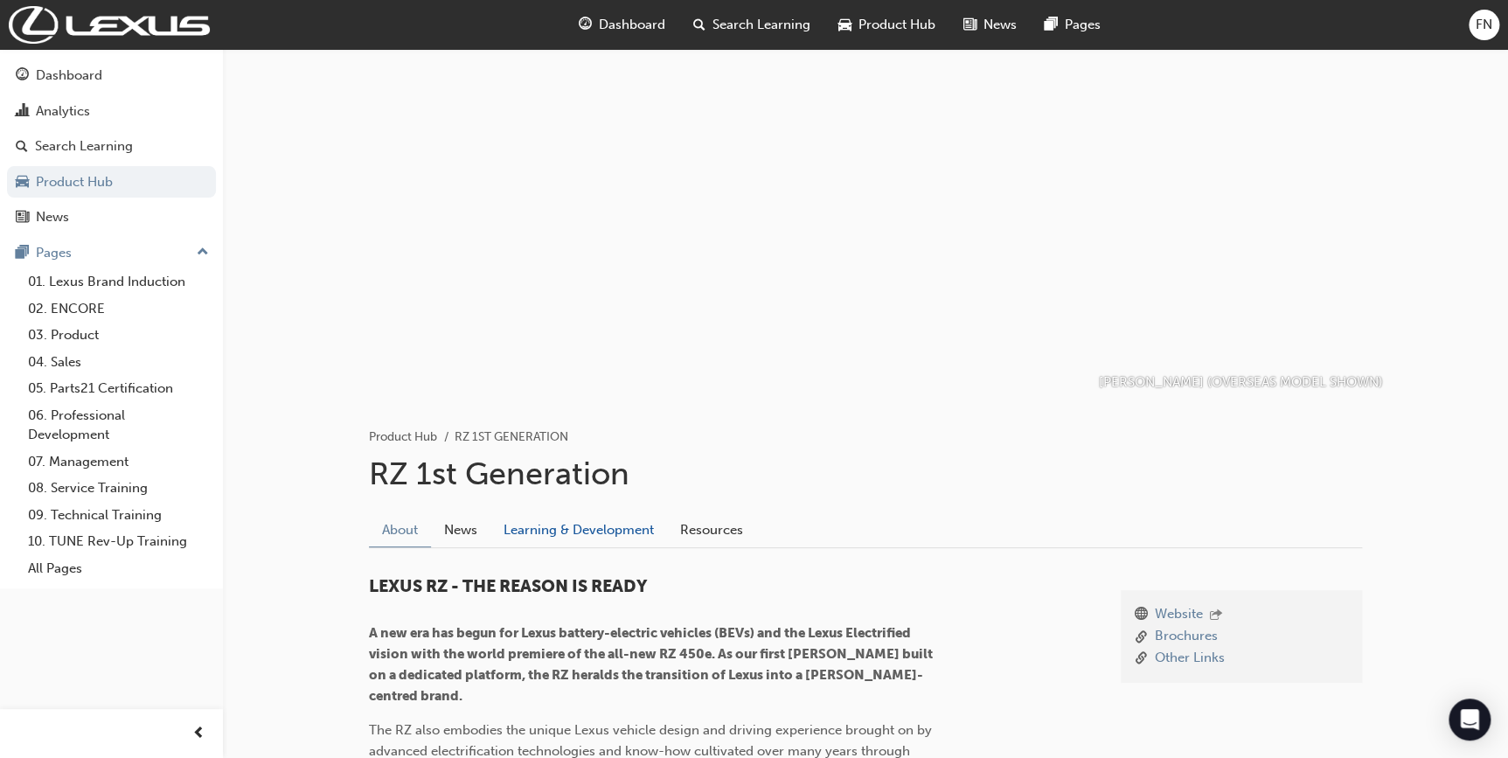
click at [595, 536] on link "Learning & Development" at bounding box center [579, 529] width 177 height 33
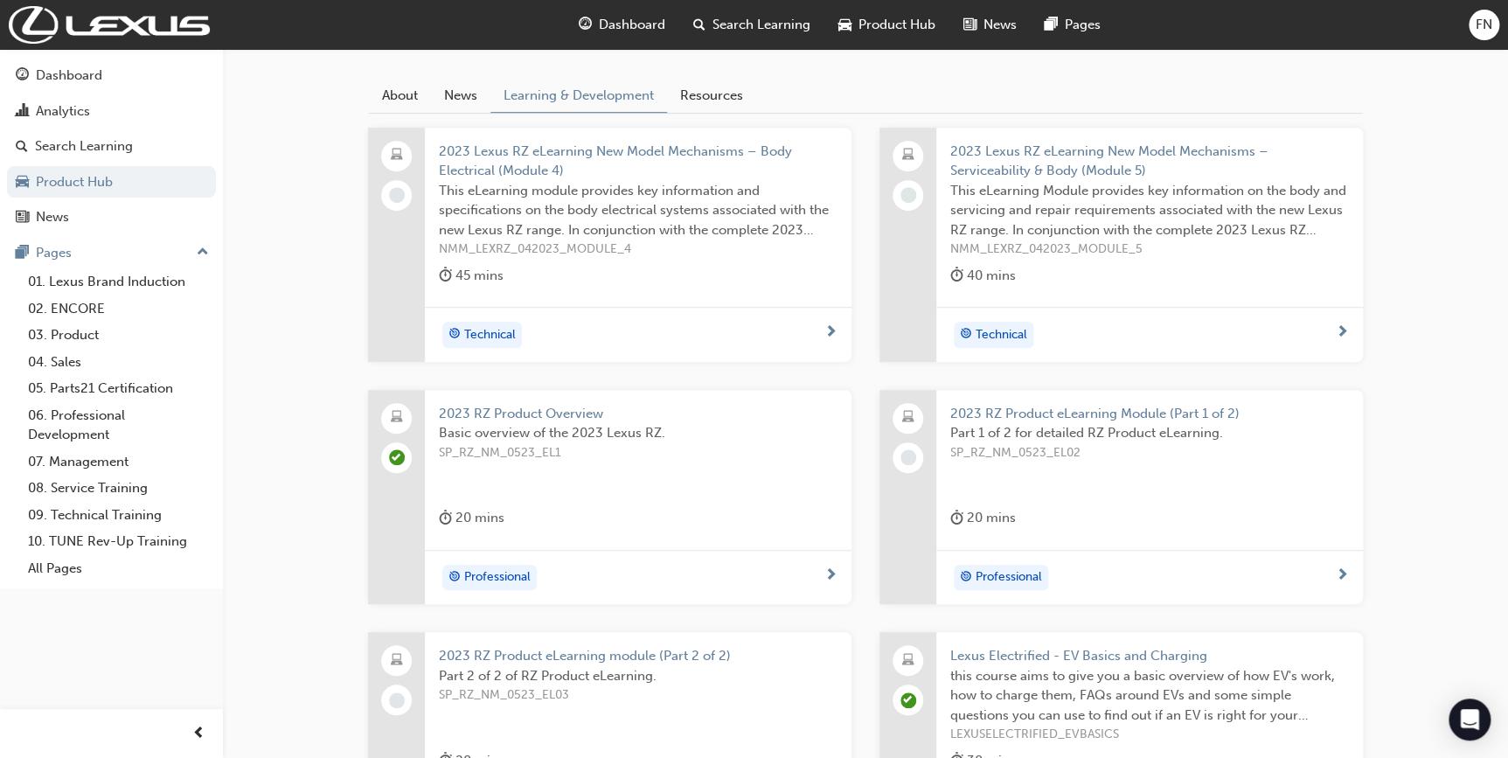
scroll to position [397, 0]
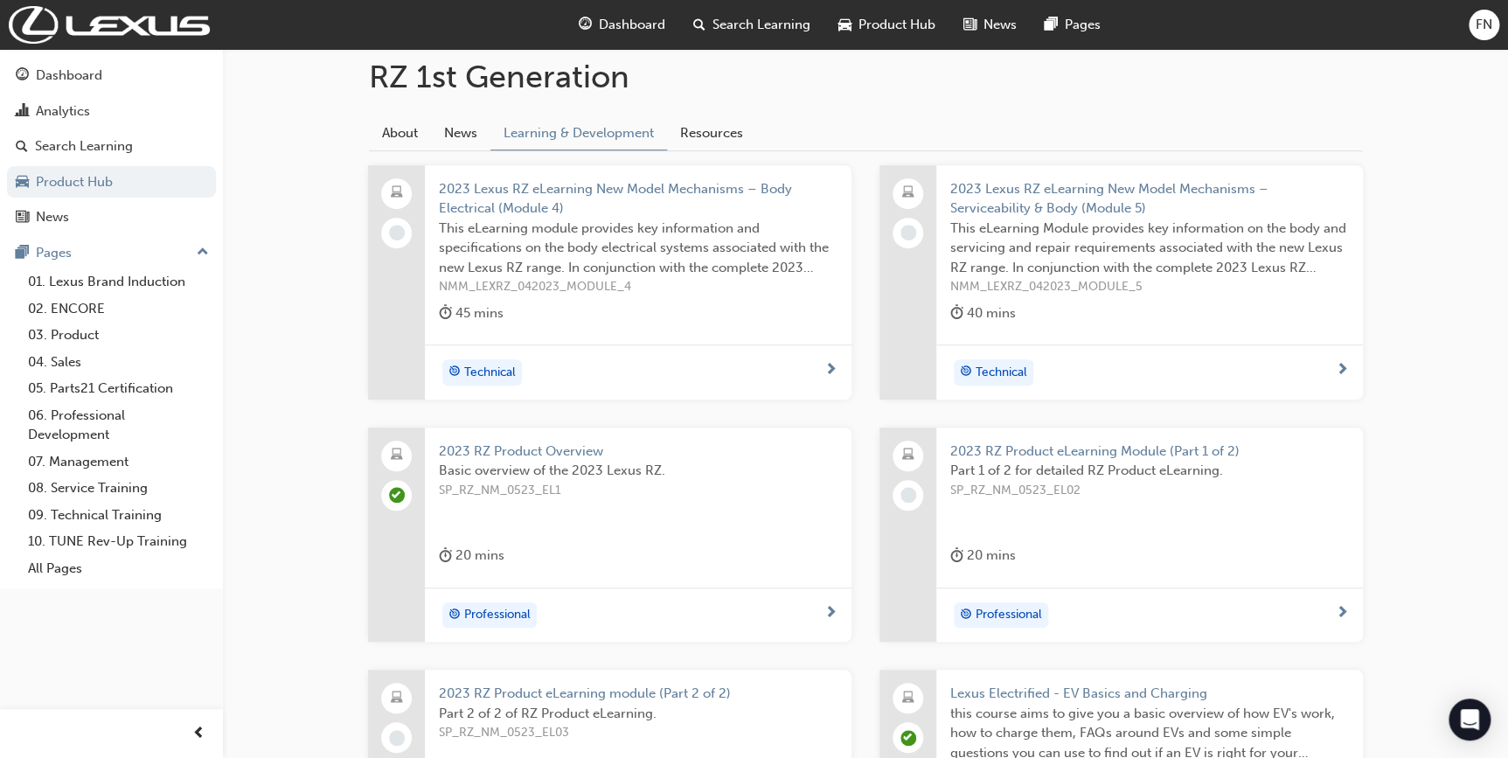
click at [629, 492] on span "SP_RZ_NM_0523_EL1" at bounding box center [638, 491] width 399 height 20
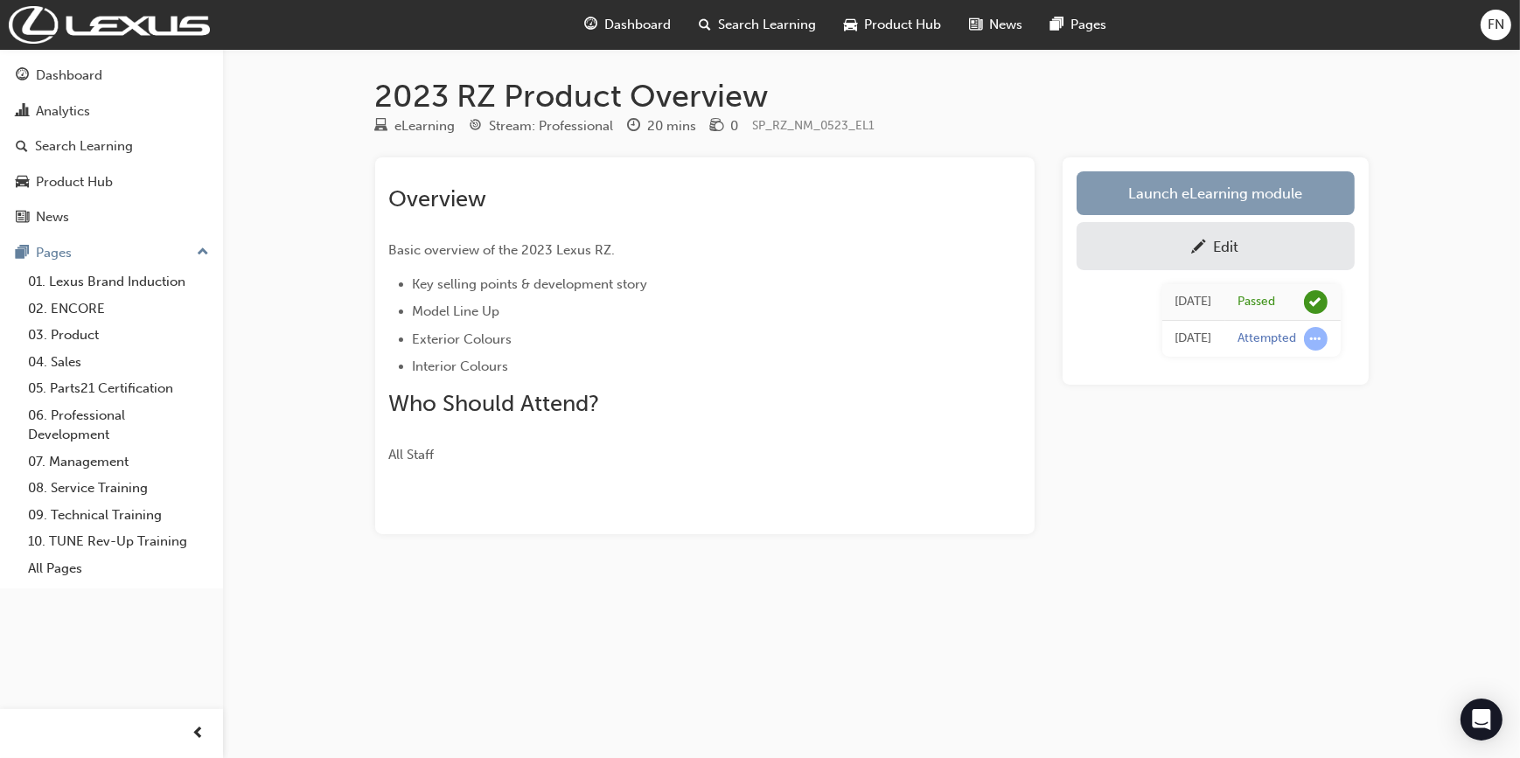
click at [1220, 193] on link "Launch eLearning module" at bounding box center [1215, 193] width 278 height 44
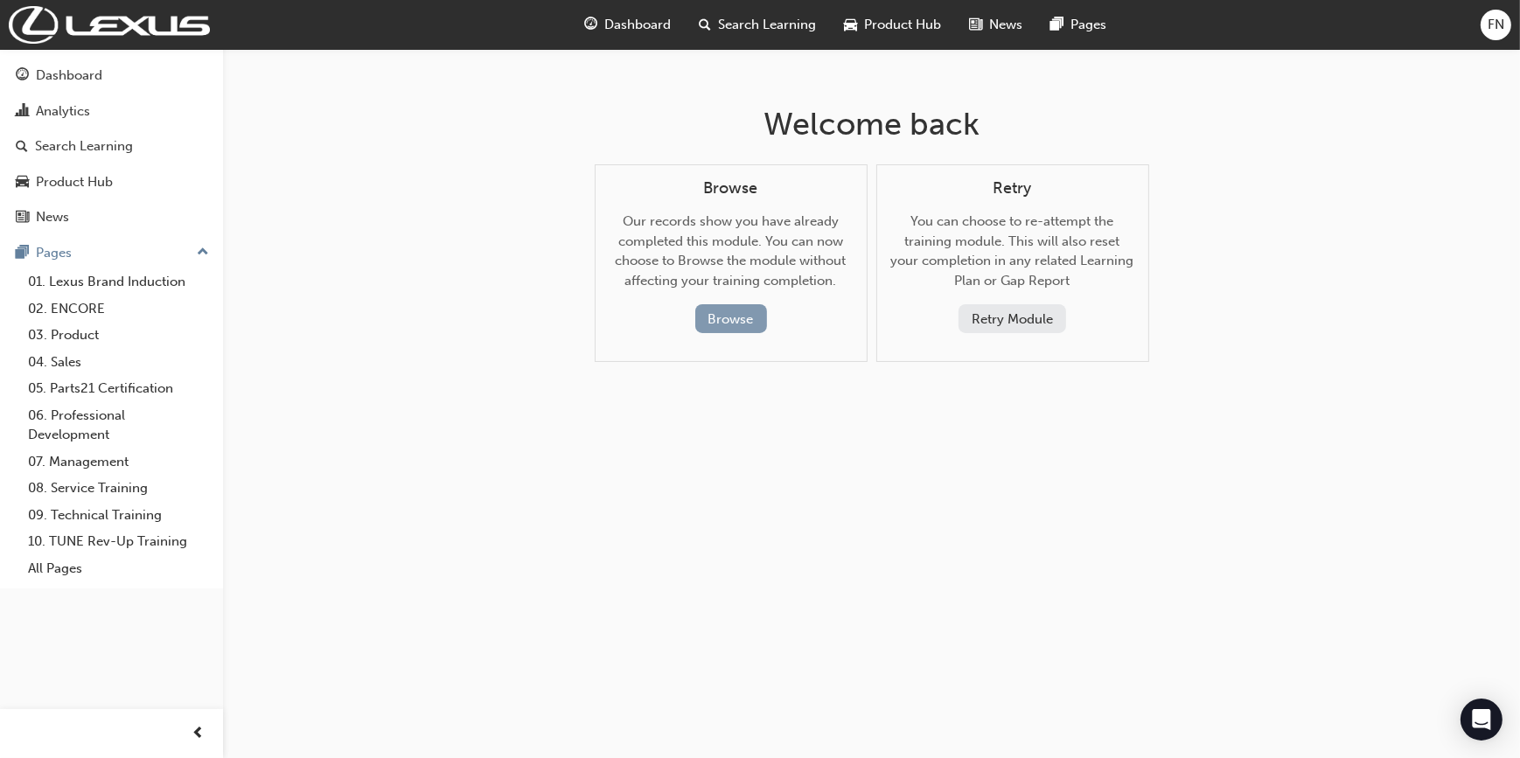
click at [738, 322] on button "Browse" at bounding box center [731, 318] width 72 height 29
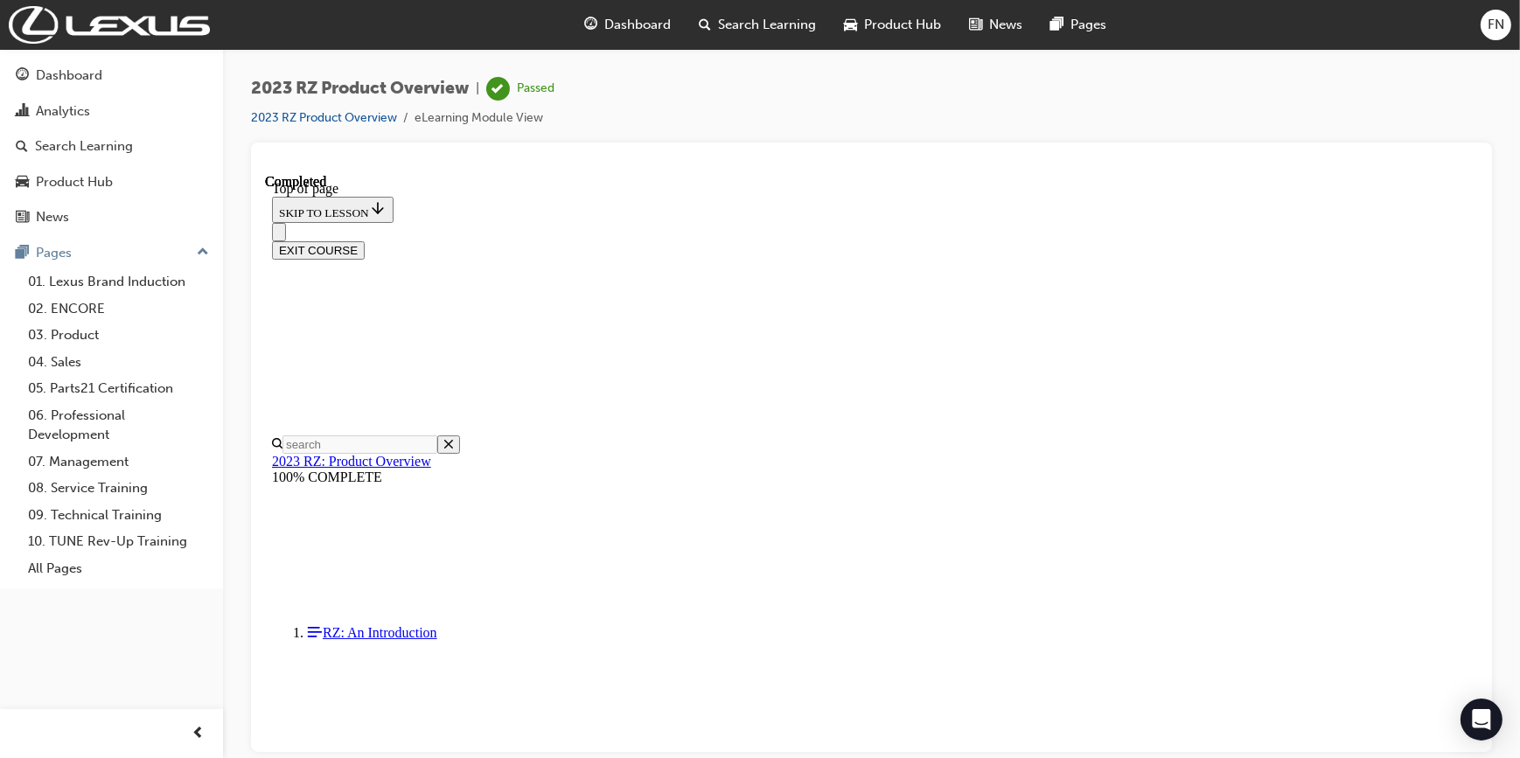
scroll to position [610, 0]
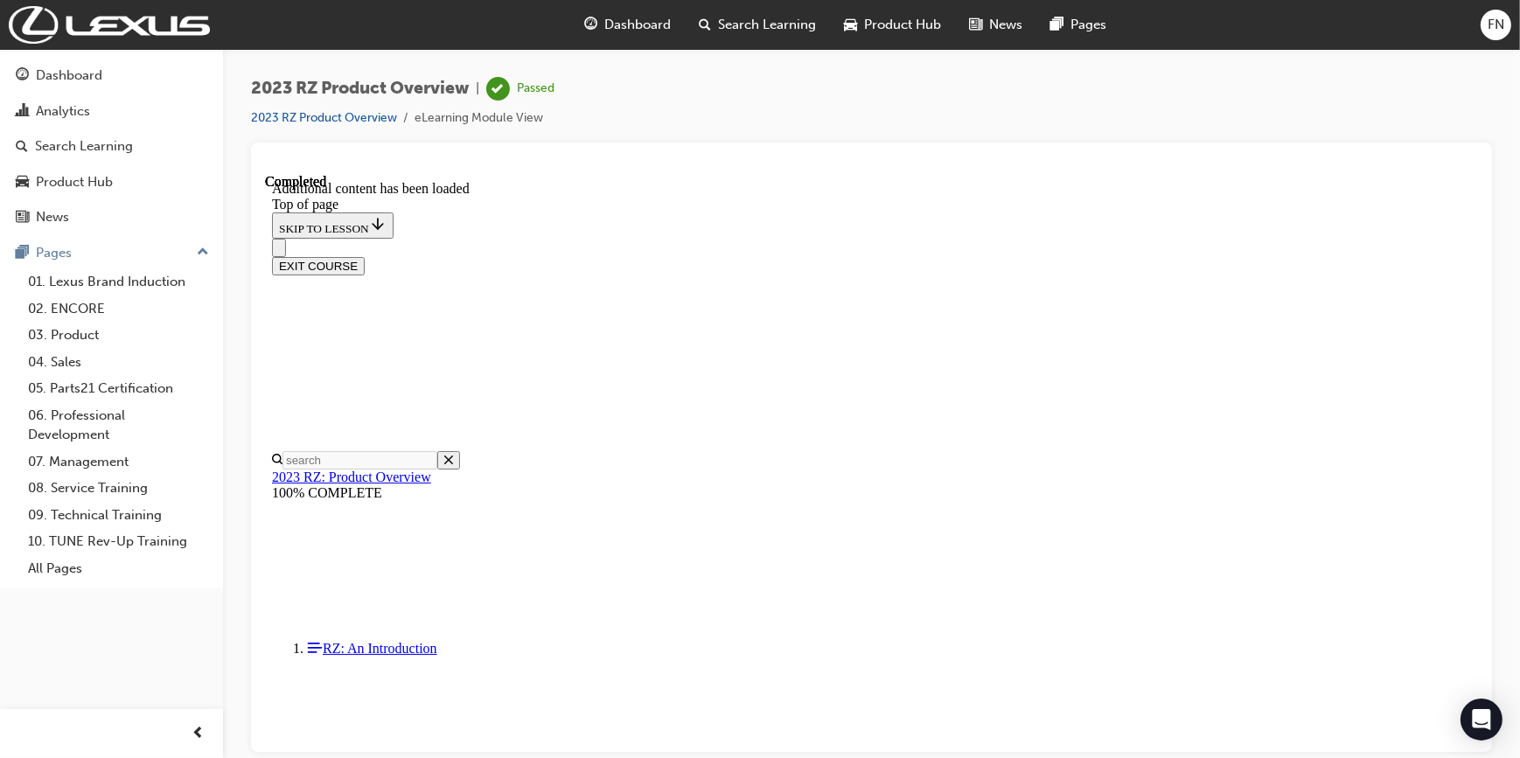
scroll to position [1882, 0]
drag, startPoint x: 525, startPoint y: 683, endPoint x: 651, endPoint y: 686, distance: 126.8
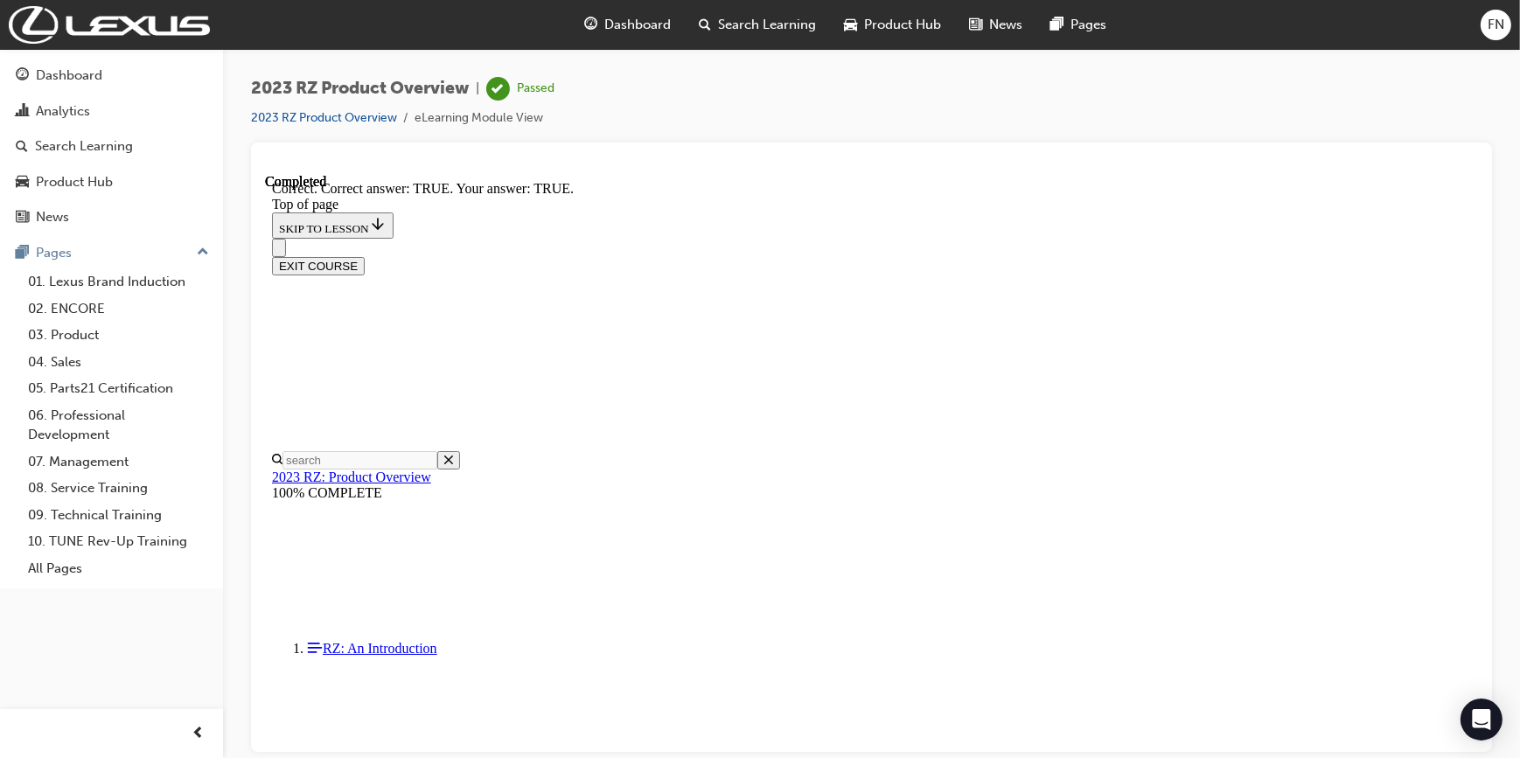
scroll to position [3016, 0]
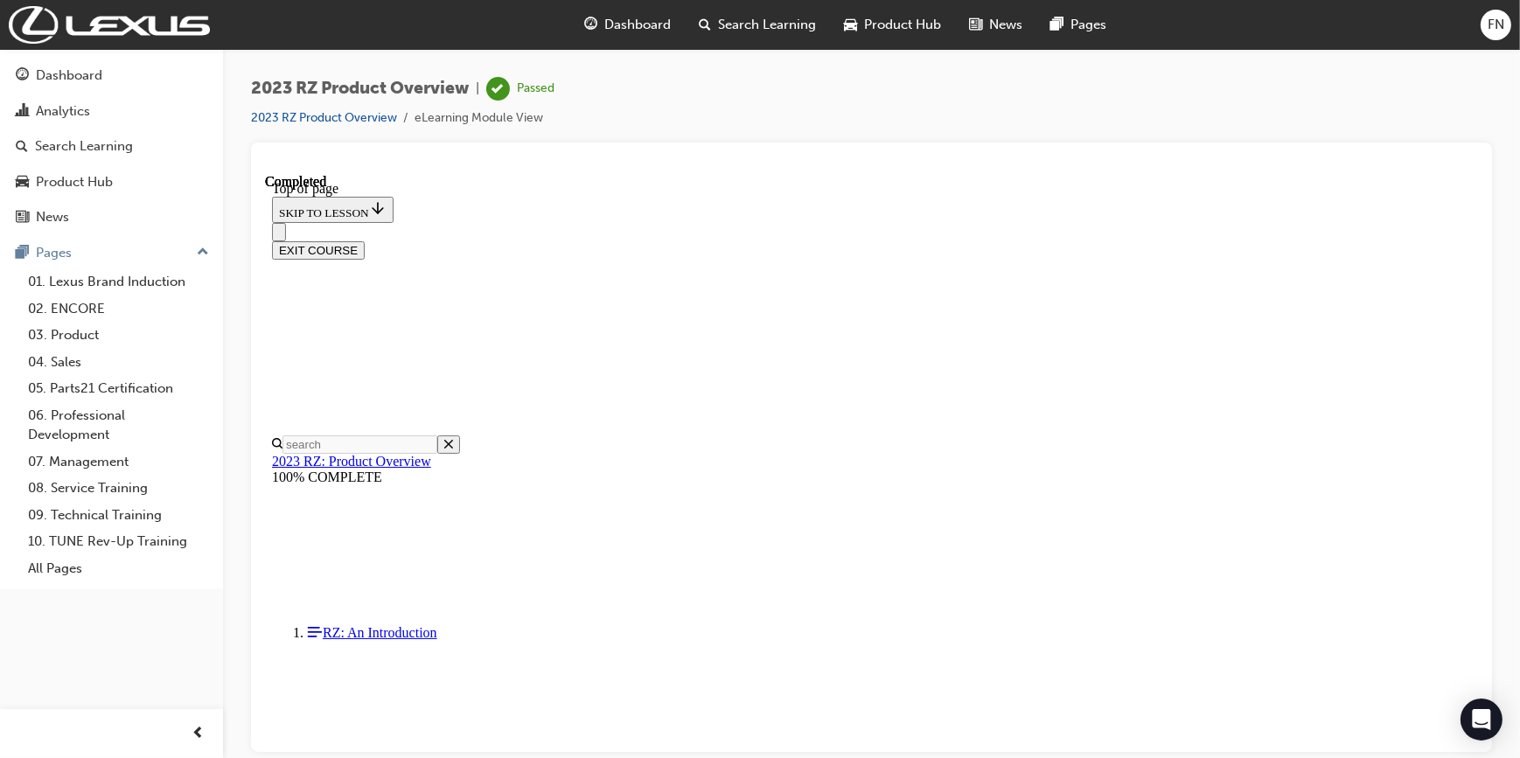
scroll to position [2836, 0]
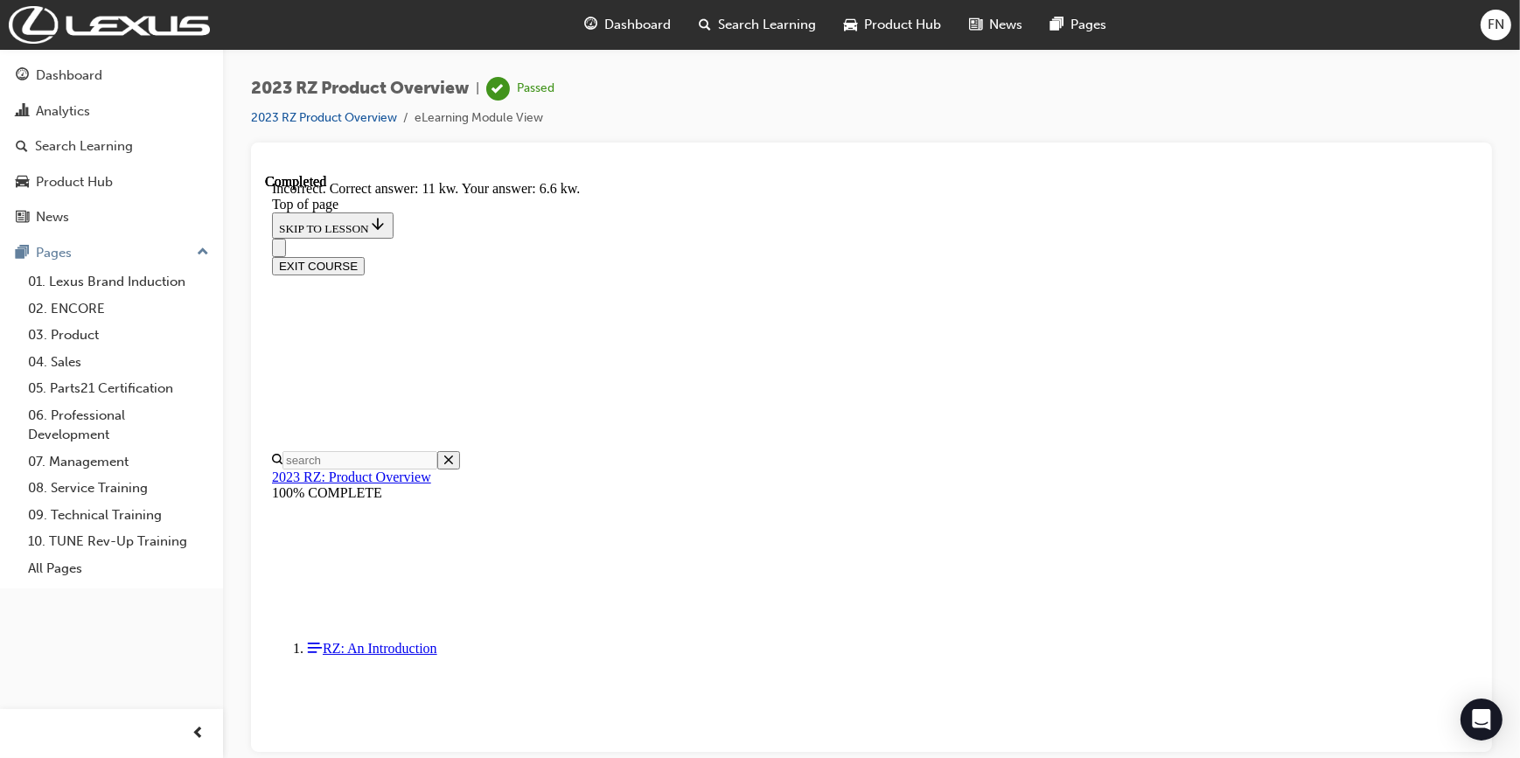
scroll to position [3203, 0]
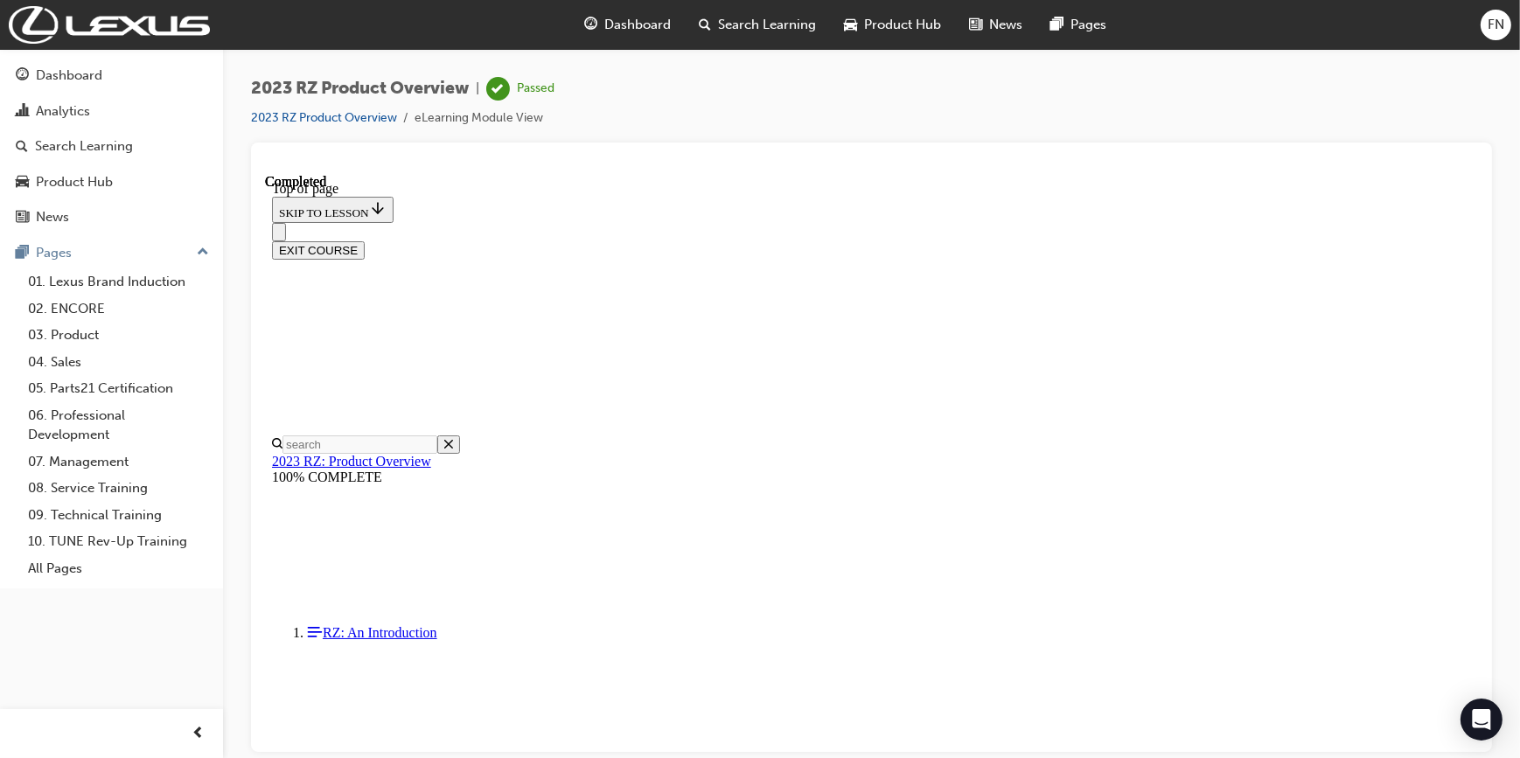
scroll to position [3551, 0]
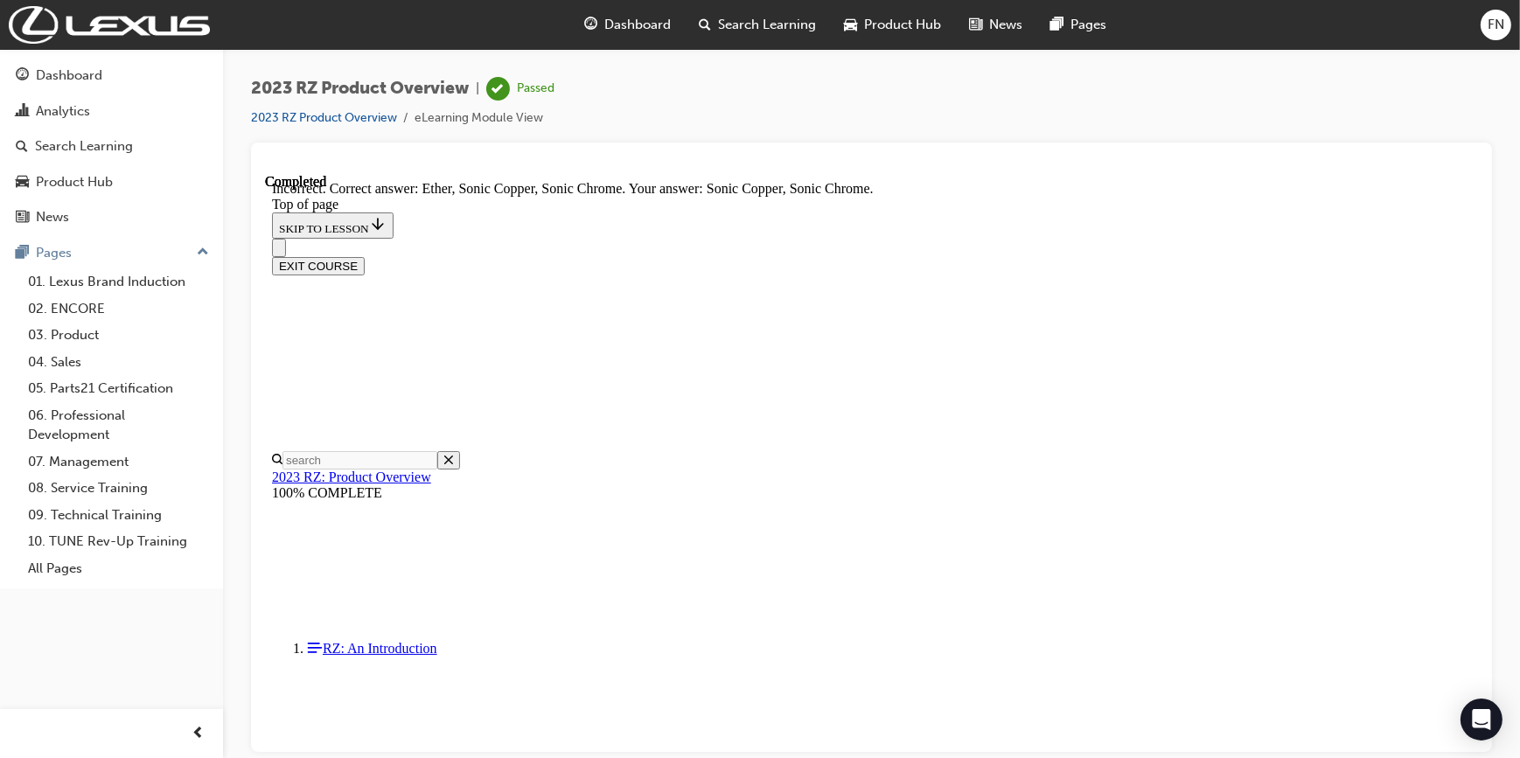
scroll to position [4922, 0]
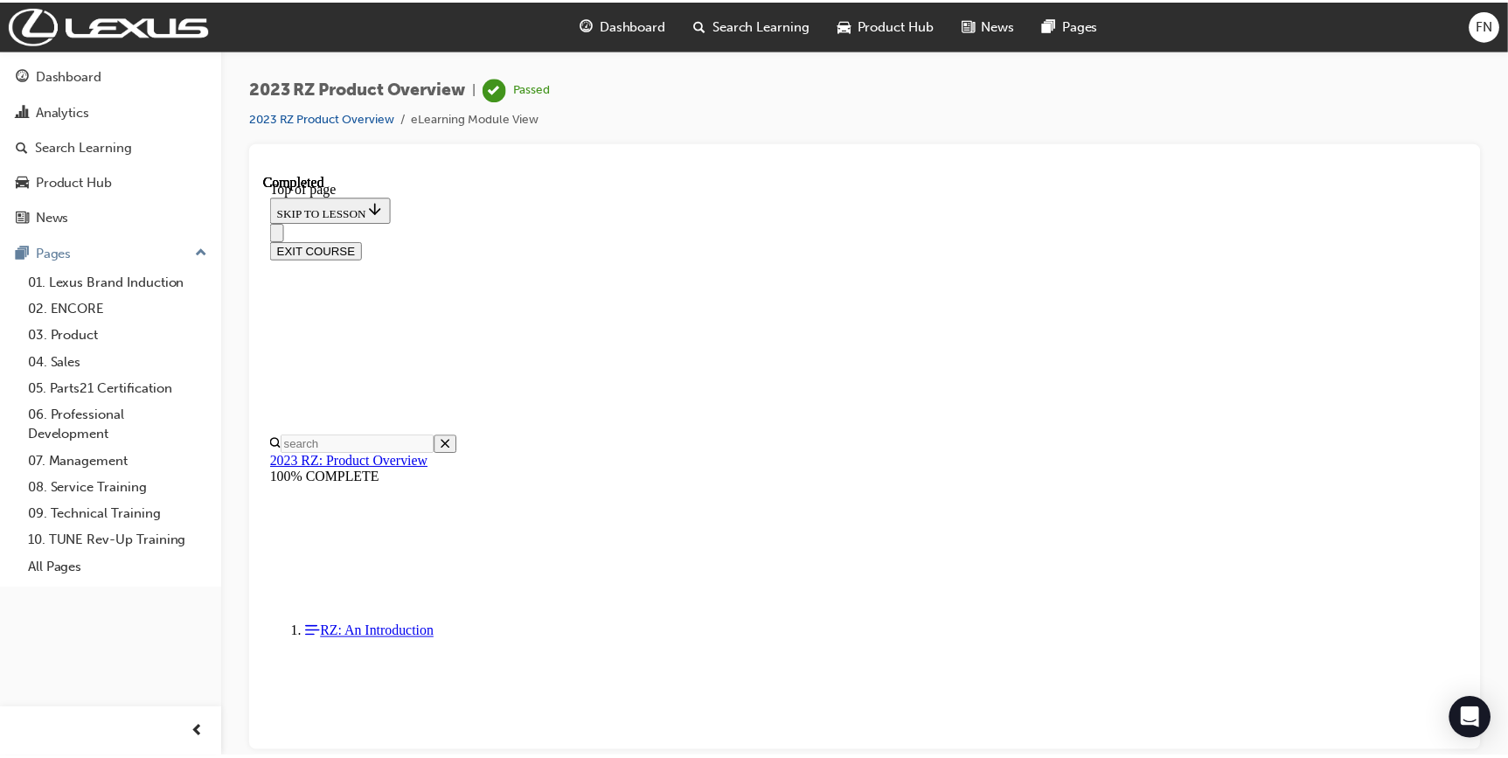
scroll to position [53, 0]
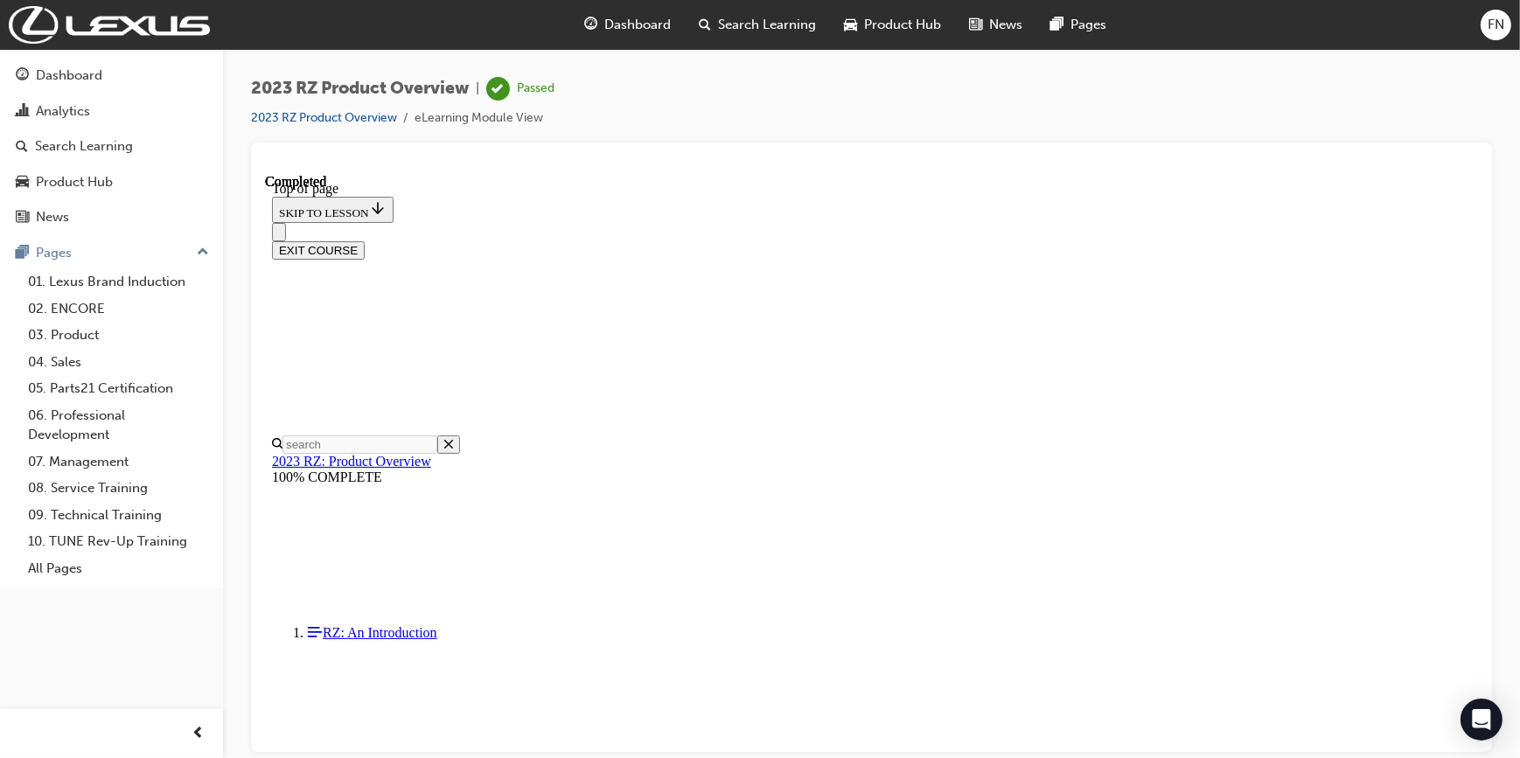
click at [364, 240] on button "EXIT COURSE" at bounding box center [317, 249] width 93 height 18
click at [91, 141] on div "Search Learning" at bounding box center [84, 146] width 98 height 20
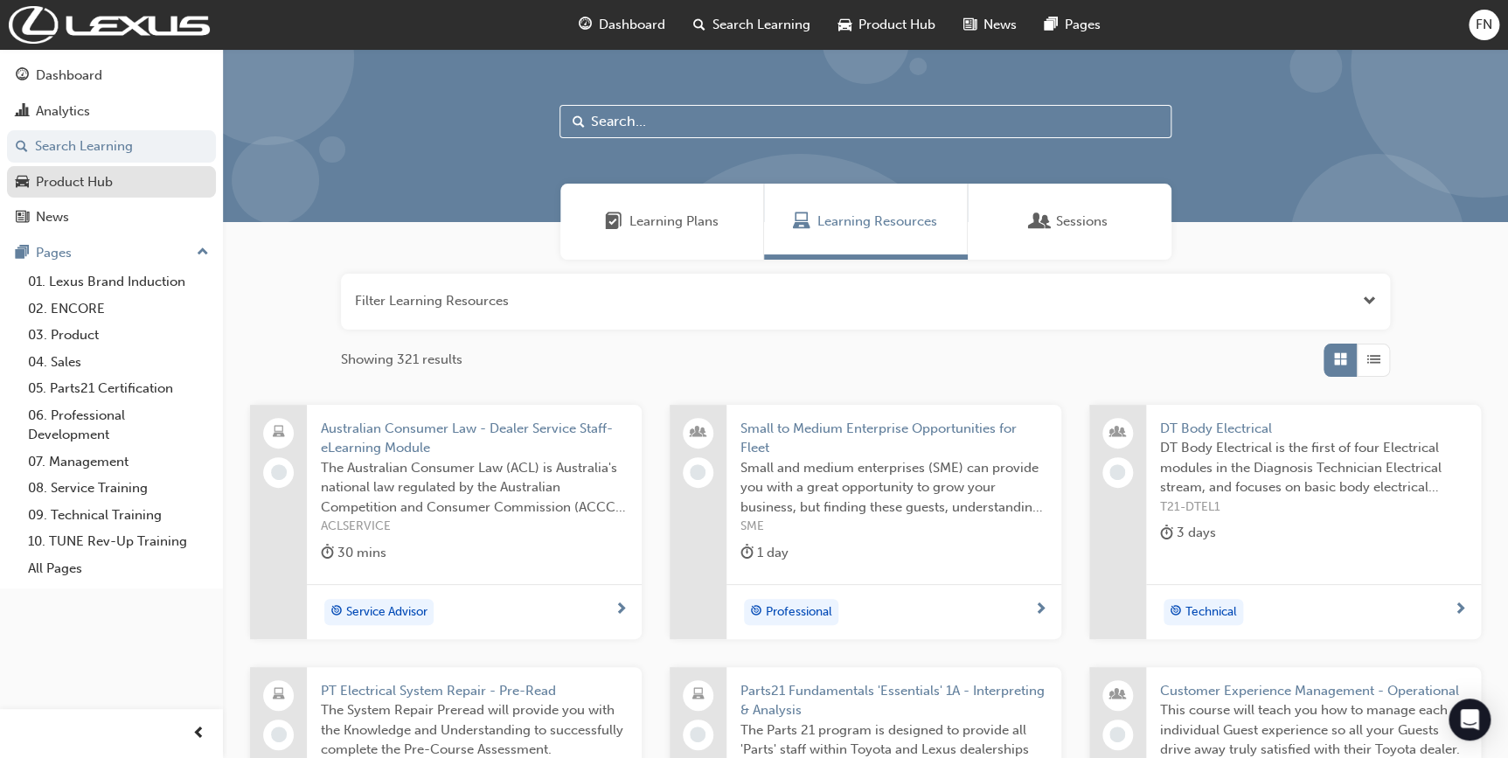
click at [89, 183] on div "Product Hub" at bounding box center [74, 182] width 77 height 20
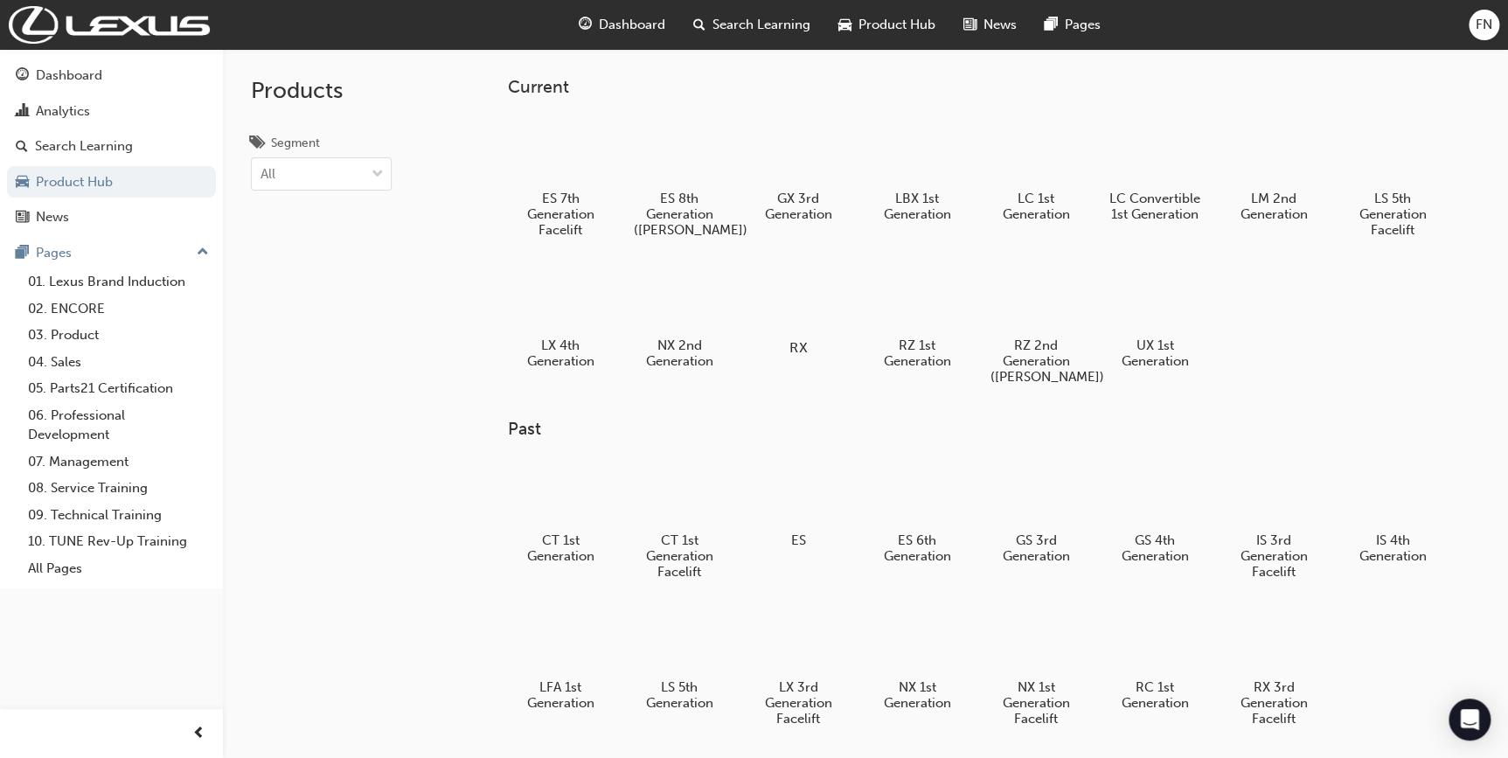
click at [821, 303] on div at bounding box center [797, 297] width 97 height 70
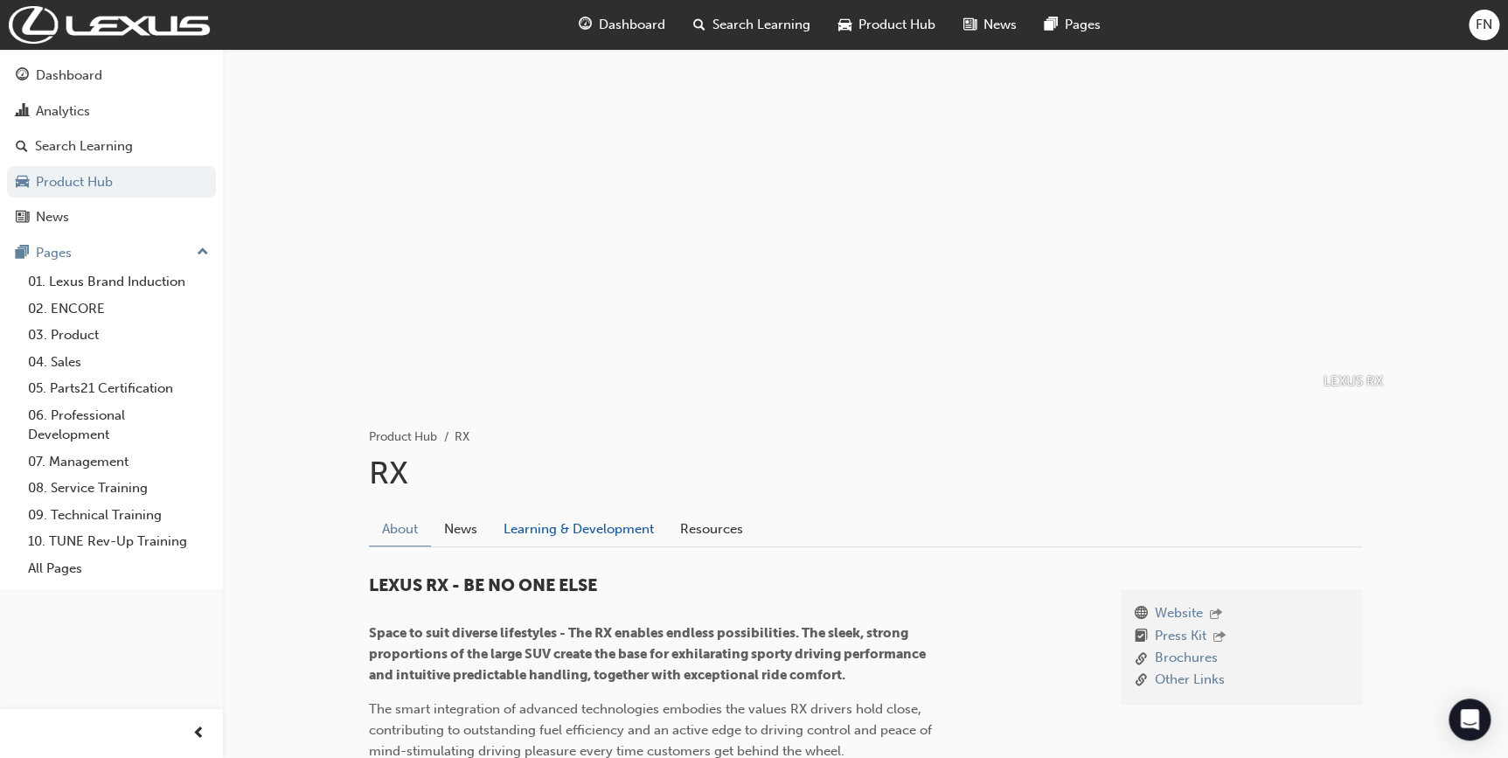
click at [558, 529] on link "Learning & Development" at bounding box center [579, 529] width 177 height 33
click at [415, 434] on link "Product Hub" at bounding box center [403, 436] width 68 height 15
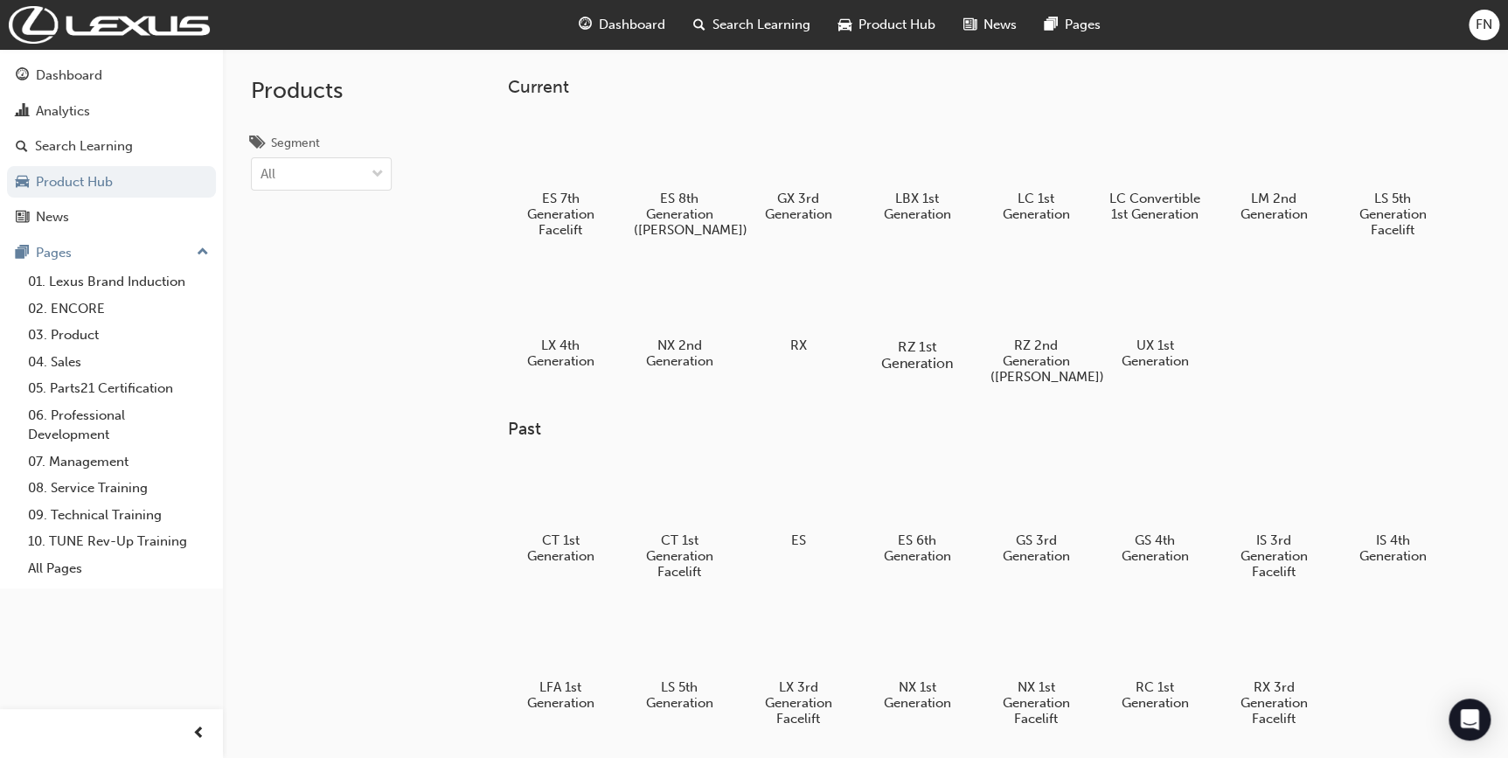
click at [922, 305] on div at bounding box center [916, 296] width 97 height 70
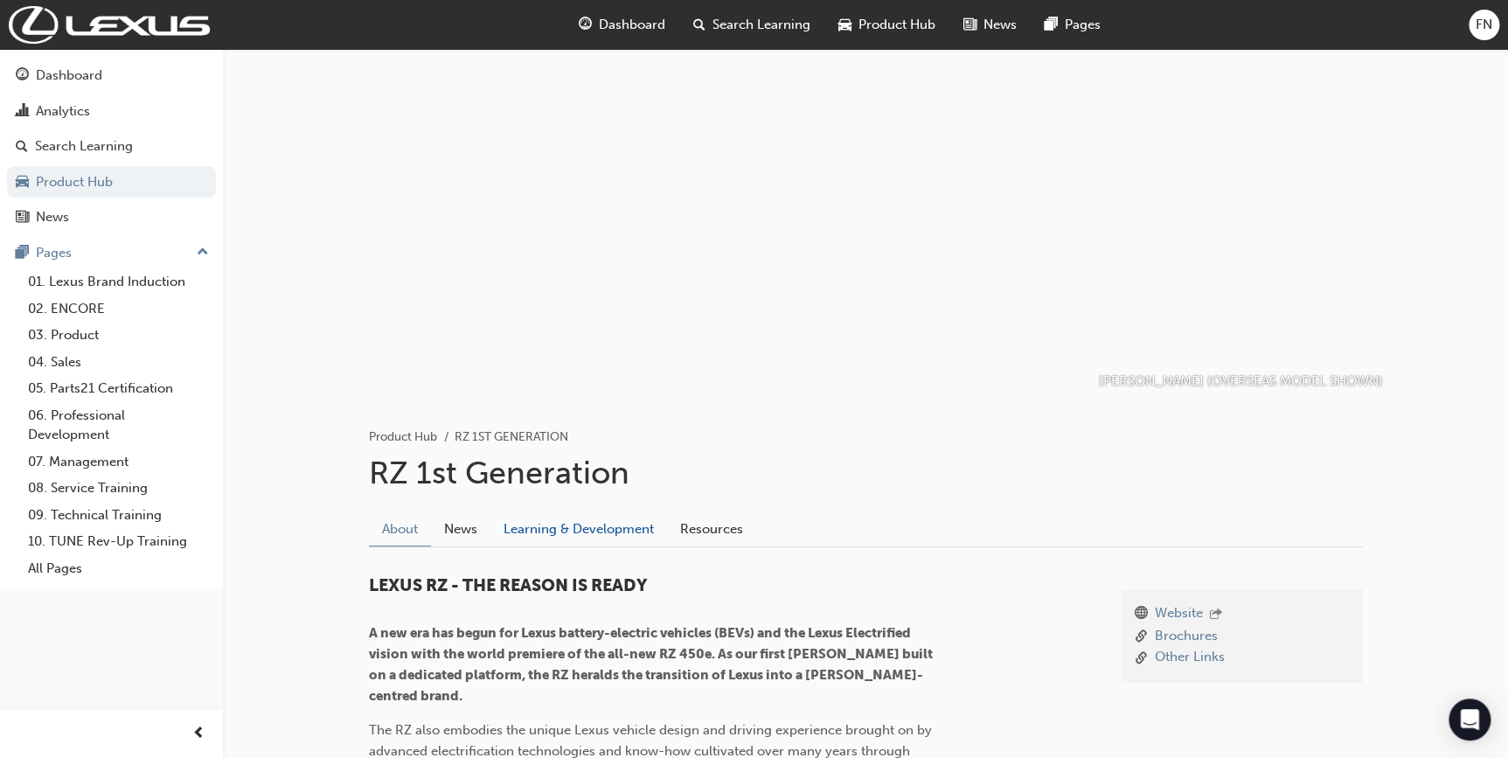
click at [588, 530] on link "Learning & Development" at bounding box center [579, 529] width 177 height 33
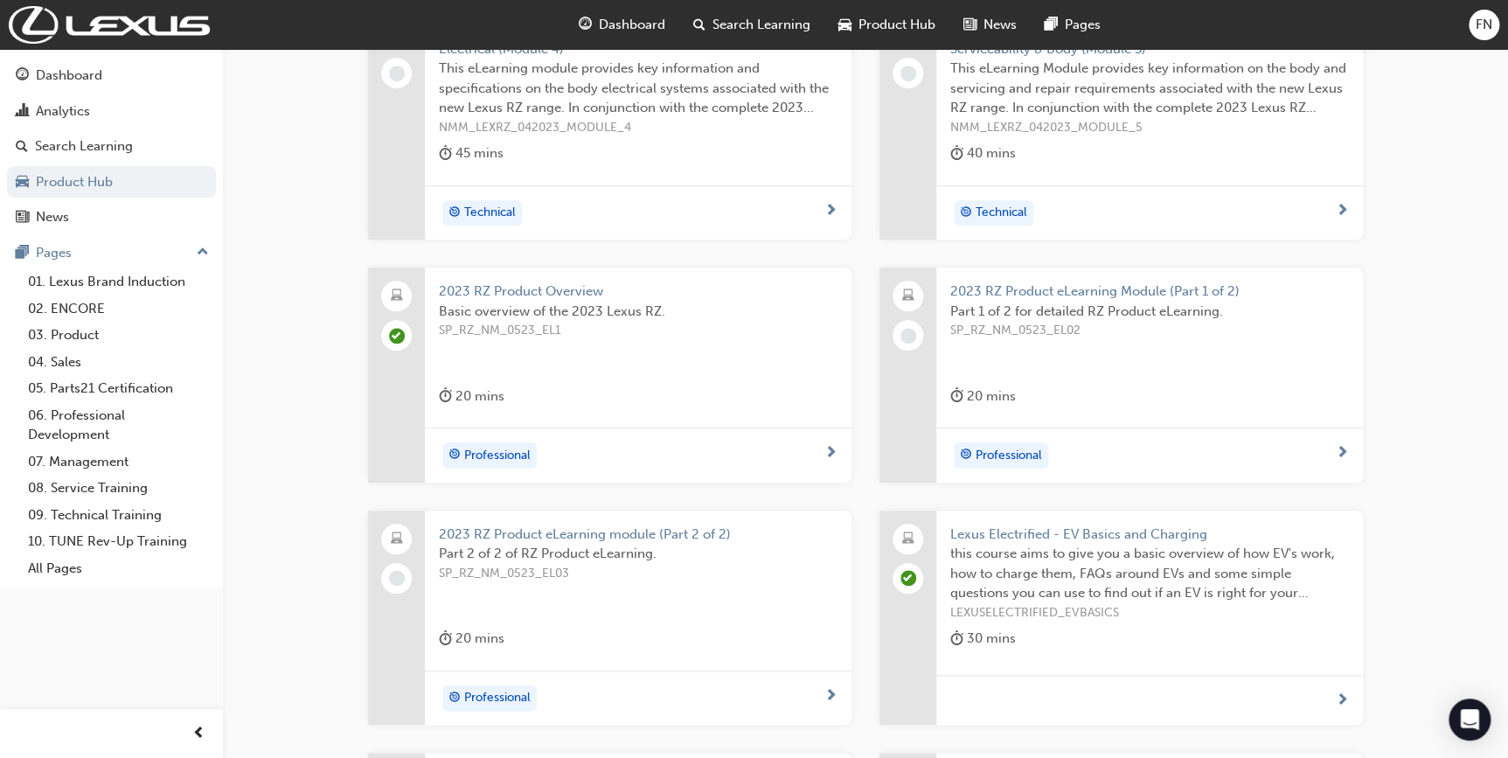
scroll to position [477, 0]
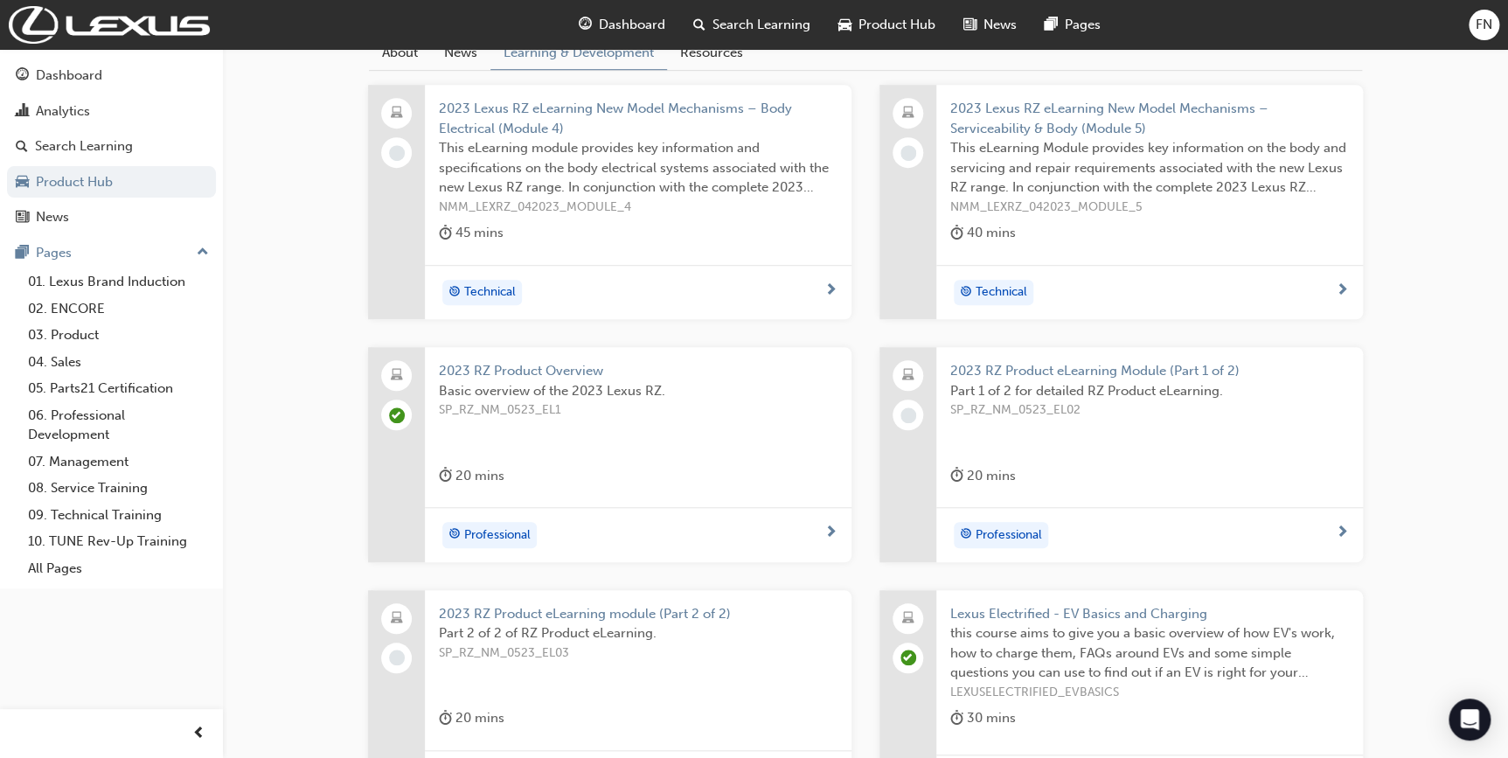
click at [1010, 428] on div "Part 1 of 2 for detailed RZ Product eLearning. SP_RZ_NM_0523_EL02" at bounding box center [1149, 416] width 399 height 70
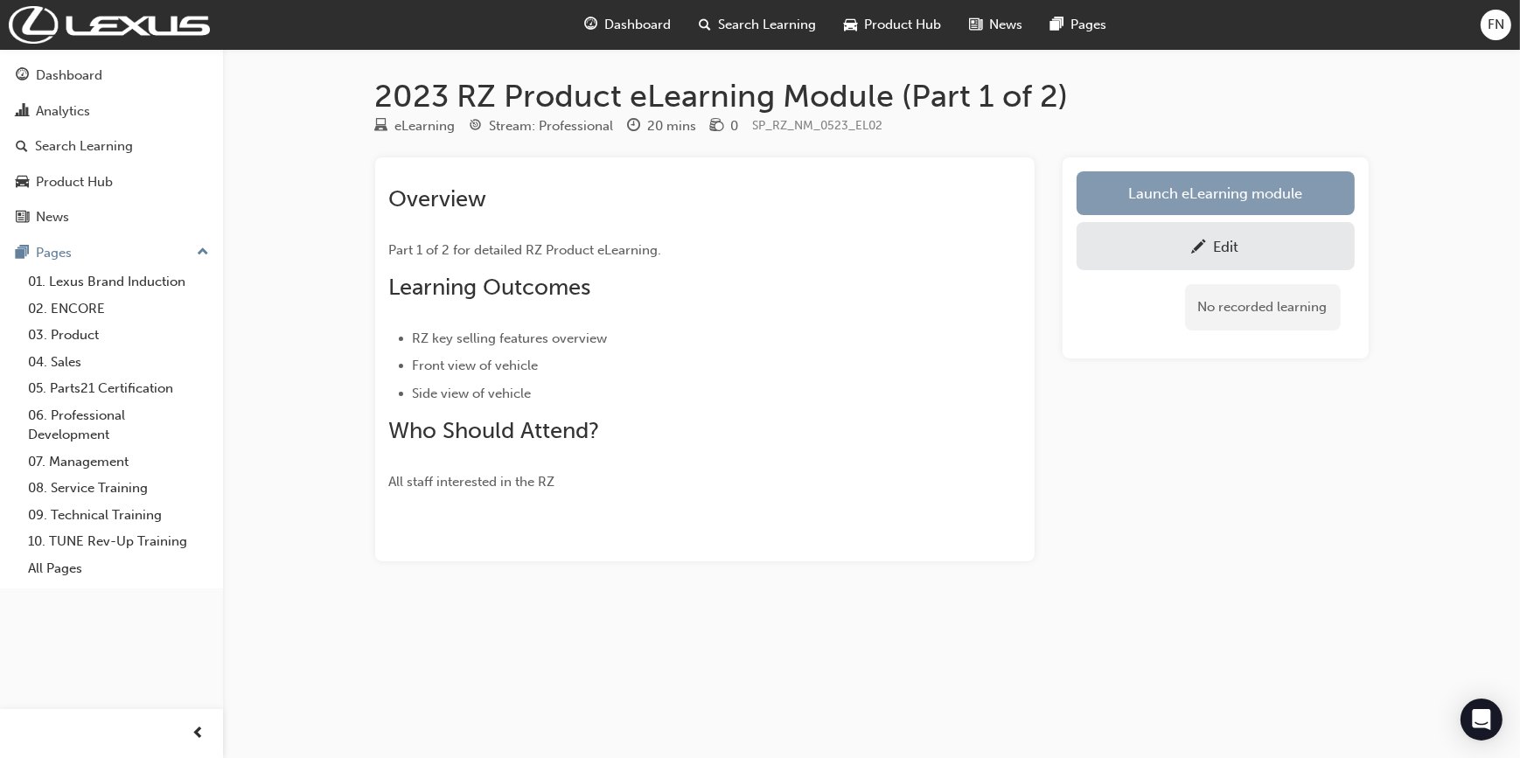
click at [1186, 199] on link "Launch eLearning module" at bounding box center [1215, 193] width 278 height 44
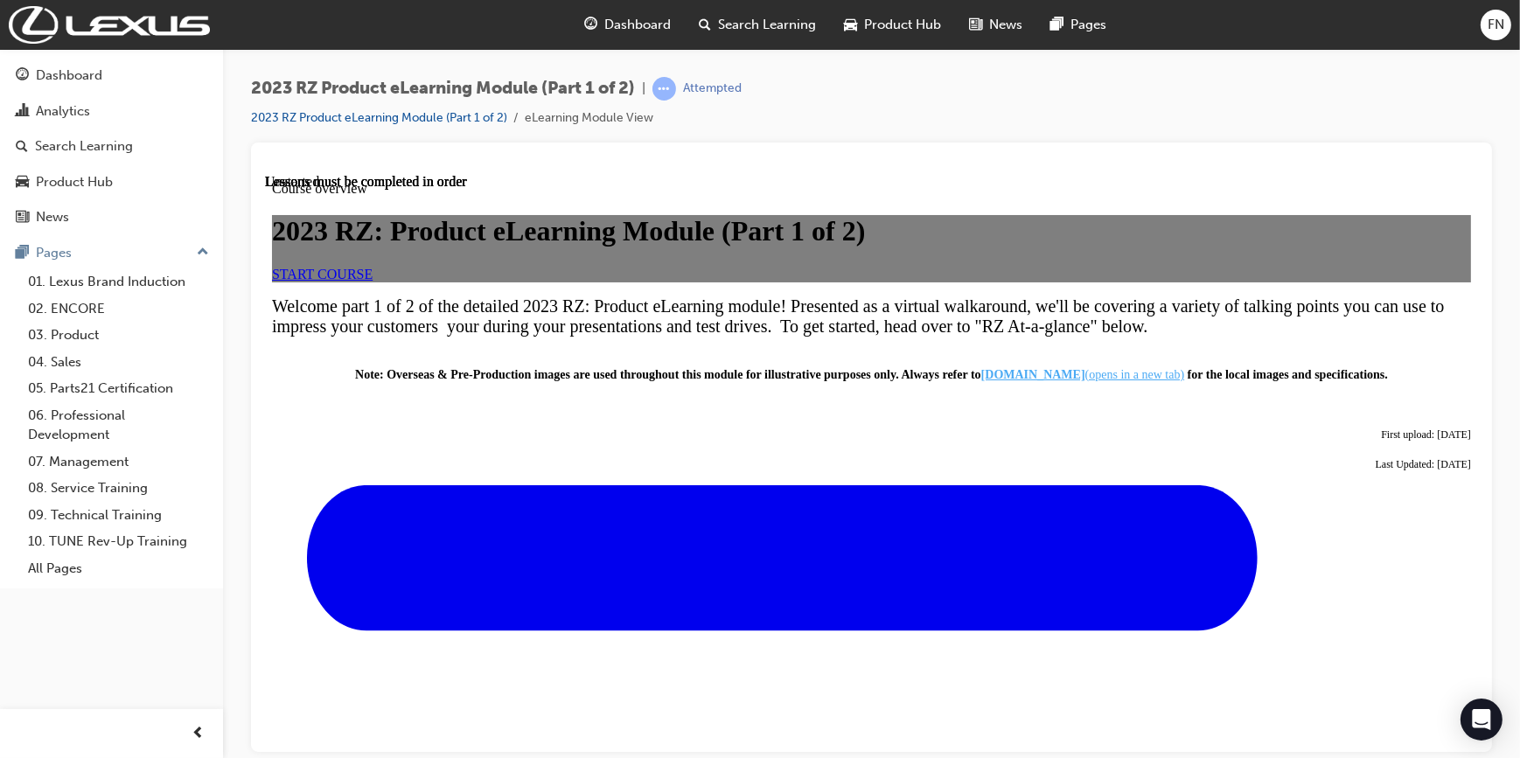
click at [372, 281] on link "START COURSE" at bounding box center [321, 273] width 101 height 15
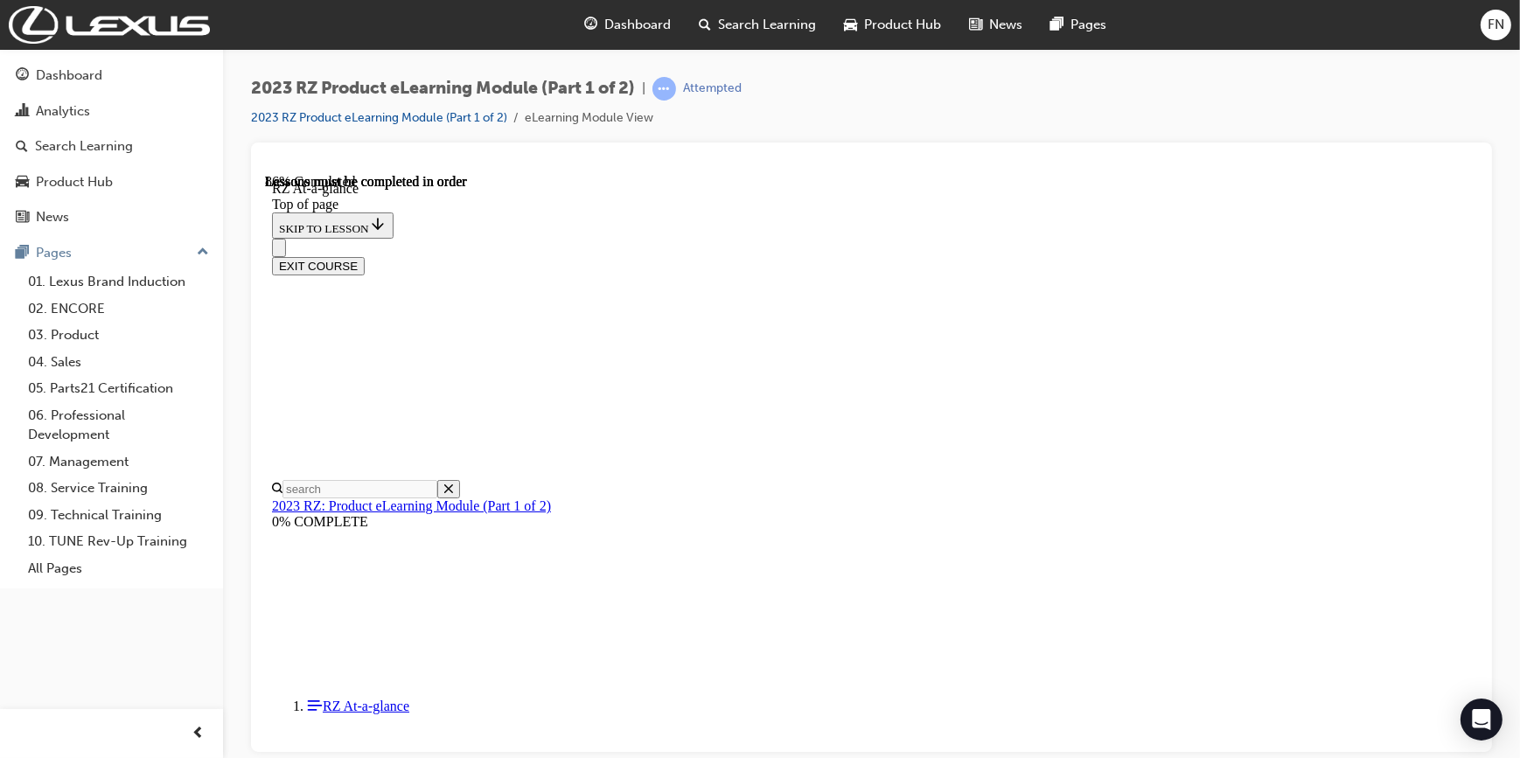
scroll to position [1882, 0]
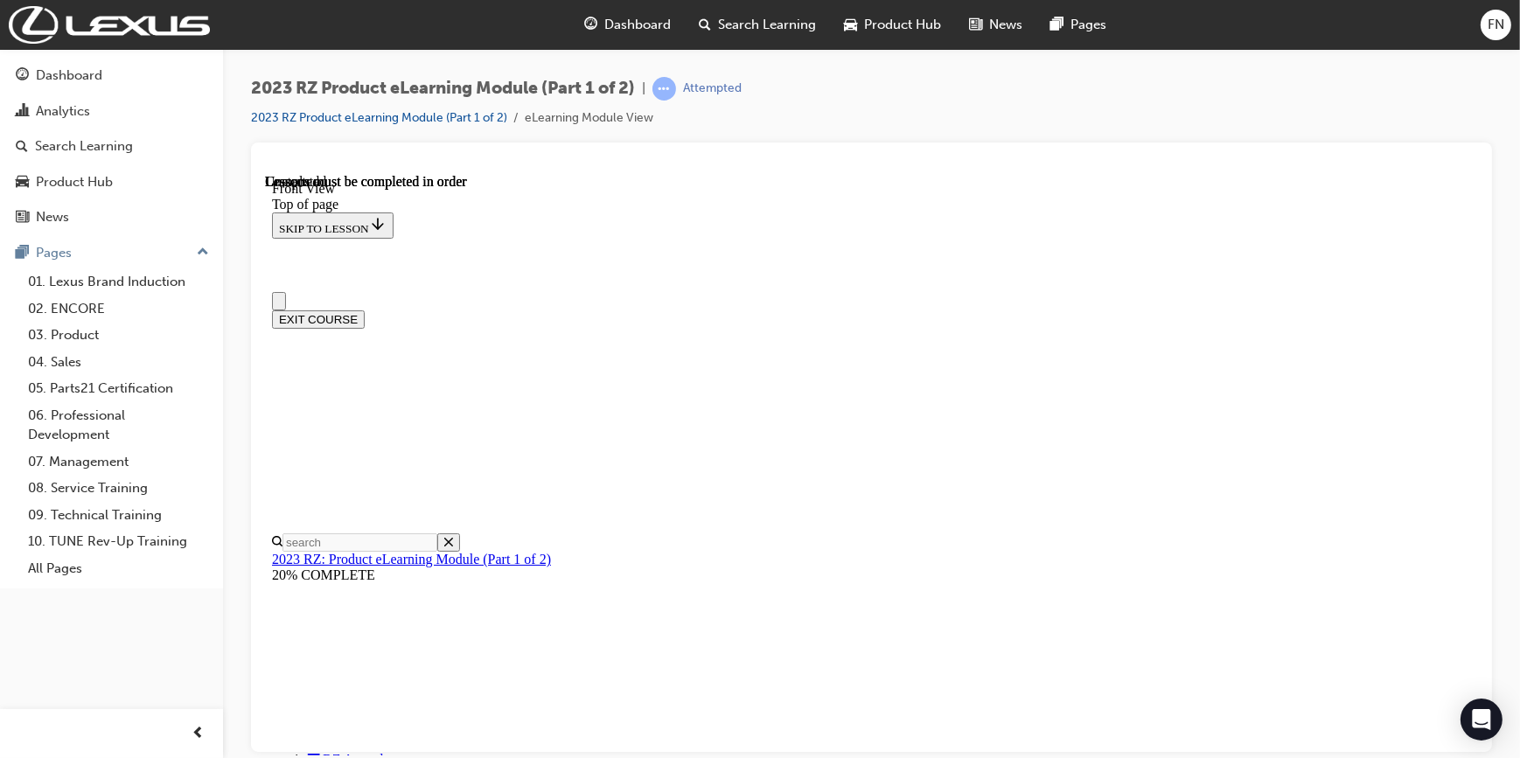
scroll to position [0, 0]
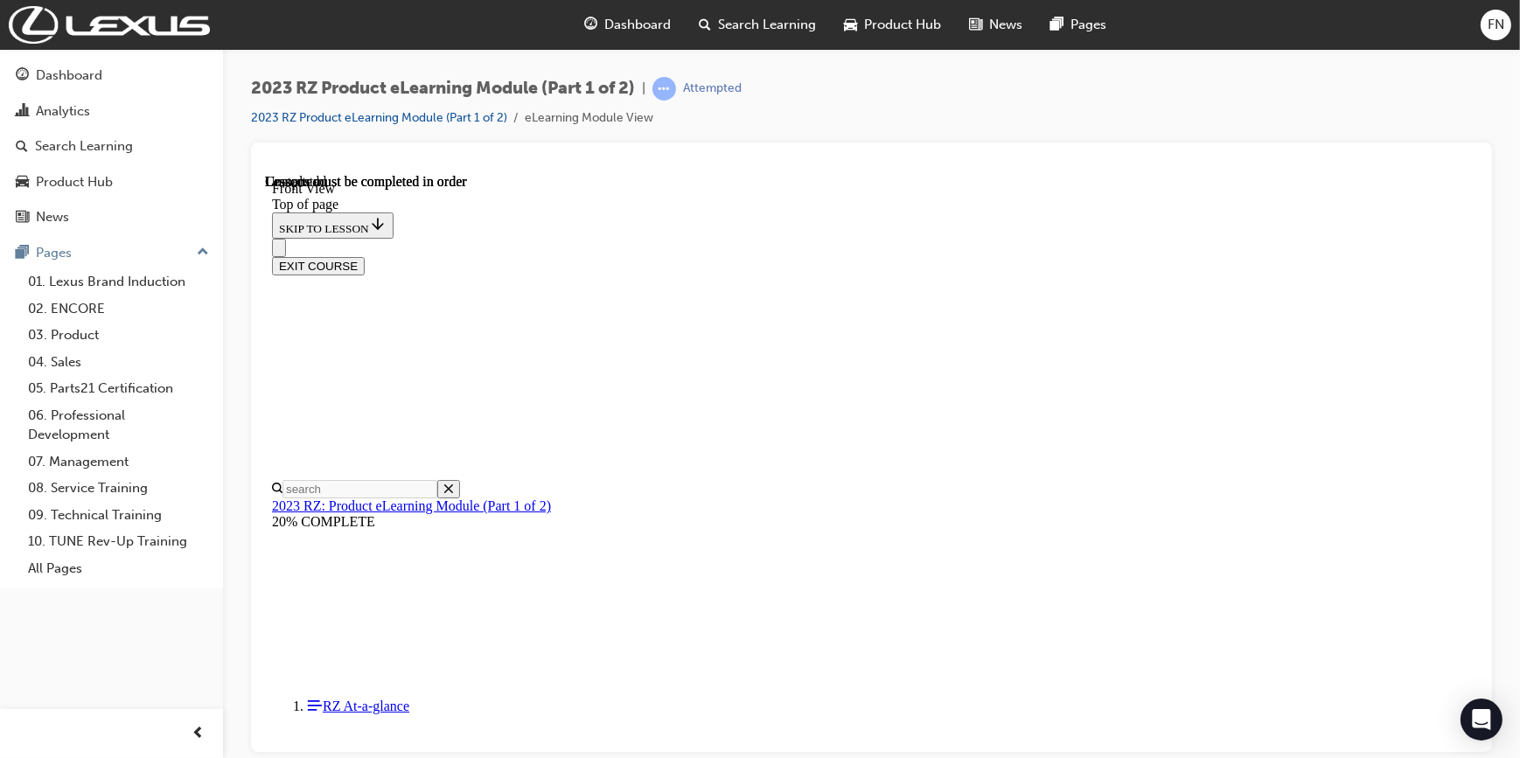
scroll to position [0, 0]
drag, startPoint x: 1311, startPoint y: 414, endPoint x: 1209, endPoint y: 401, distance: 102.2
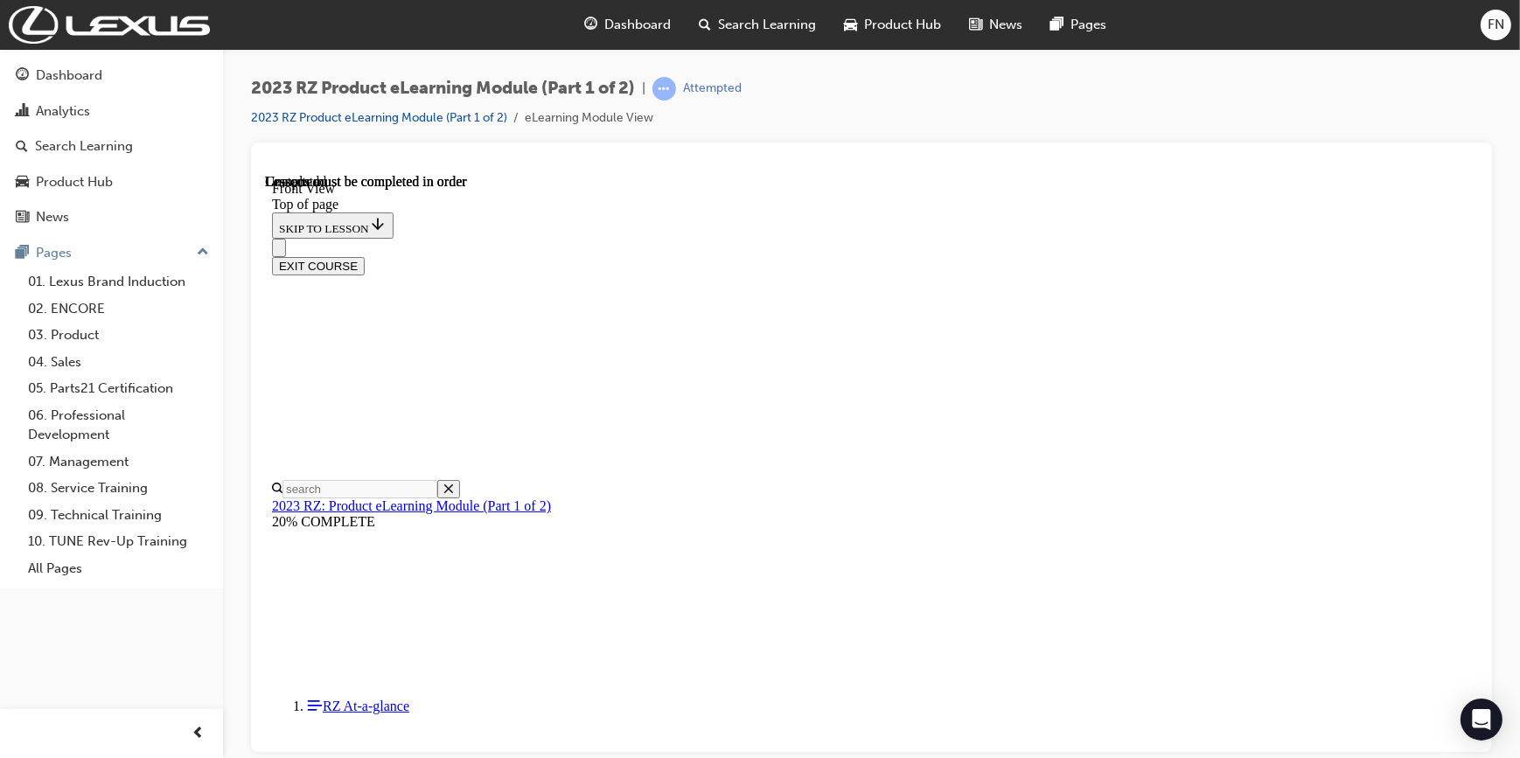
scroll to position [114, 0]
